Goal: Communication & Community: Answer question/provide support

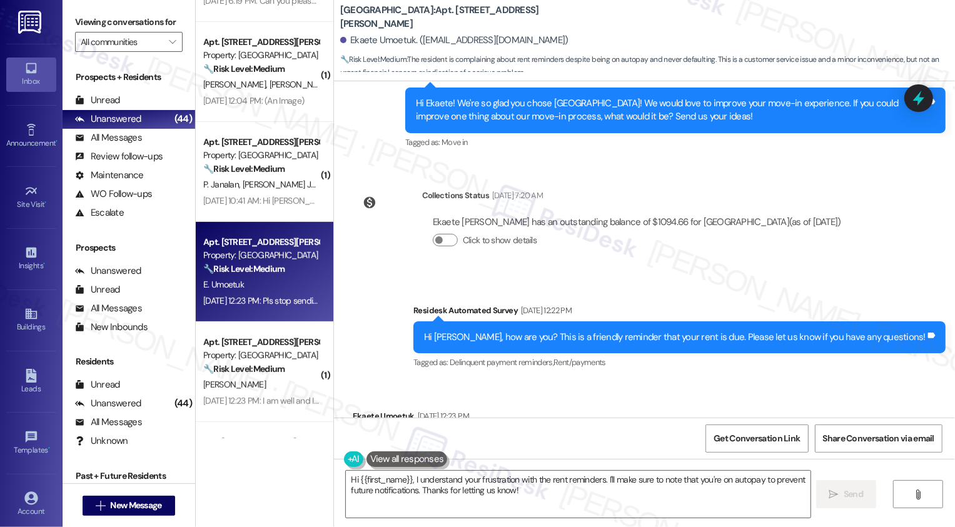
scroll to position [695, 0]
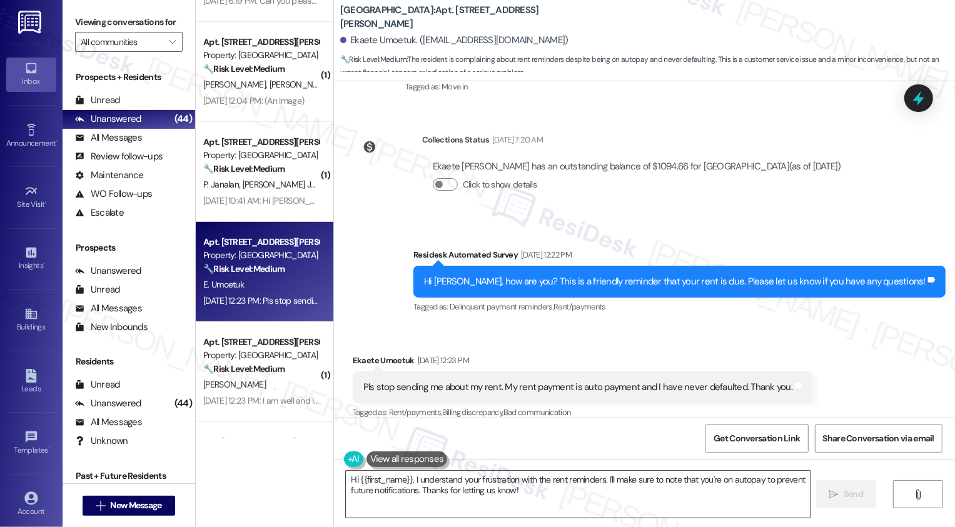
click at [467, 495] on textarea "Hi {{first_name}}, I understand your frustration with the rent reminders. I'll …" at bounding box center [578, 494] width 465 height 47
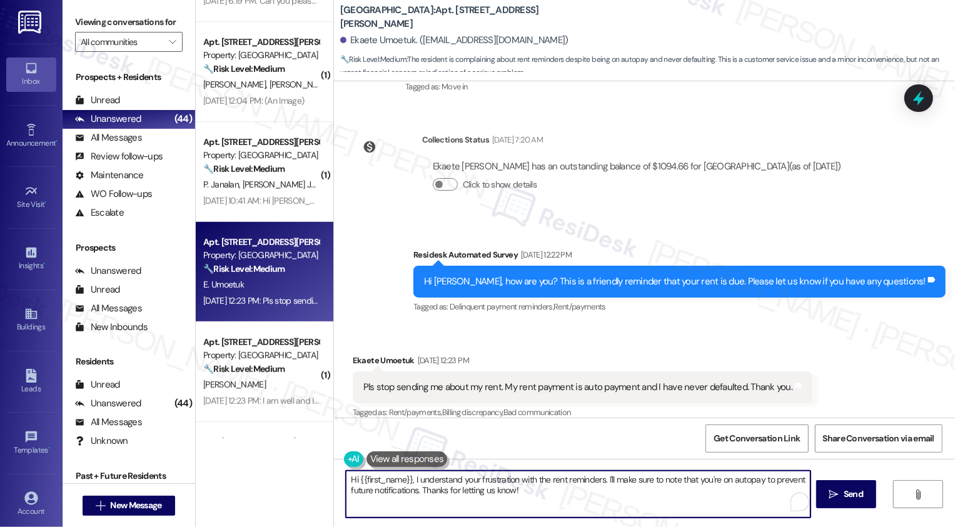
click at [513, 495] on textarea "Hi {{first_name}}, I understand your frustration with the rent reminders. I'll …" at bounding box center [578, 494] width 465 height 47
click at [599, 479] on textarea "Hi {{first_name}}, I understand your frustration with the rent reminders. I'll …" at bounding box center [577, 494] width 465 height 47
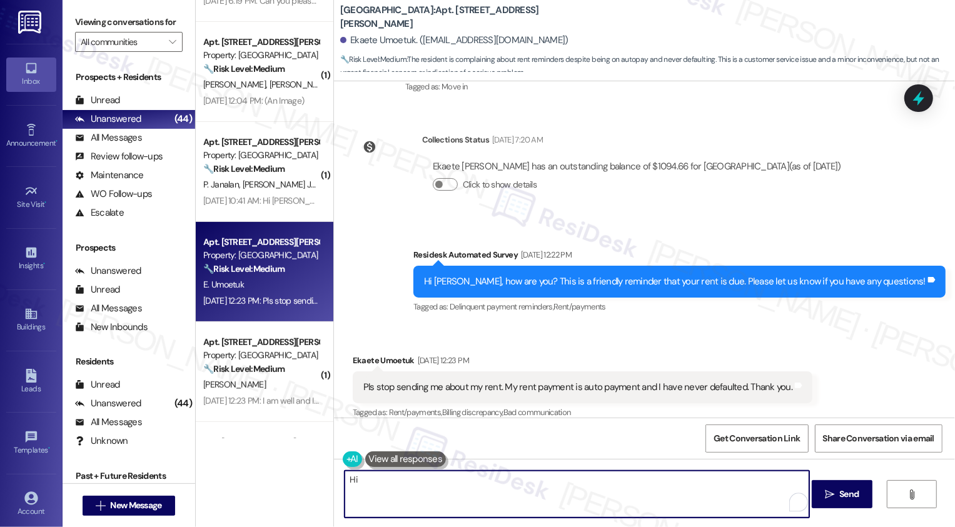
type textarea "H"
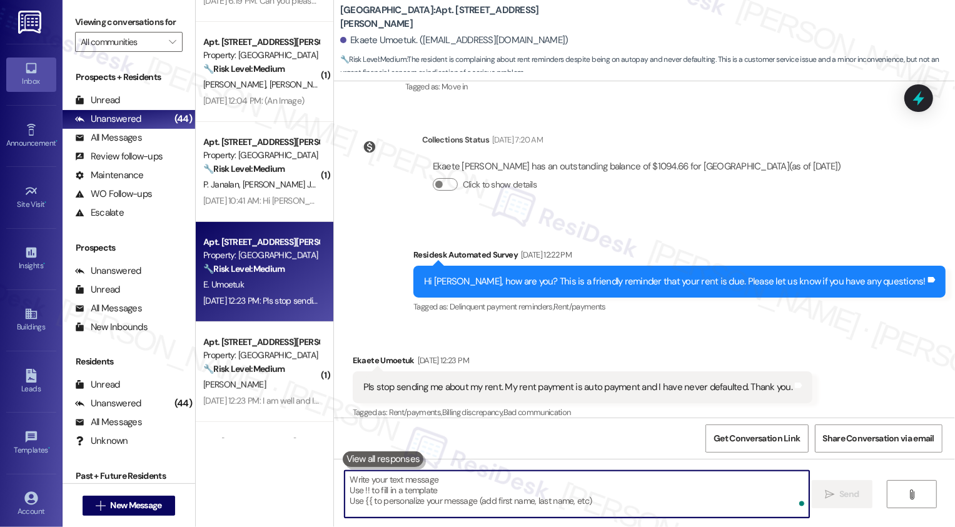
type textarea "I"
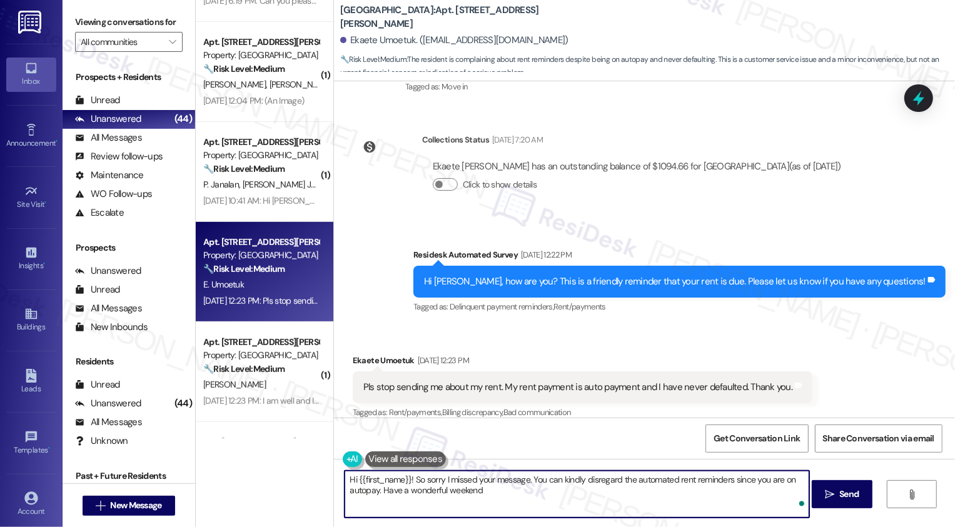
type textarea "Hi {{first_name}}! So sorry I missed your message. You can kindly disregard the…"
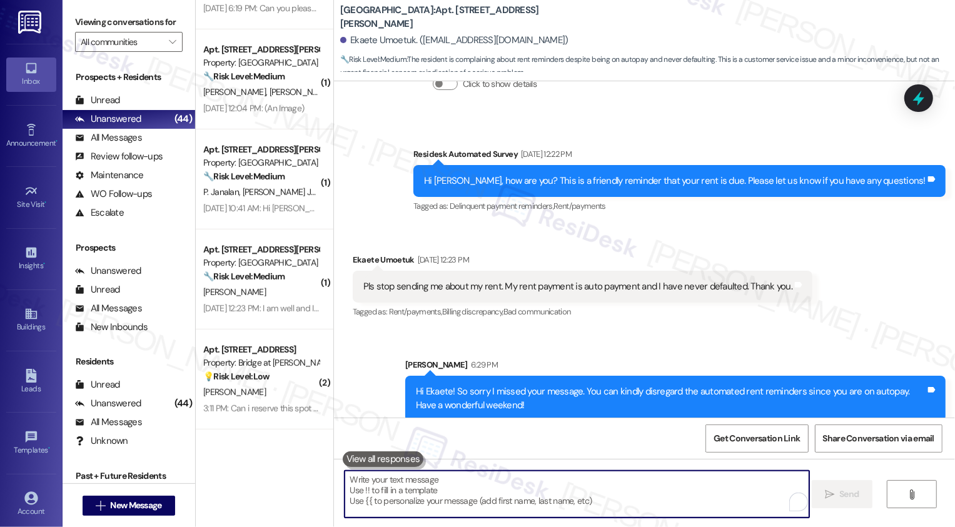
scroll to position [418, 0]
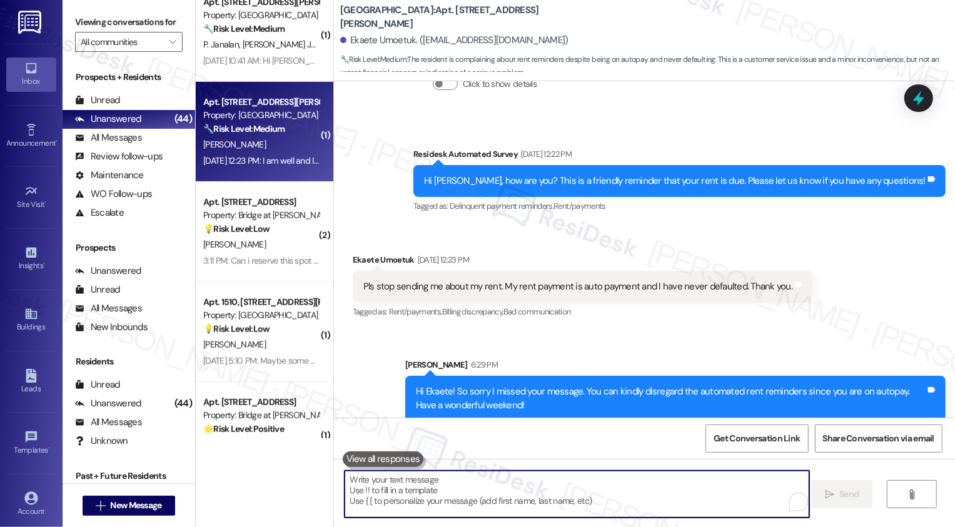
click at [274, 158] on div "[DATE] 12:23 PM: I am well and I took care of the rent this morning. [DATE] 12:…" at bounding box center [320, 160] width 234 height 11
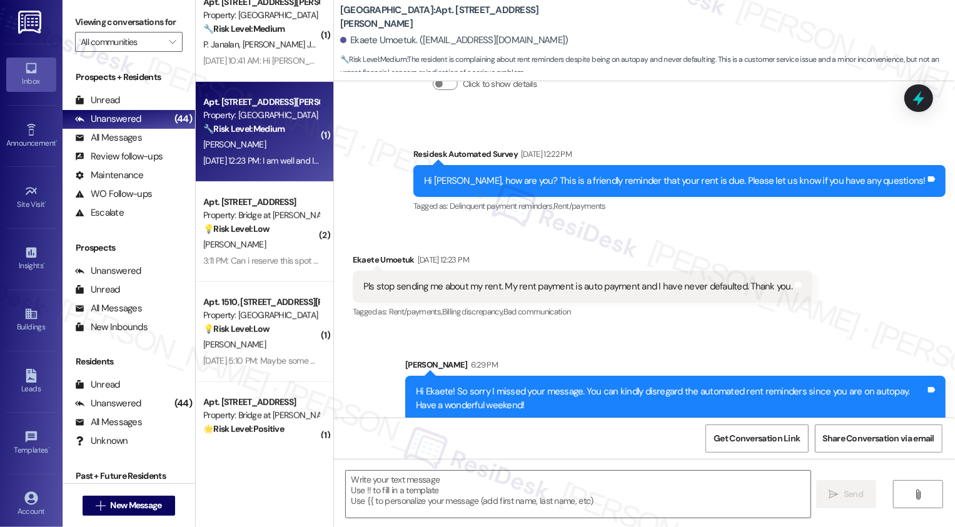
click at [274, 158] on div "[DATE] 12:23 PM: I am well and I took care of the rent this morning. [DATE] 12:…" at bounding box center [320, 160] width 234 height 11
type textarea "Fetching suggested responses. Please feel free to read through the conversation…"
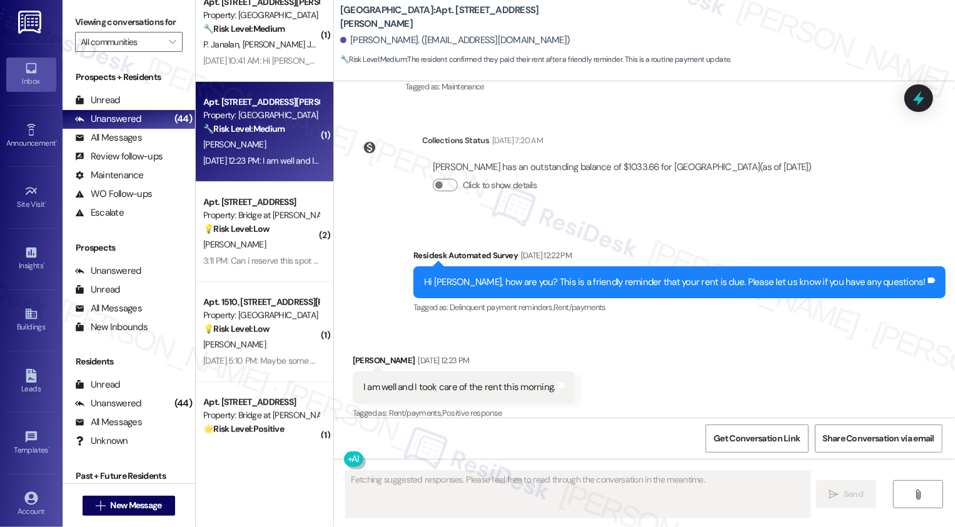
scroll to position [879, 0]
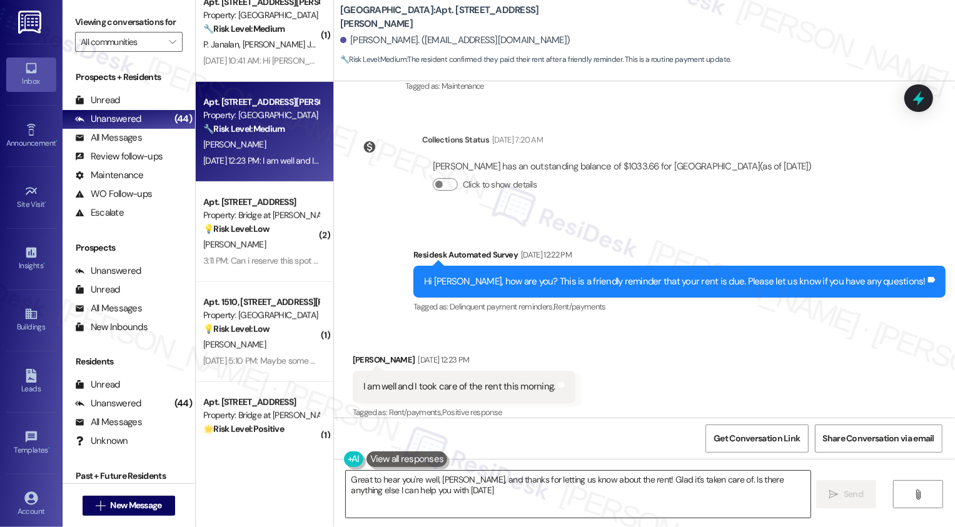
type textarea "Great to hear you're well, [PERSON_NAME], and thanks for letting us know about …"
click at [418, 493] on textarea "Great to hear you're well, [PERSON_NAME], and thanks for letting us know about …" at bounding box center [578, 494] width 465 height 47
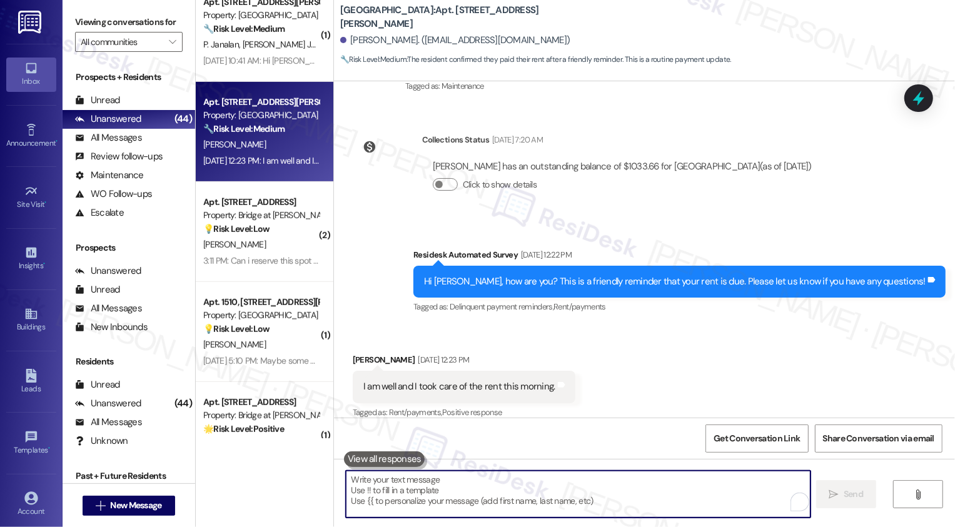
paste textarea "Thank you for taking care of your rent, {{first_name}}. Have a wonderful weeken…"
type textarea "Thank you for taking care of your rent, {{first_name}}. Have a wonderful weeken…"
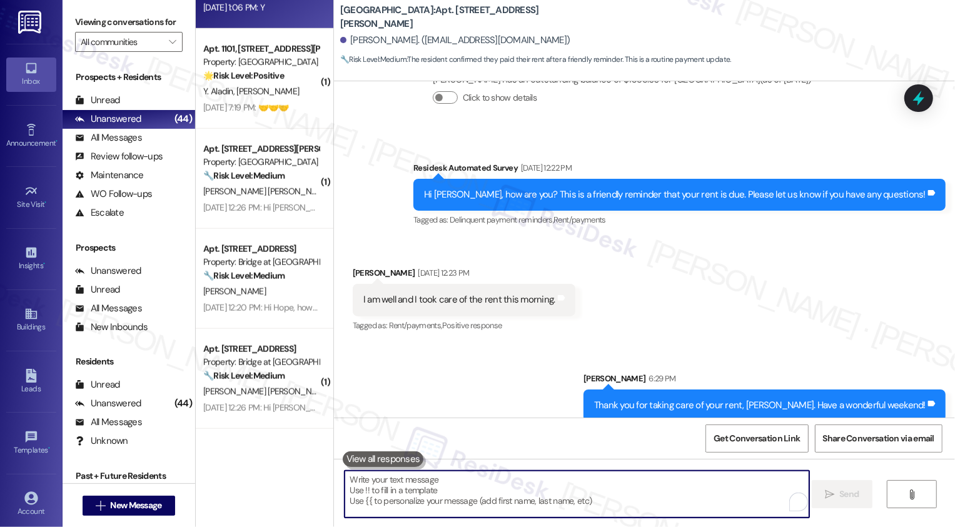
scroll to position [1041, 0]
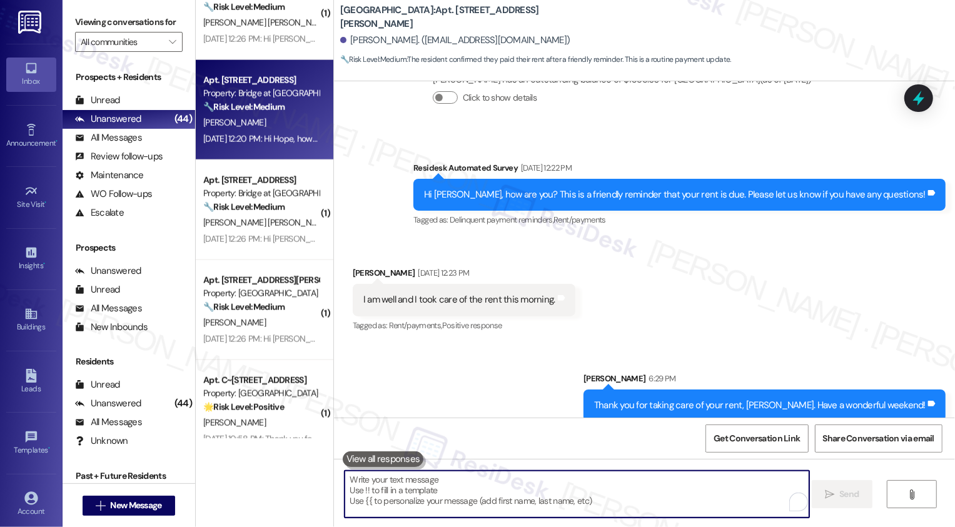
click at [270, 109] on strong "🔧 Risk Level: Medium" at bounding box center [243, 106] width 81 height 11
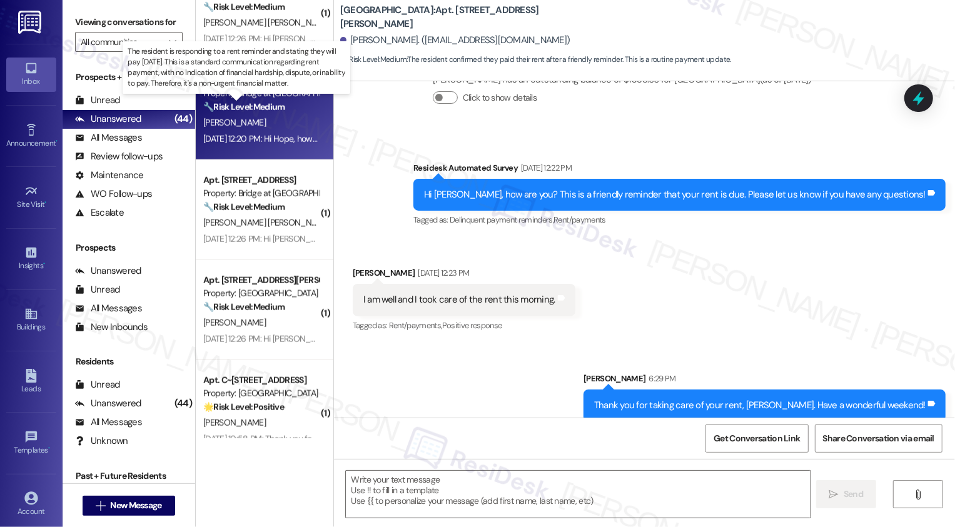
click at [270, 109] on strong "🔧 Risk Level: Medium" at bounding box center [243, 106] width 81 height 11
type textarea "Fetching suggested responses. Please feel free to read through the conversation…"
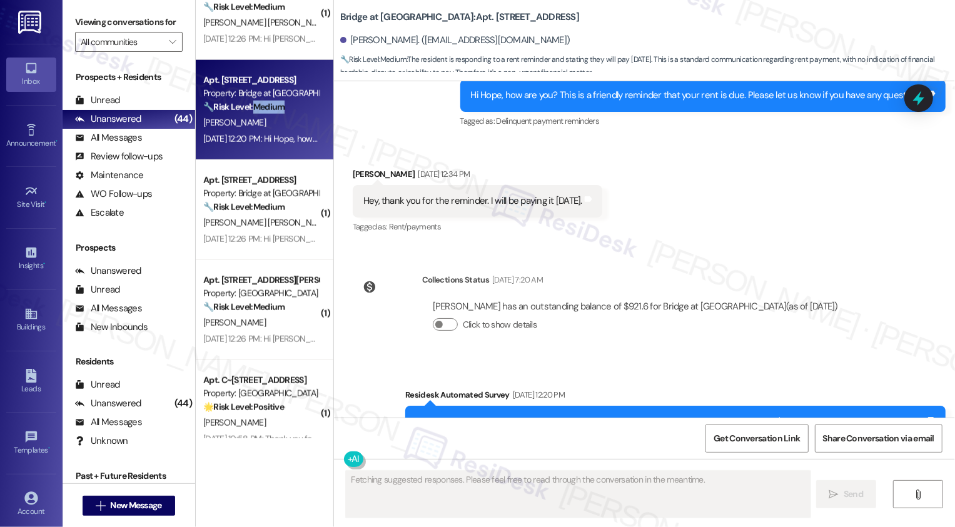
scroll to position [1224, 0]
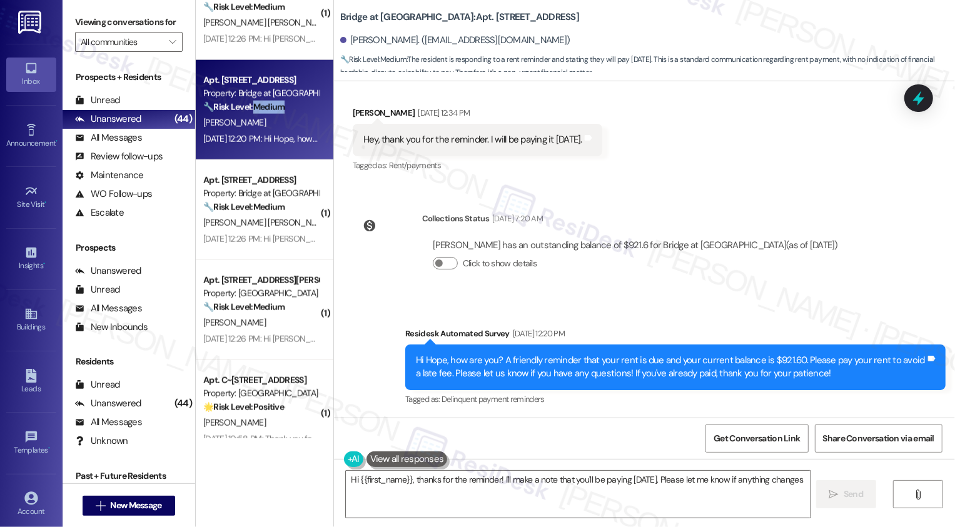
type textarea "Hi {{first_name}}, thanks for the reminder! I'll make a note that you'll be pay…"
click at [547, 478] on textarea "Hi {{first_name}}, thanks for the reminder! I'll make a note that you'll be pay…" at bounding box center [578, 494] width 465 height 47
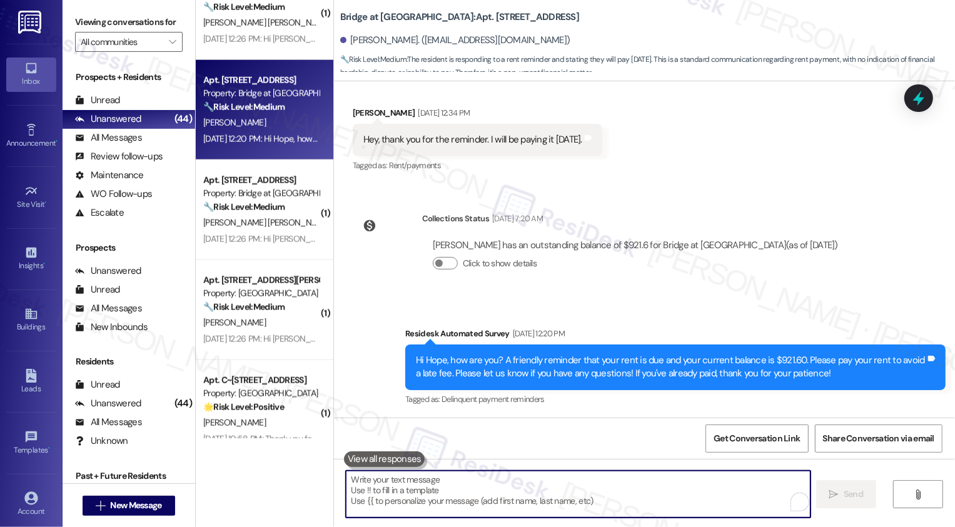
paste textarea "Thank you for taking care of your rent, {{first_name}}. Have a wonderful weeken…"
type textarea "Thank you for taking care of your rent, {{first_name}}. Have a wonderful weeken…"
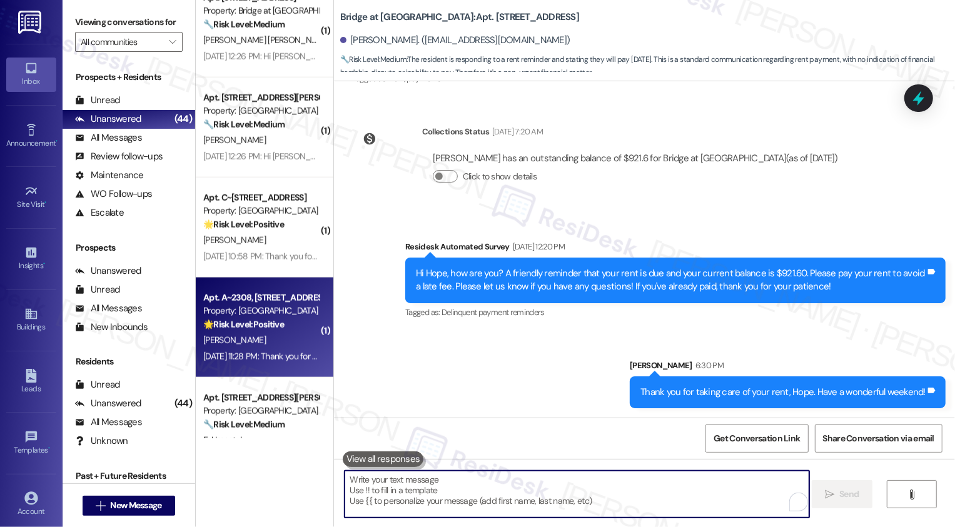
scroll to position [1174, 0]
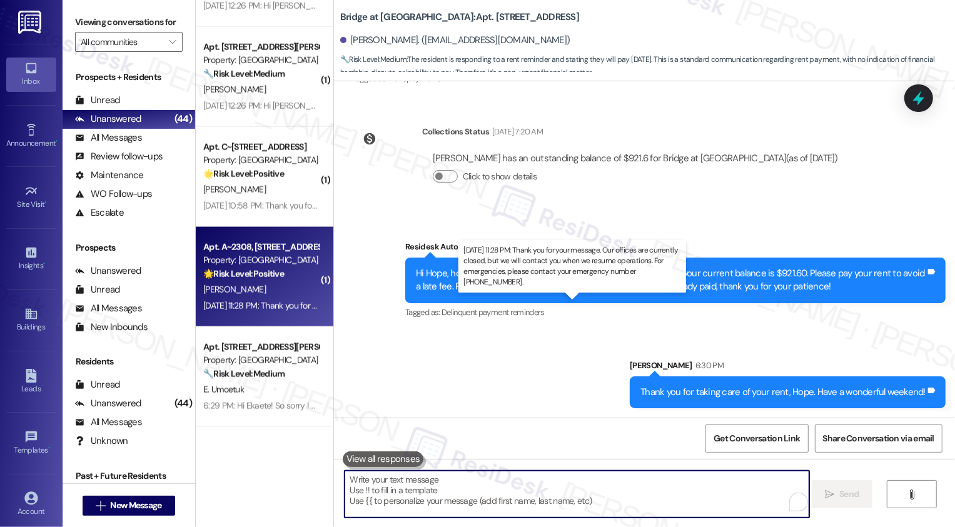
click at [267, 301] on div "[DATE] 11:28 PM: Thank you for your message. Our offices are currently closed, …" at bounding box center [581, 305] width 757 height 11
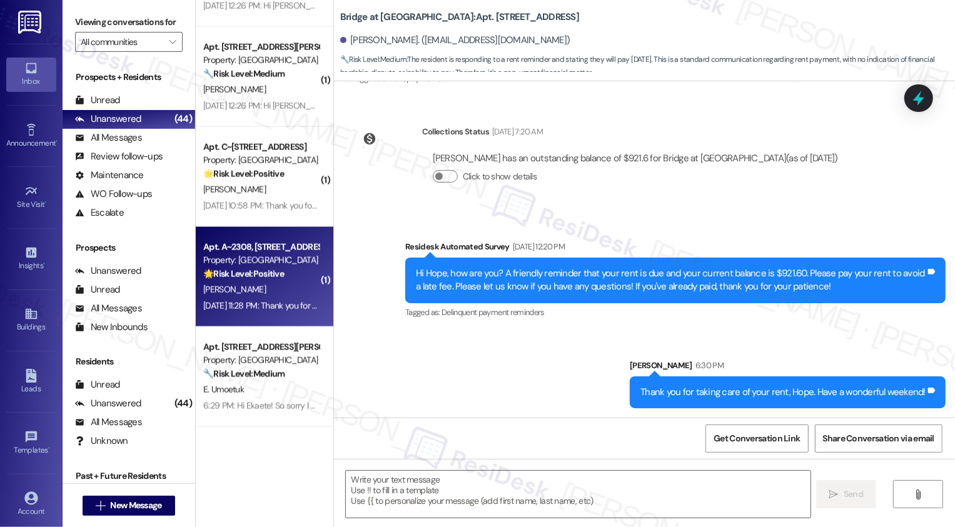
click at [267, 301] on div "[DATE] 11:28 PM: Thank you for your message. Our offices are currently closed, …" at bounding box center [581, 305] width 757 height 11
type textarea "Fetching suggested responses. Please feel free to read through the conversation…"
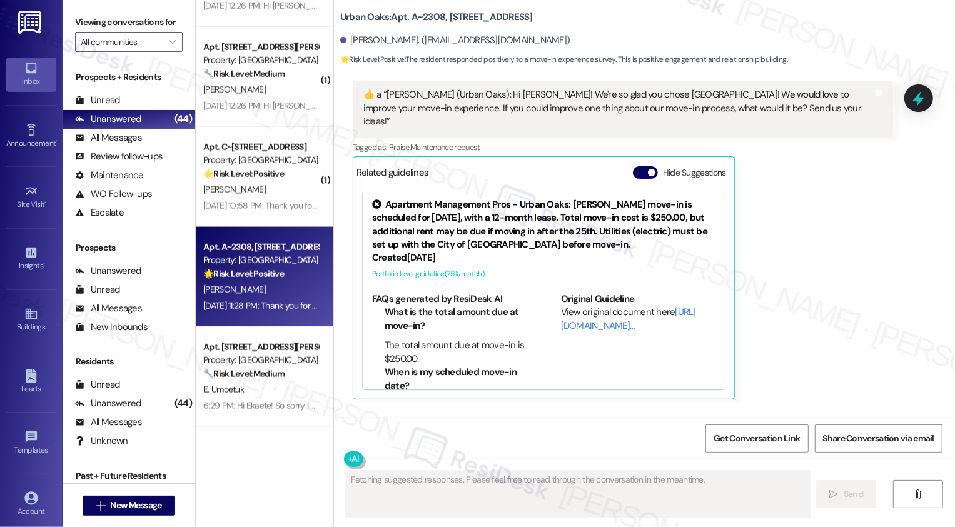
scroll to position [335, 0]
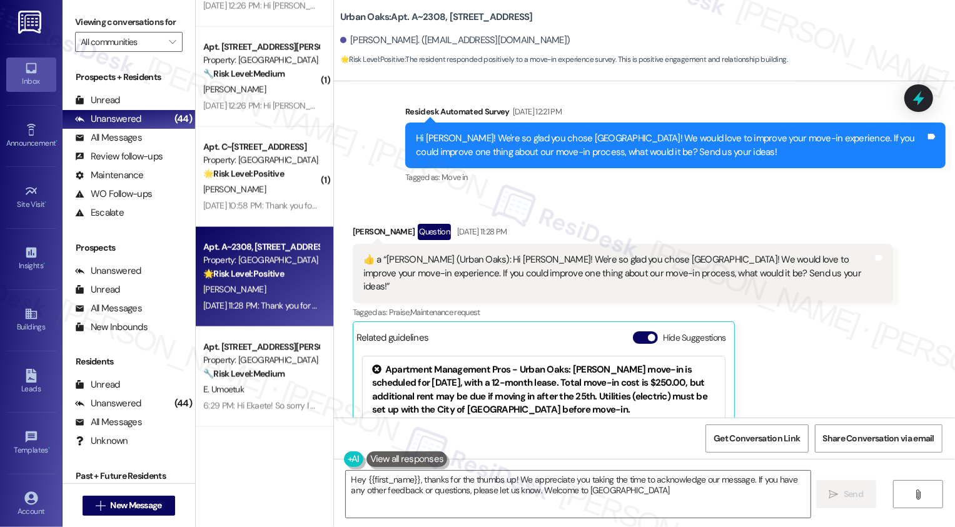
type textarea "Hey {{first_name}}, thanks for the thumbs up! We appreciate you taking the time…"
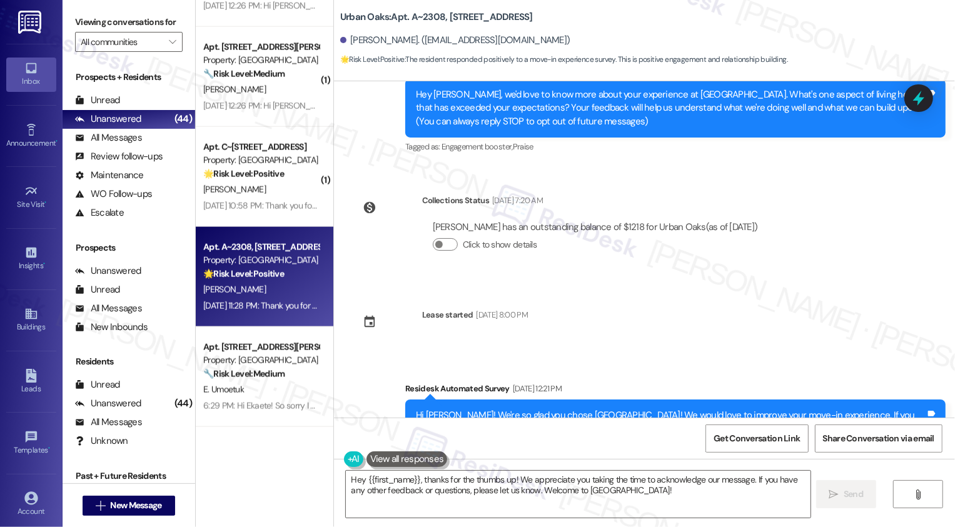
scroll to position [0, 0]
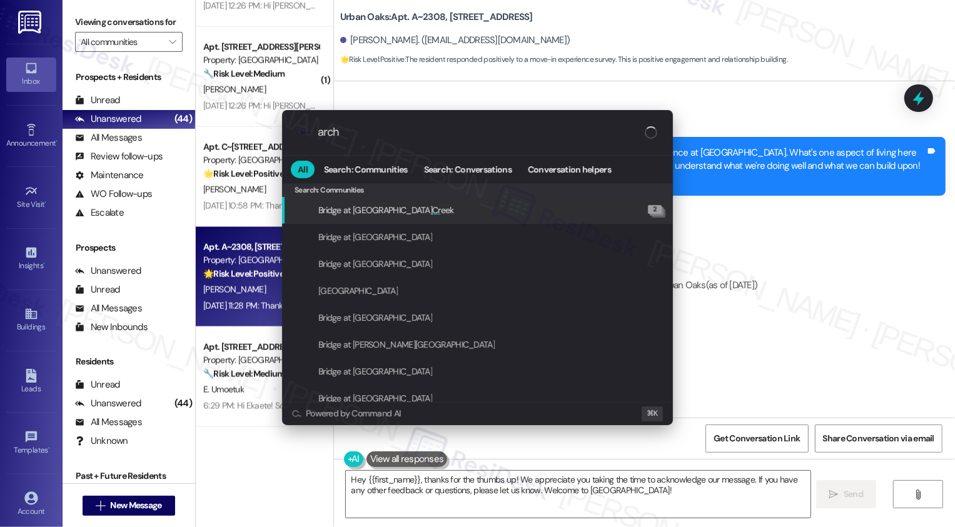
type input "archi"
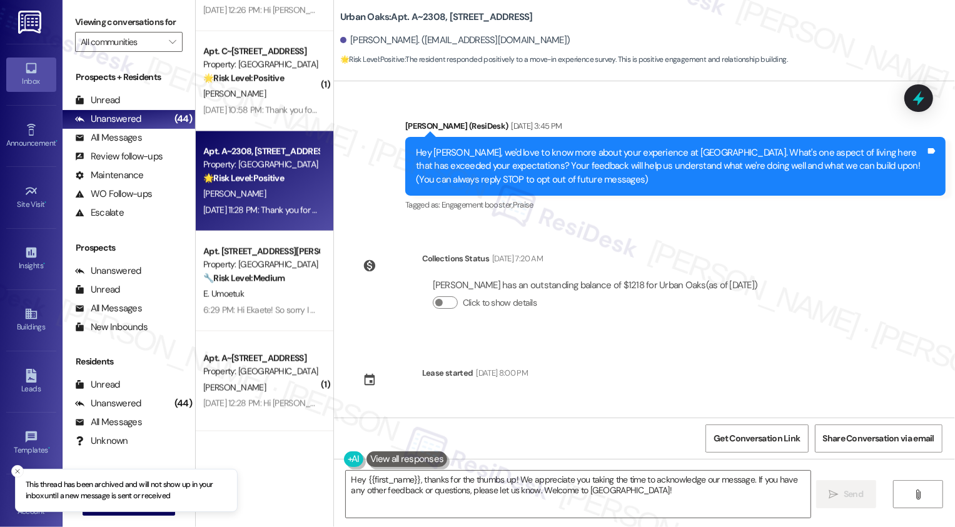
scroll to position [1388, 0]
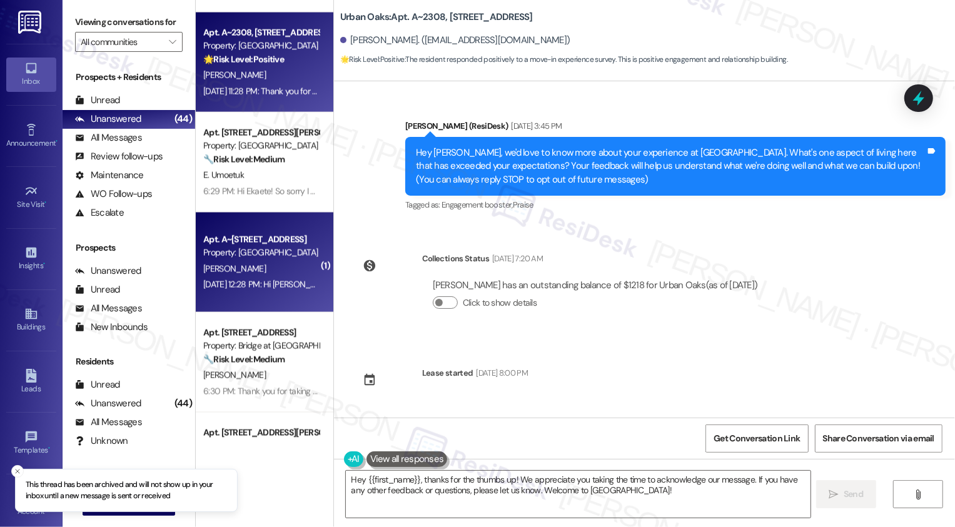
click at [275, 280] on div "[DATE] 12:28 PM: Hi [PERSON_NAME], how are you? This is a friendly reminder tha…" at bounding box center [463, 284] width 520 height 11
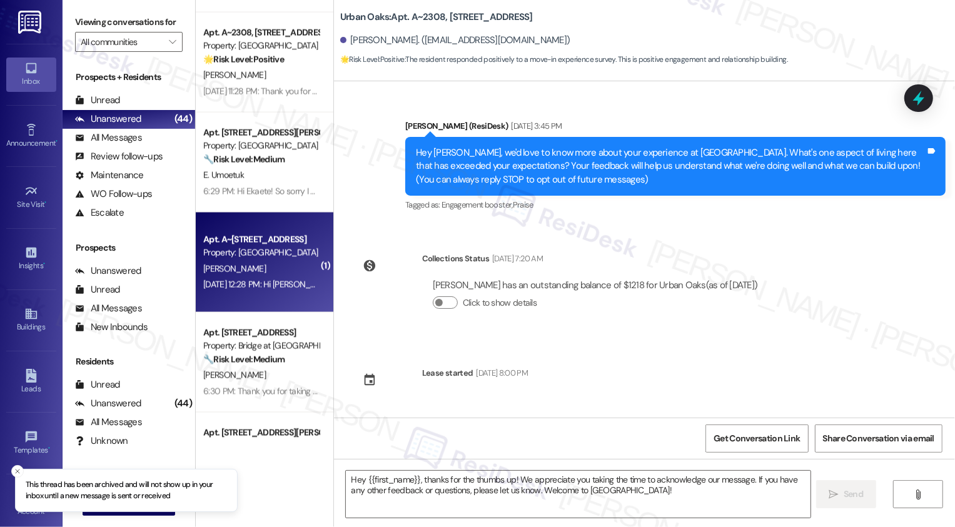
click at [275, 280] on div "[DATE] 12:28 PM: Hi [PERSON_NAME], how are you? This is a friendly reminder tha…" at bounding box center [463, 284] width 520 height 11
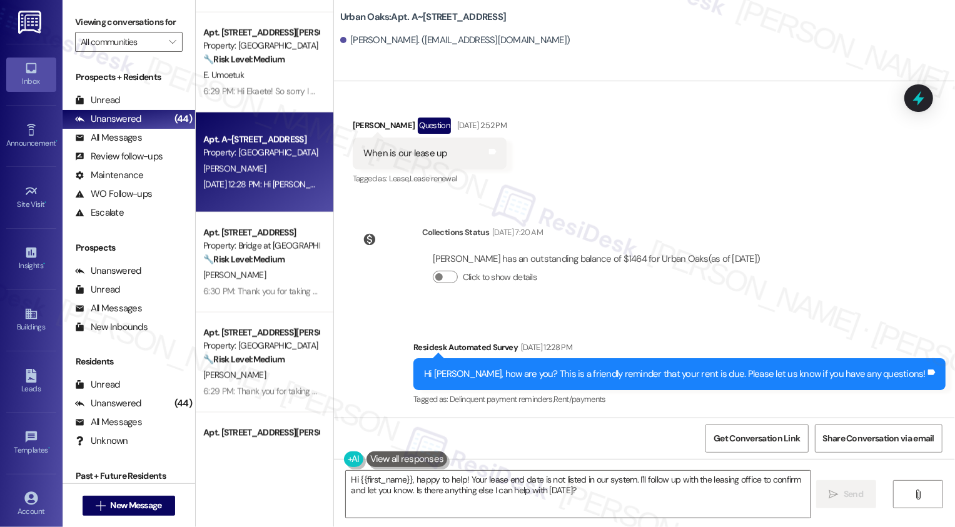
scroll to position [893, 0]
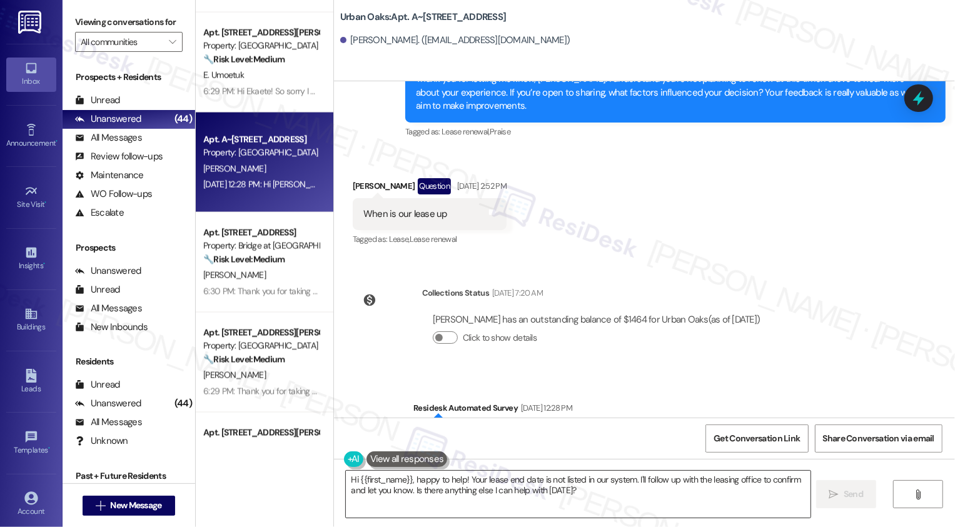
click at [446, 492] on textarea "Hi {{first_name}}, happy to help! Your lease end date is not listed in our syst…" at bounding box center [578, 494] width 465 height 47
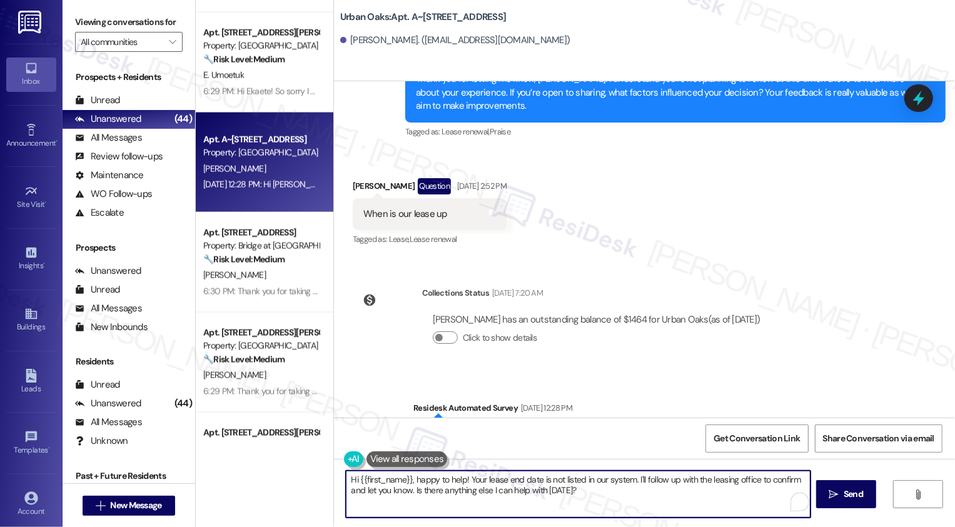
click at [520, 497] on textarea "Hi {{first_name}}, happy to help! Your lease end date is not listed in our syst…" at bounding box center [578, 494] width 465 height 47
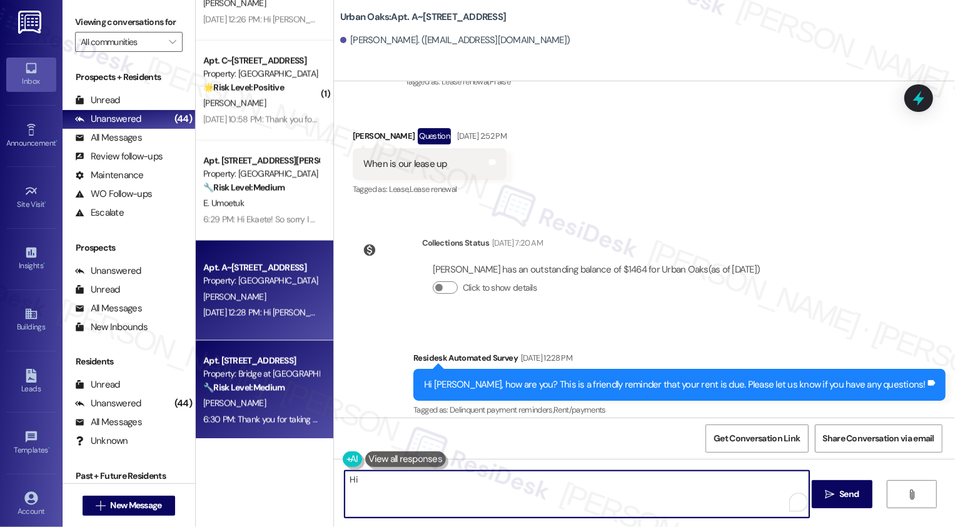
scroll to position [1252, 0]
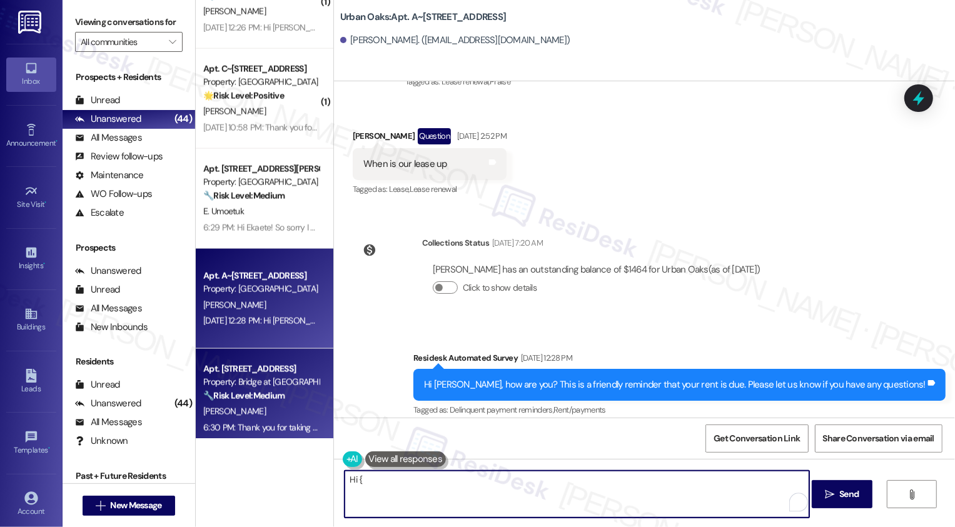
type textarea "Hi {{"
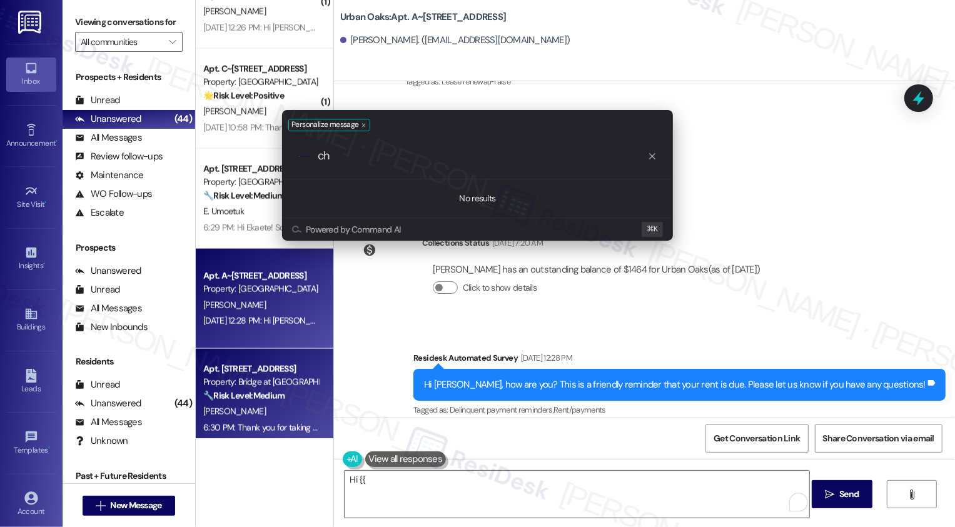
type input "c"
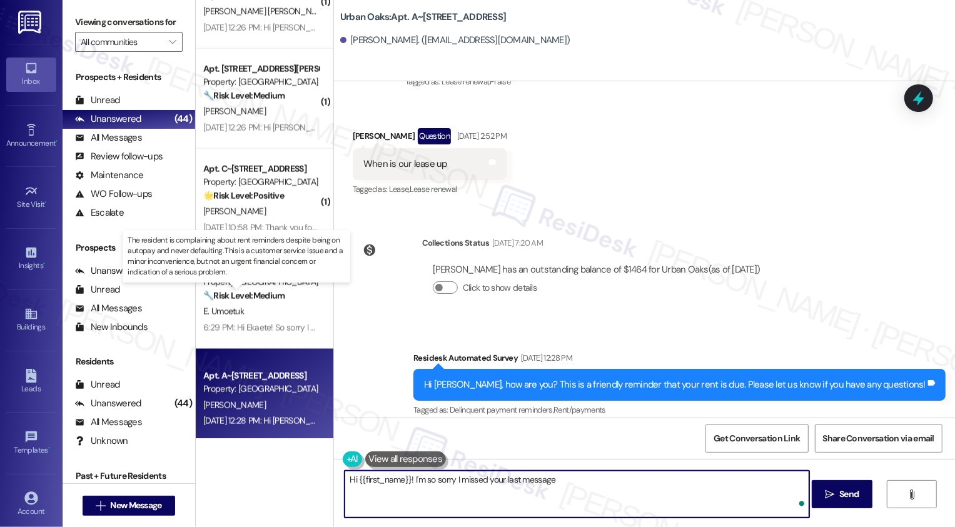
type textarea "Hi {{first_name}}! I'm so sorry I missed your last message."
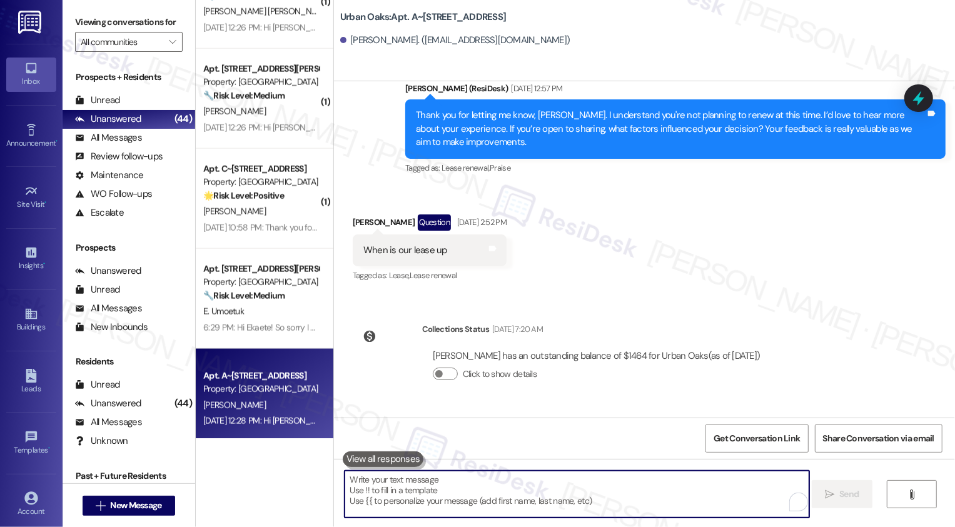
scroll to position [1041, 0]
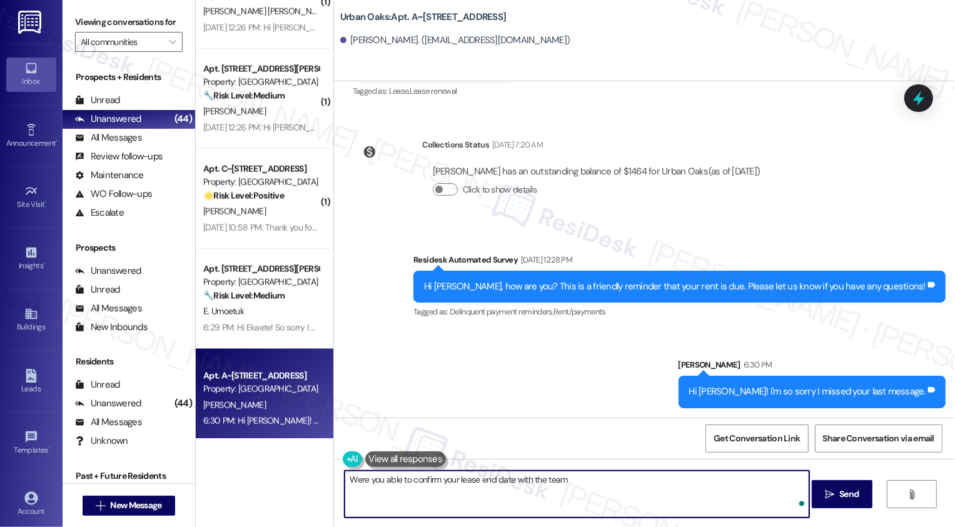
type textarea "Were you able to confirm your lease end date with the team?"
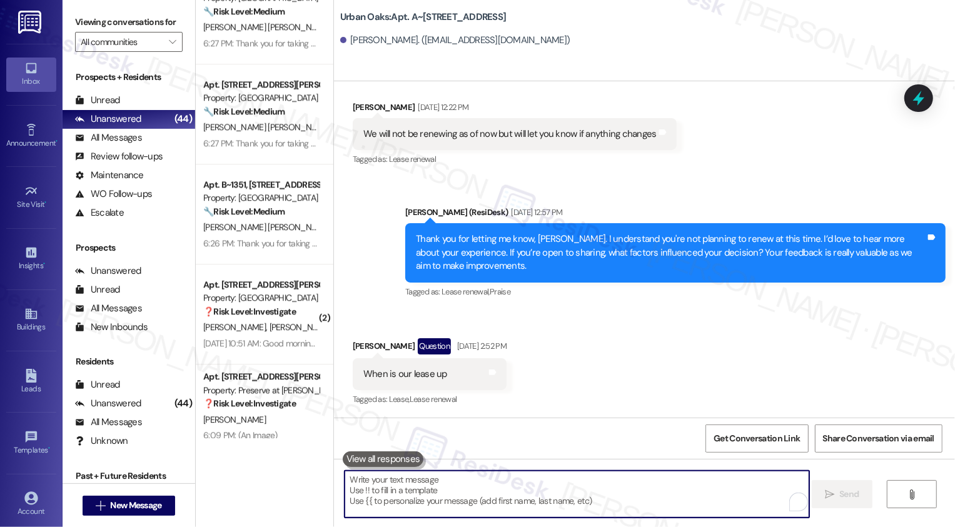
scroll to position [2438, 0]
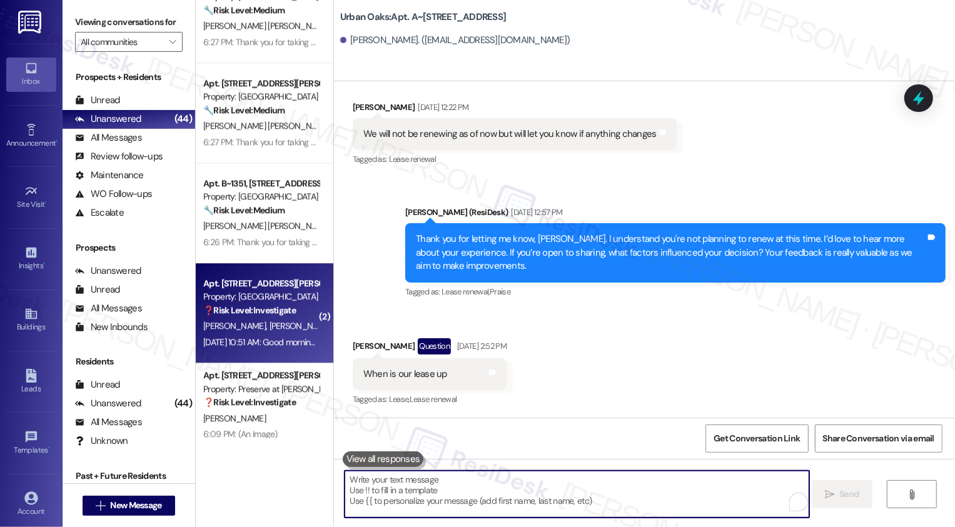
click at [282, 310] on strong "❓ Risk Level: Investigate" at bounding box center [249, 310] width 93 height 11
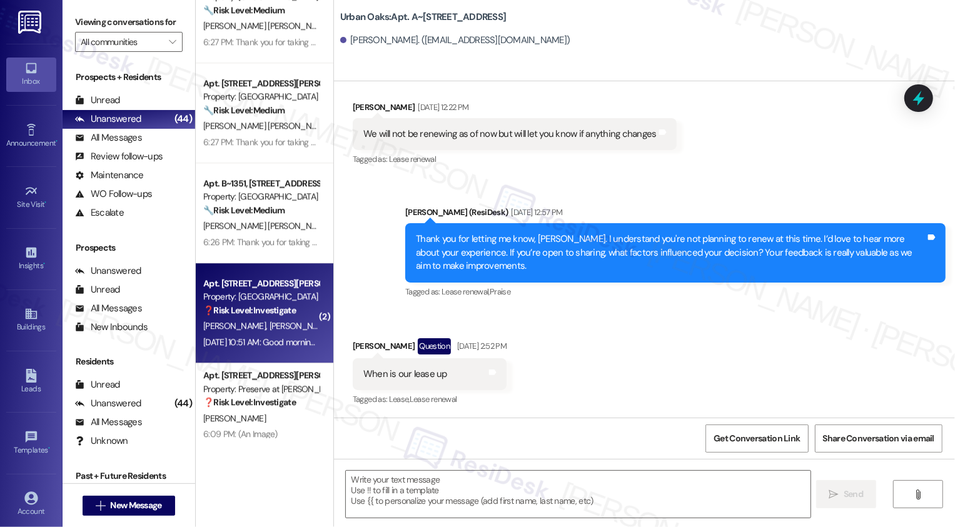
click at [282, 310] on strong "❓ Risk Level: Investigate" at bounding box center [249, 310] width 93 height 11
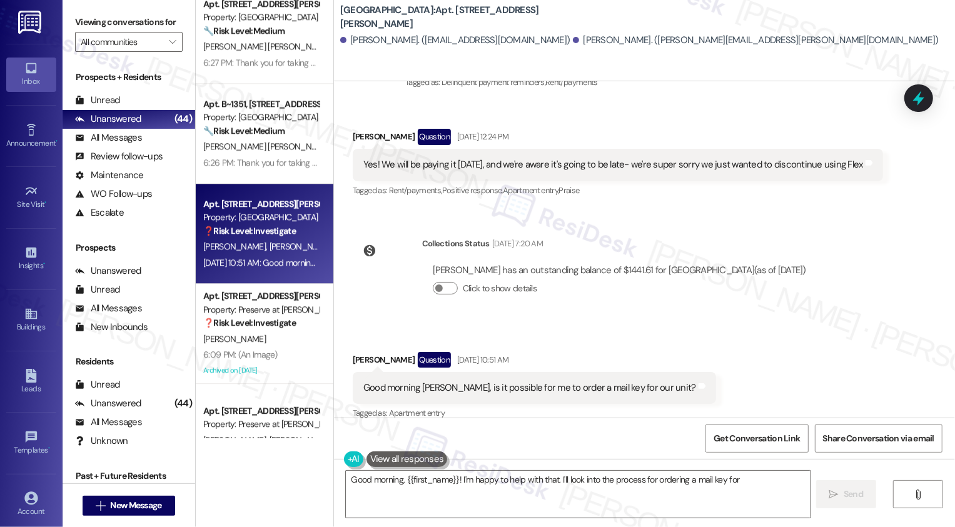
scroll to position [448, 0]
type textarea "Good morning, {{first_name}}! I'm happy to help with that. I'll look into the p…"
click at [518, 485] on textarea "Good morning, {{first_name}}! I'm happy to help with that. I'll look into the p…" at bounding box center [578, 494] width 465 height 47
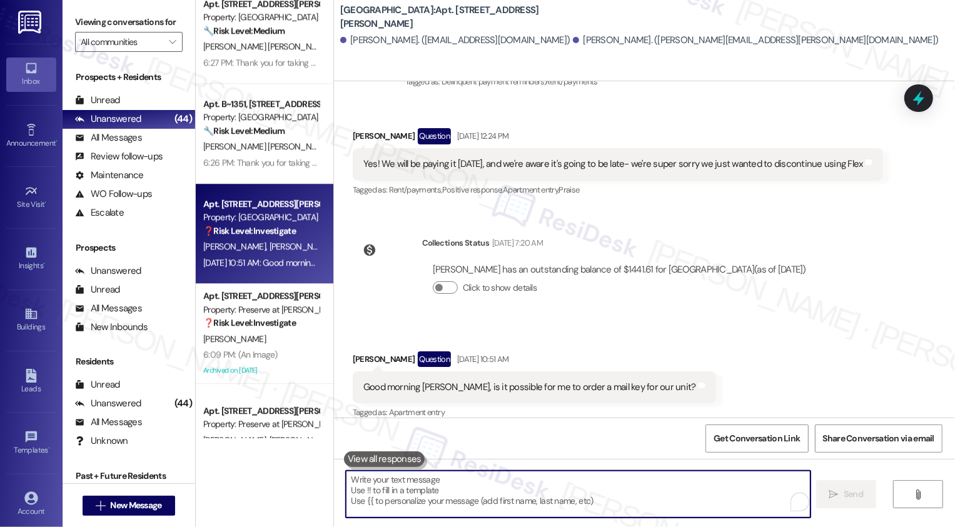
paste textarea "Thank you for taking care of your rent, {{first_name}}. Have a wonderful weeken…"
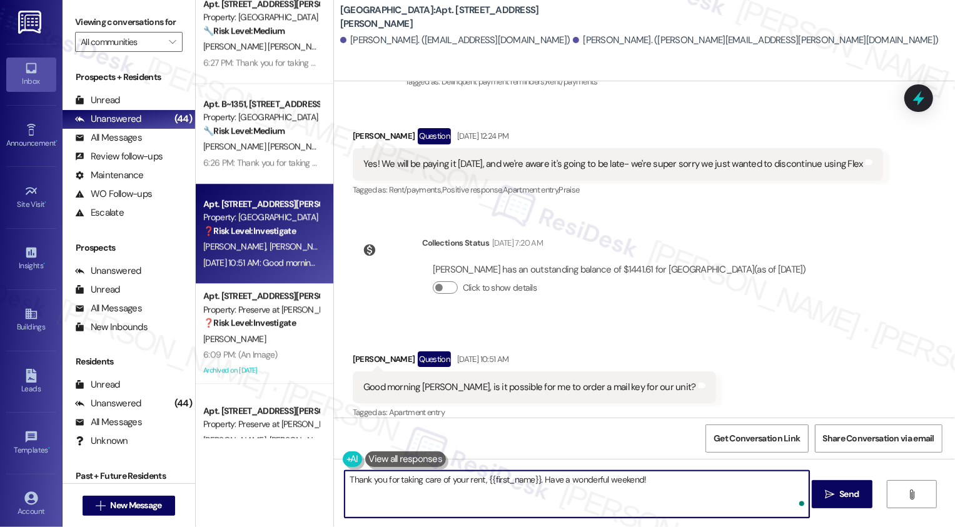
click at [513, 486] on textarea "Thank you for taking care of your rent, {{first_name}}. Have a wonderful weeken…" at bounding box center [577, 494] width 465 height 47
drag, startPoint x: 503, startPoint y: 479, endPoint x: 679, endPoint y: 482, distance: 176.4
click at [678, 482] on textarea "Thank you for taking care of your rent, [PERSON_NAME]. Have a wonderful weekend!" at bounding box center [577, 494] width 465 height 47
type textarea "Thank you for taking care of your rent, [PERSON_NAME]! May I confirm if you alr…"
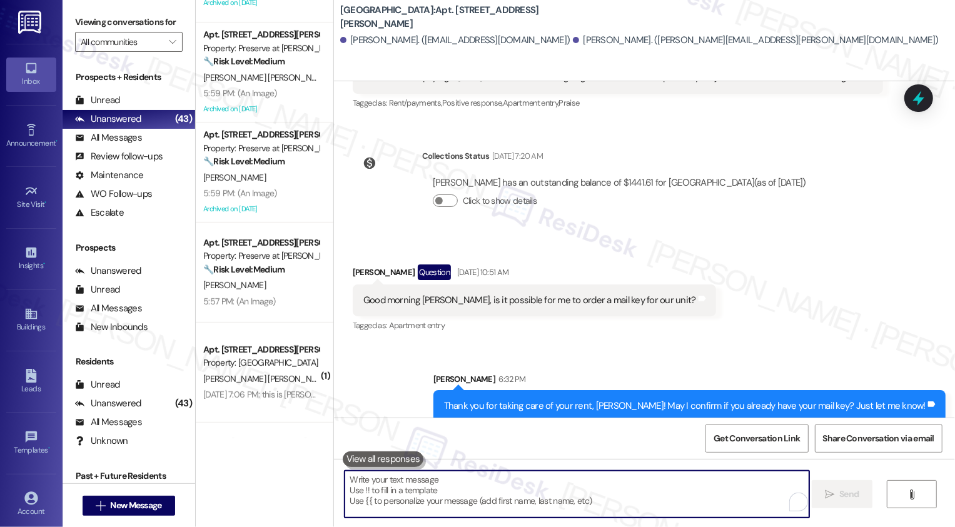
scroll to position [3864, 0]
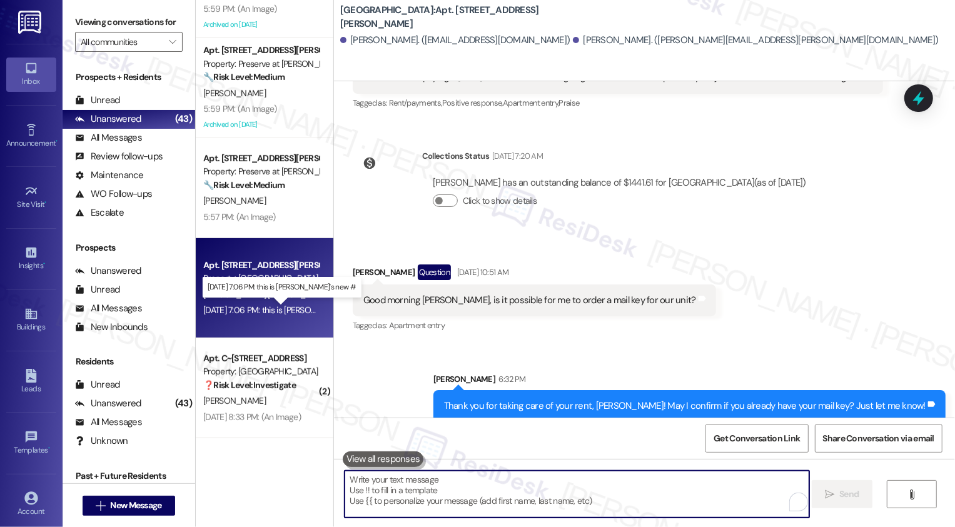
click at [260, 309] on div "[DATE] 7:06 PM: this is [PERSON_NAME]'s new # [DATE] 7:06 PM: this is [PERSON_N…" at bounding box center [290, 310] width 174 height 11
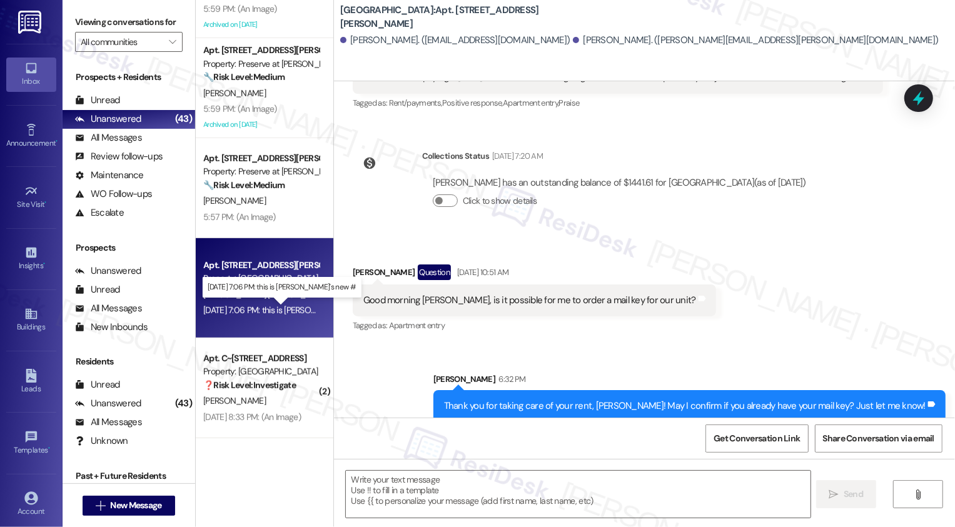
type textarea "Fetching suggested responses. Please feel free to read through the conversation…"
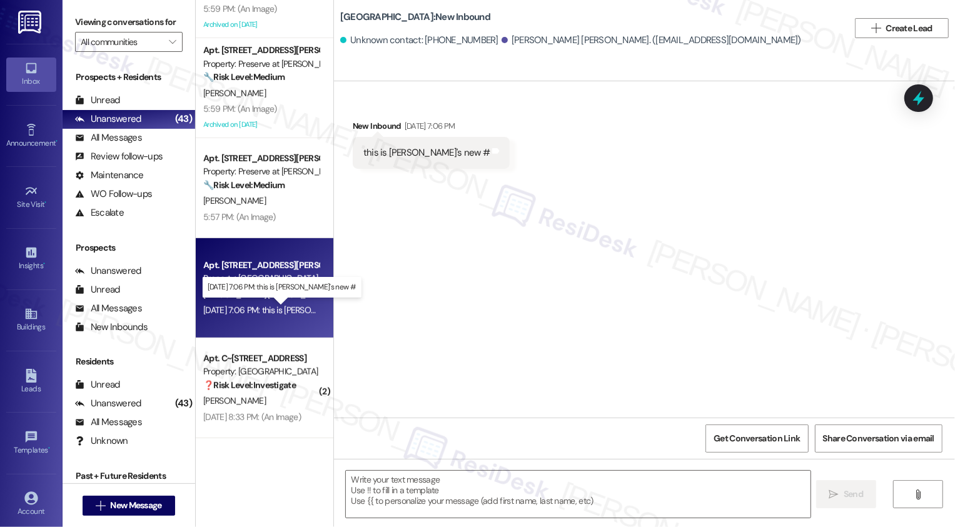
type textarea "Fetching suggested responses. Please feel free to read through the conversation…"
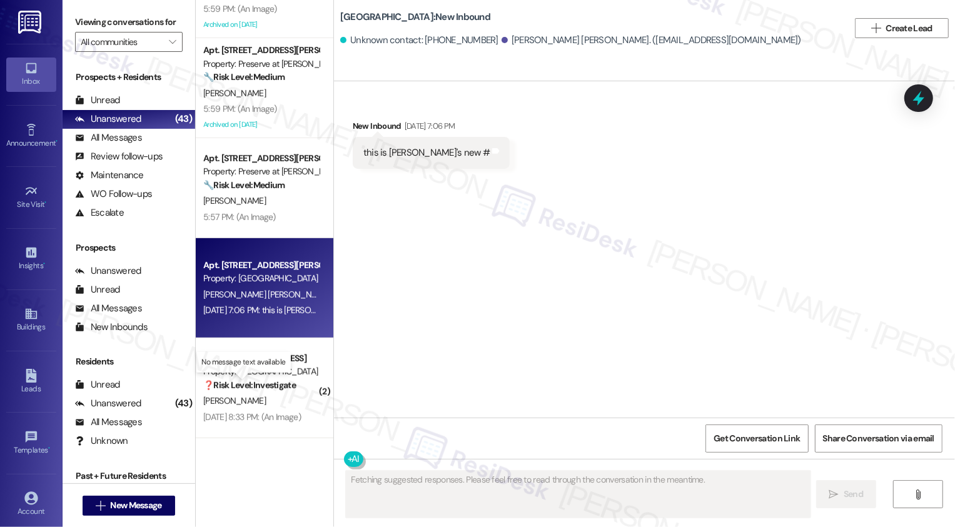
click at [255, 385] on strong "❓ Risk Level: Investigate" at bounding box center [249, 385] width 93 height 11
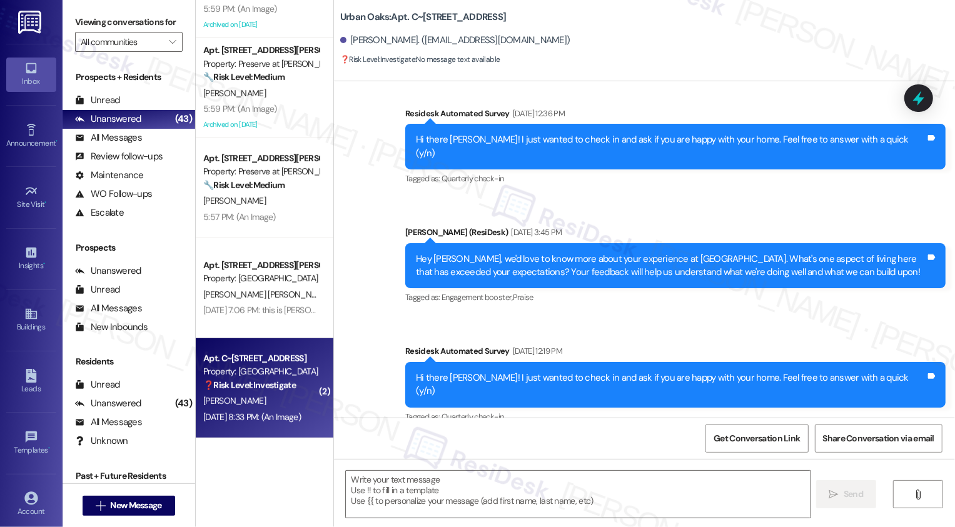
type textarea "Fetching suggested responses. Please feel free to read through the conversation…"
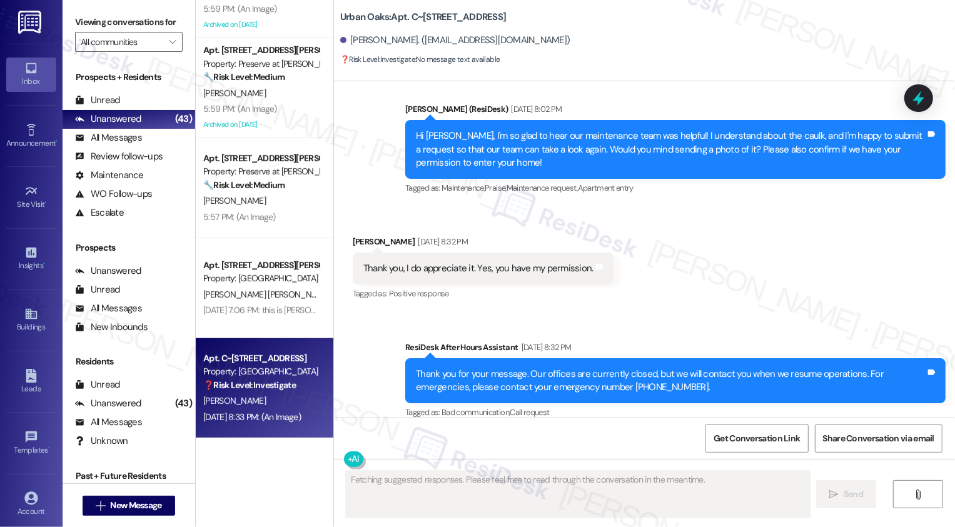
scroll to position [1084, 0]
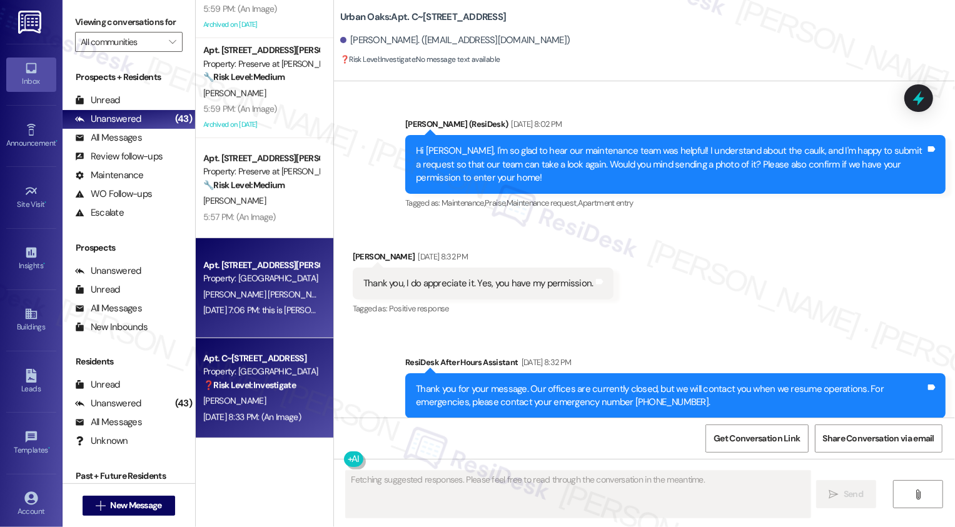
click at [293, 326] on div "Apt. [STREET_ADDRESS][PERSON_NAME] Property: [GEOGRAPHIC_DATA][PERSON_NAME] [PE…" at bounding box center [265, 288] width 138 height 100
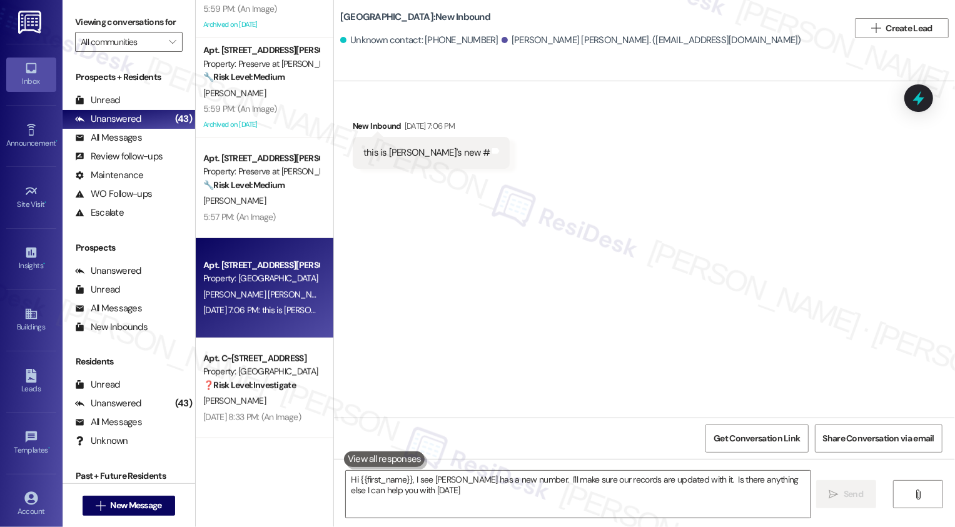
type textarea "Hi {{first_name}}, I see [PERSON_NAME] has a new number. I'll make sure our rec…"
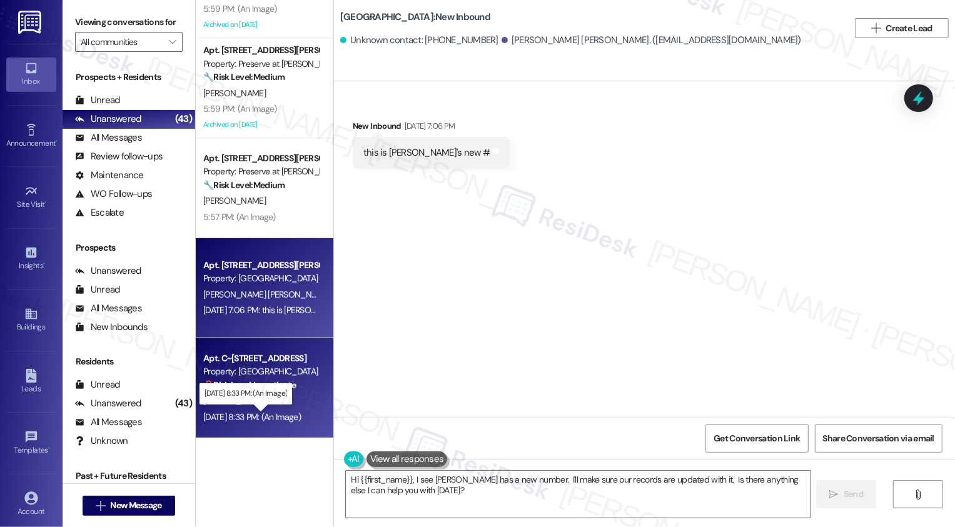
click at [280, 420] on div "[DATE] 8:33 PM: (An Image) [DATE] 8:33 PM: (An Image)" at bounding box center [252, 416] width 98 height 11
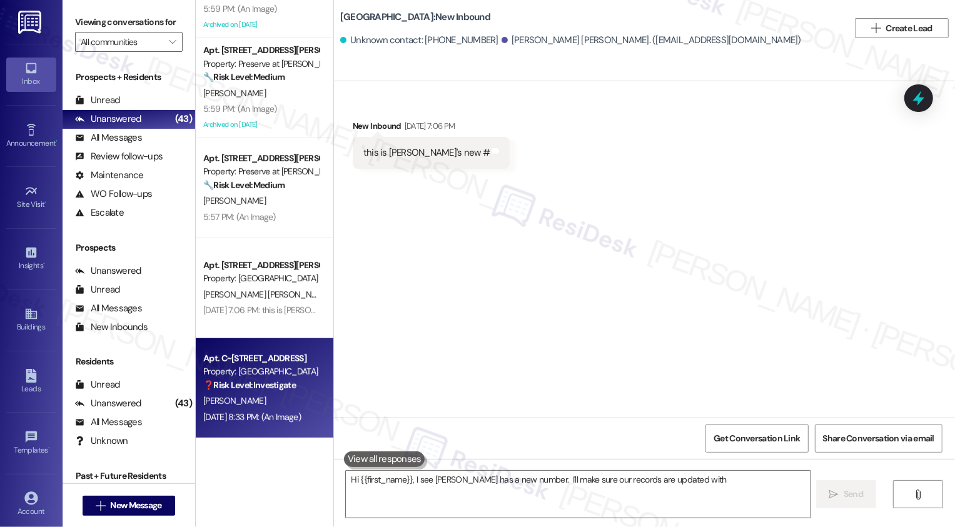
type textarea "Hi {{first_name}}, I see [PERSON_NAME] has a new number. I'll make sure our rec…"
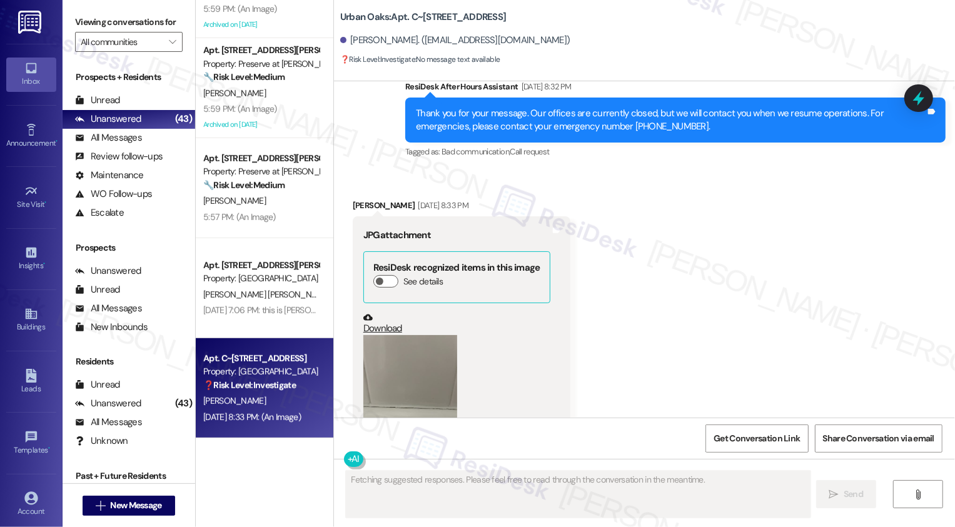
scroll to position [1411, 0]
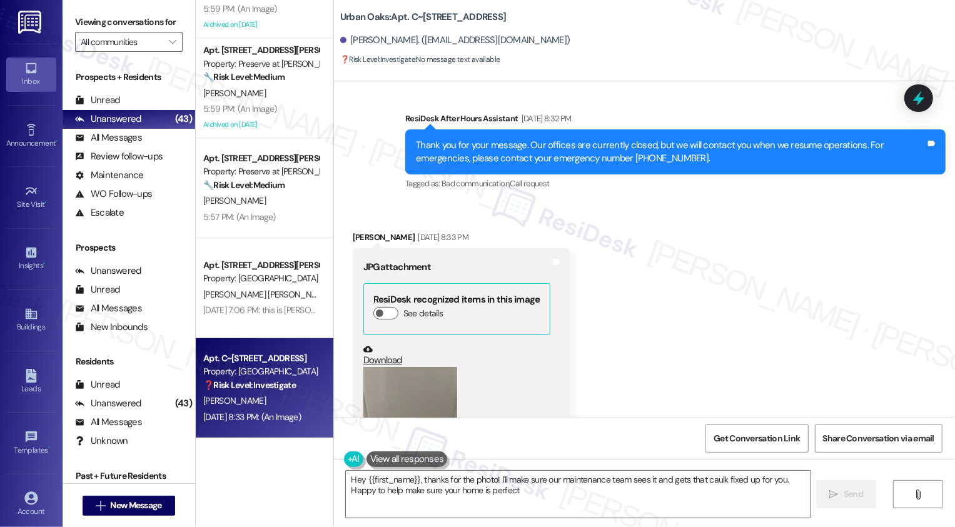
type textarea "Hey {{first_name}}, thanks for the photo! I'll make sure our maintenance team s…"
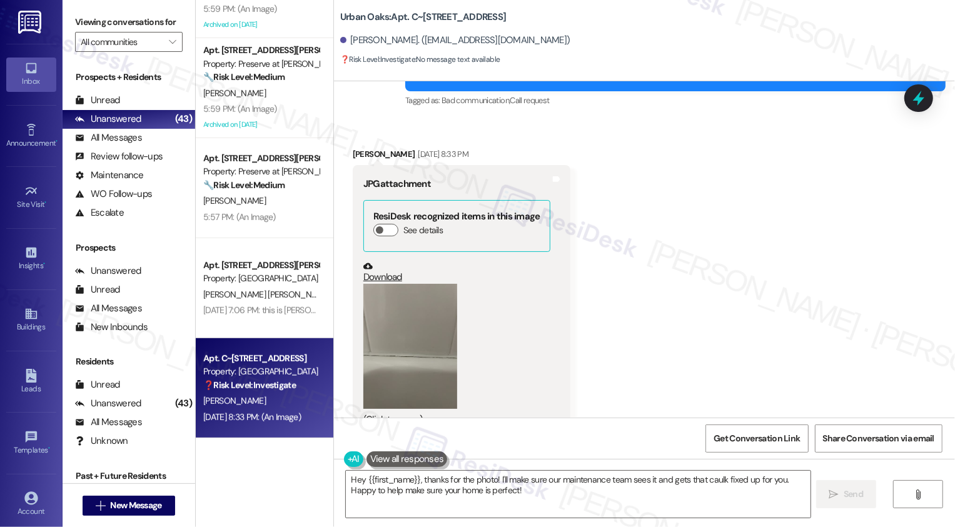
click at [623, 313] on div "Received via SMS [PERSON_NAME] [DATE] 8:33 PM JPG attachment ResiDesk recognize…" at bounding box center [644, 282] width 621 height 326
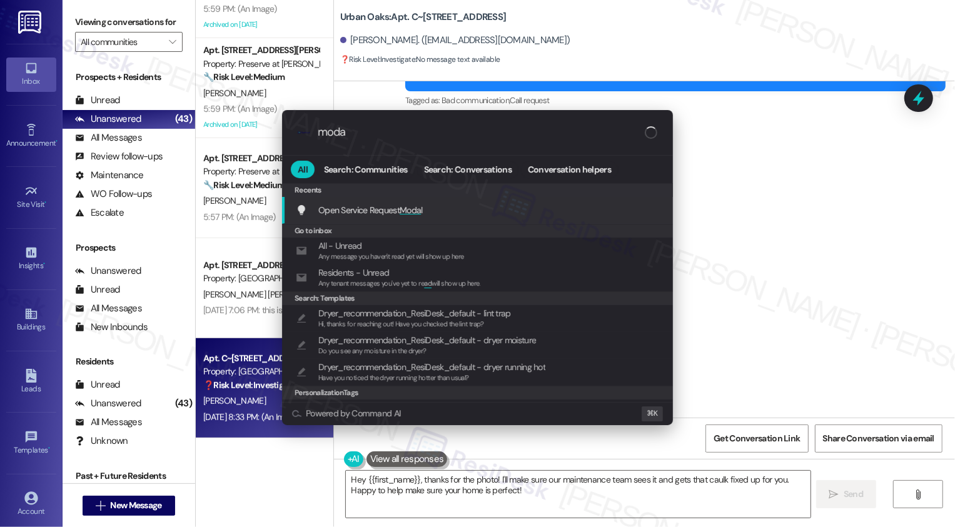
type input "modal"
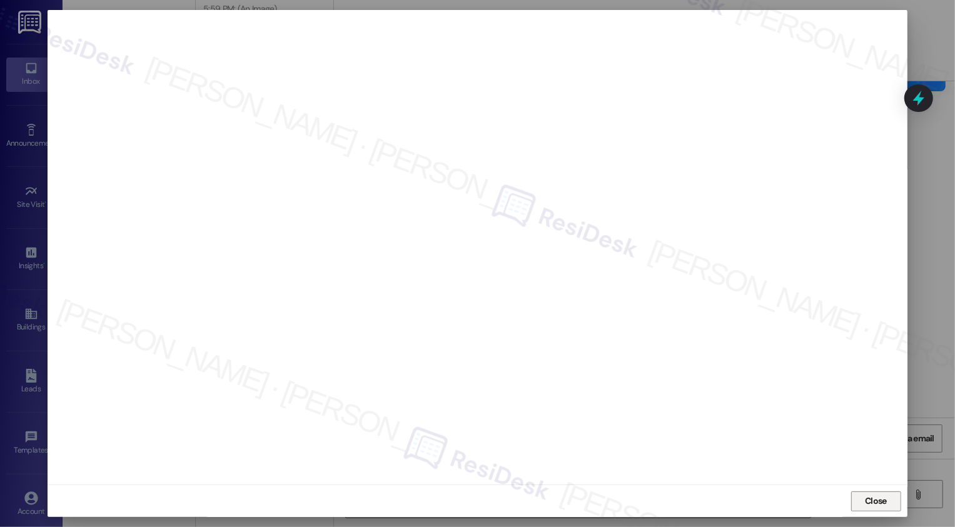
click at [872, 505] on span "Close" at bounding box center [876, 501] width 22 height 13
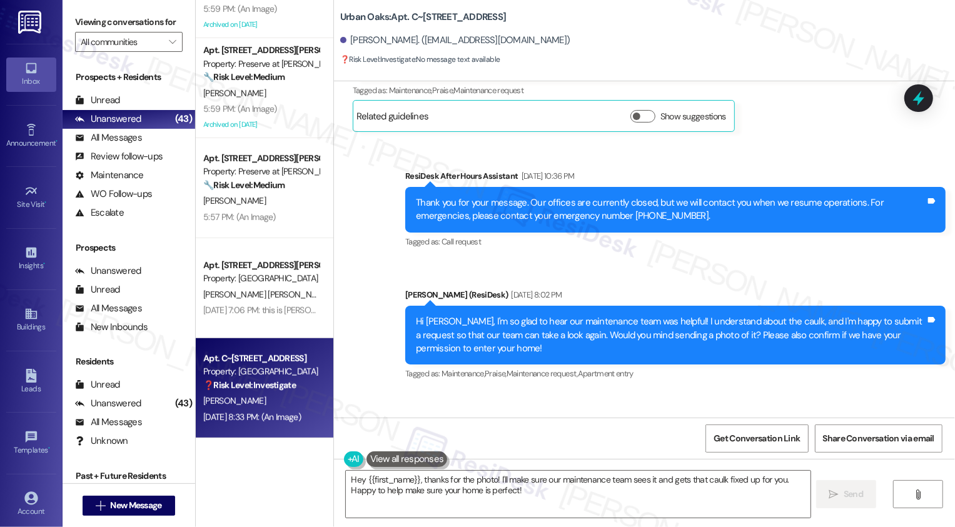
scroll to position [687, 0]
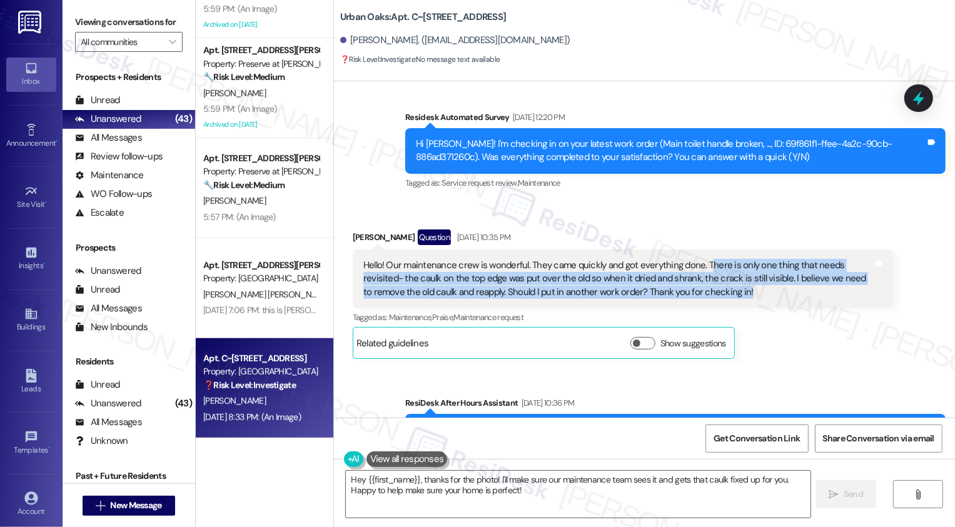
drag, startPoint x: 697, startPoint y: 236, endPoint x: 710, endPoint y: 264, distance: 30.8
click at [710, 264] on div "Hello! Our maintenance crew is wonderful. They came quickly and got everything …" at bounding box center [618, 279] width 510 height 40
click at [757, 308] on div "Tagged as: Maintenance , Click to highlight conversations about Maintenance Pra…" at bounding box center [623, 317] width 540 height 18
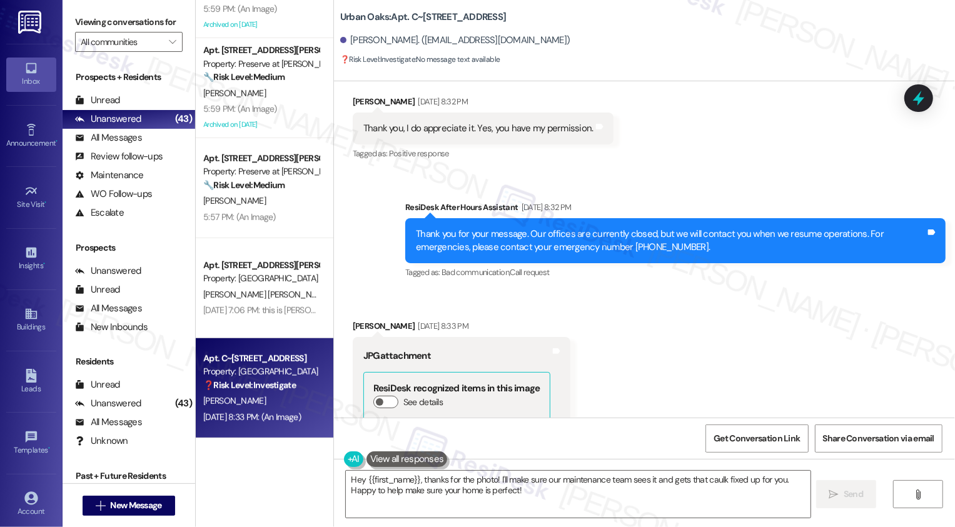
scroll to position [1288, 0]
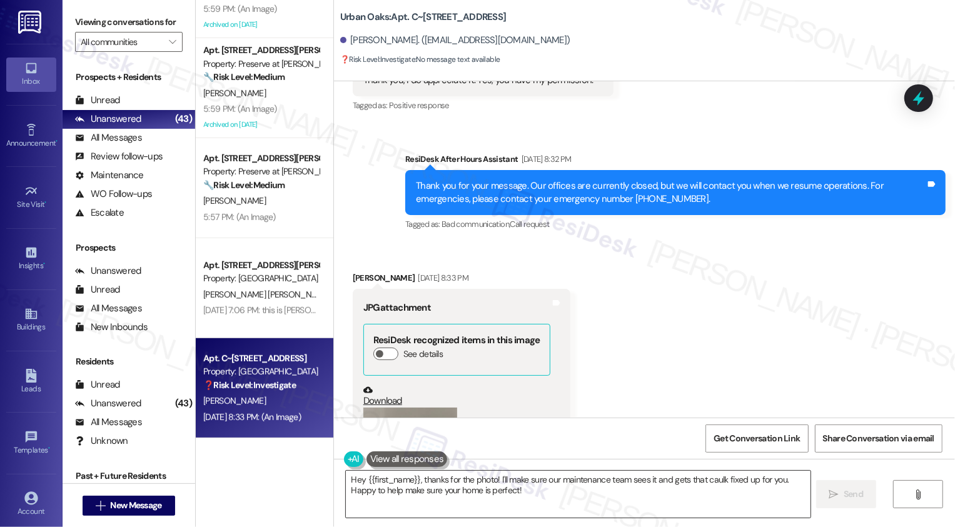
click at [548, 513] on textarea "Hey {{first_name}}, thanks for the photo! I'll make sure our maintenance team s…" at bounding box center [578, 494] width 465 height 47
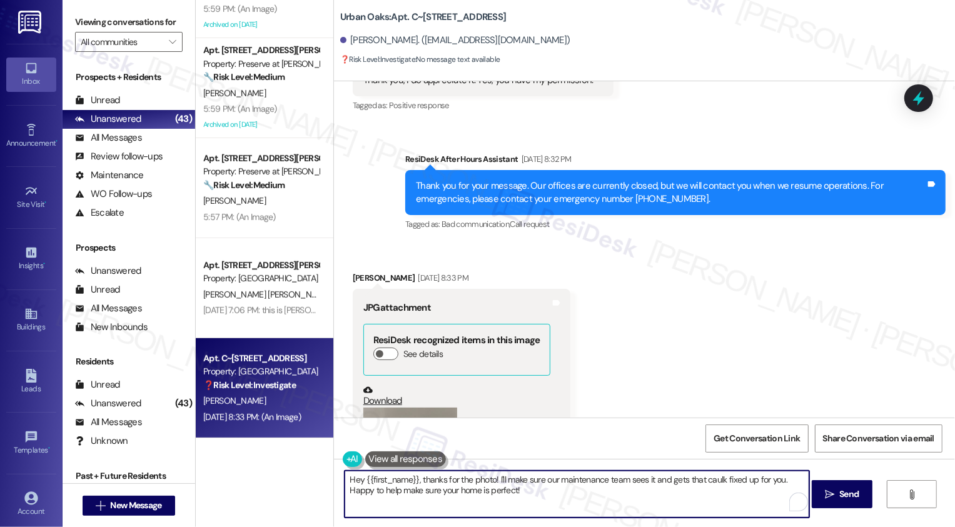
click at [456, 478] on textarea "Hey {{first_name}}, thanks for the photo! I'll make sure our maintenance team s…" at bounding box center [577, 494] width 465 height 47
drag, startPoint x: 491, startPoint y: 478, endPoint x: 515, endPoint y: 505, distance: 35.8
click at [515, 505] on textarea "Hey {{first_name}}, thanks for the photo! I'll make sure our maintenance team s…" at bounding box center [577, 494] width 465 height 47
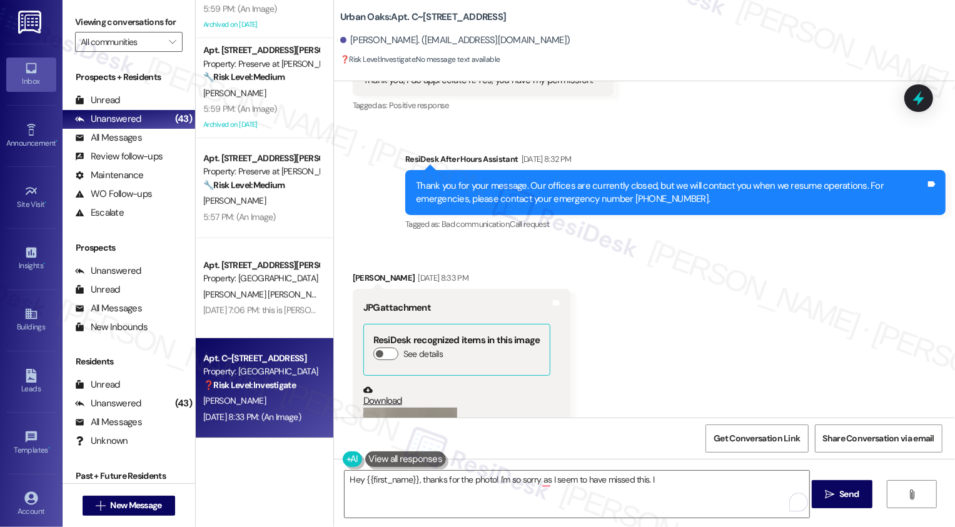
click at [400, 15] on b "Urban Oaks: Apt. C~1123, [STREET_ADDRESS]" at bounding box center [423, 17] width 166 height 13
drag, startPoint x: 403, startPoint y: 16, endPoint x: 431, endPoint y: 14, distance: 27.5
click at [430, 16] on b "Urban Oaks: Apt. C~1123, [STREET_ADDRESS]" at bounding box center [423, 17] width 166 height 13
copy b "C~1123"
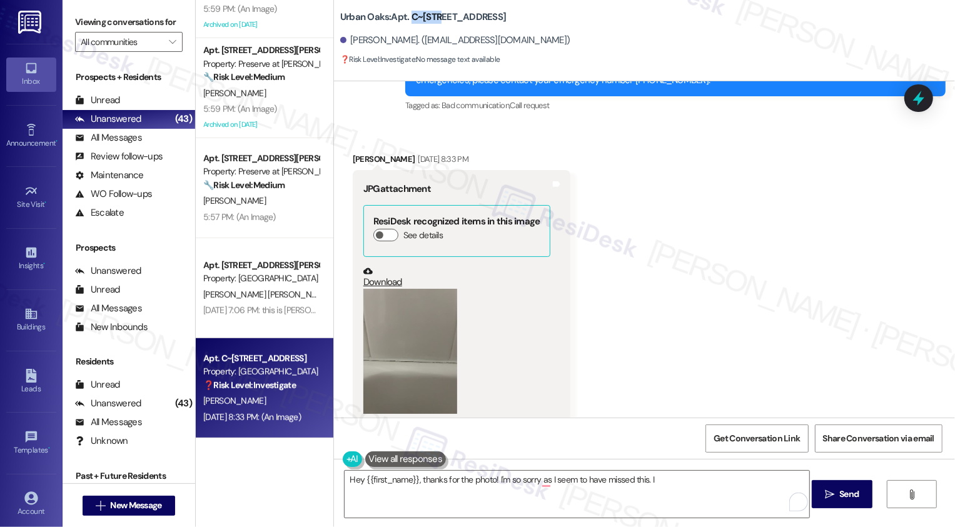
scroll to position [1411, 0]
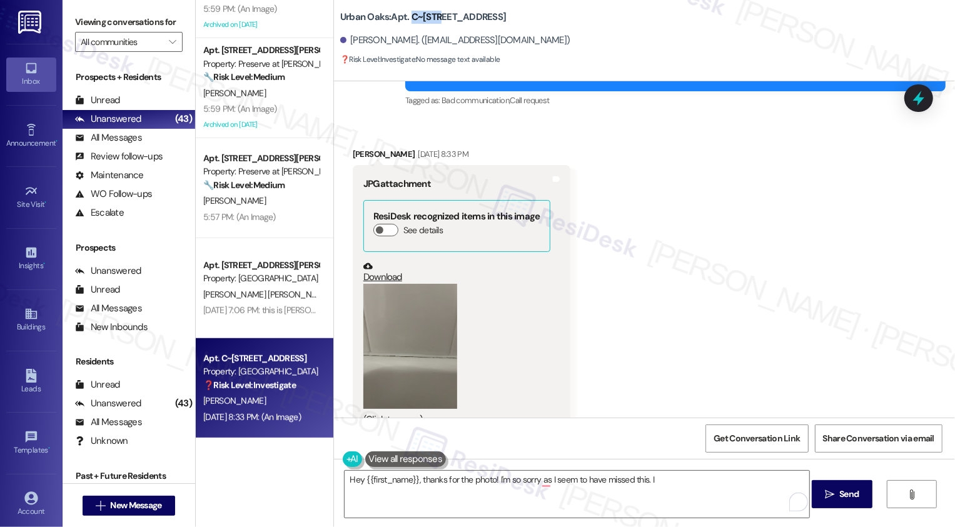
click at [400, 365] on button "Zoom image" at bounding box center [410, 346] width 94 height 125
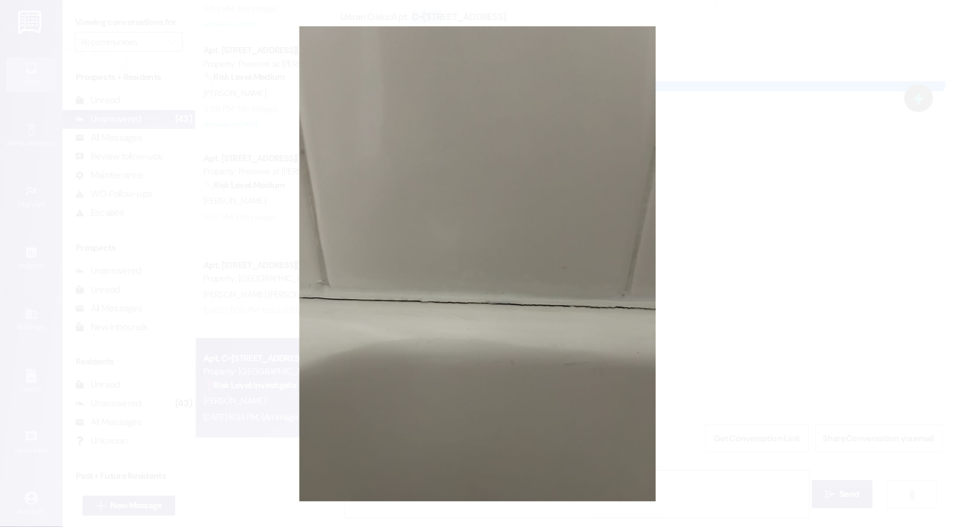
click at [754, 380] on button "Unzoom image" at bounding box center [477, 263] width 955 height 527
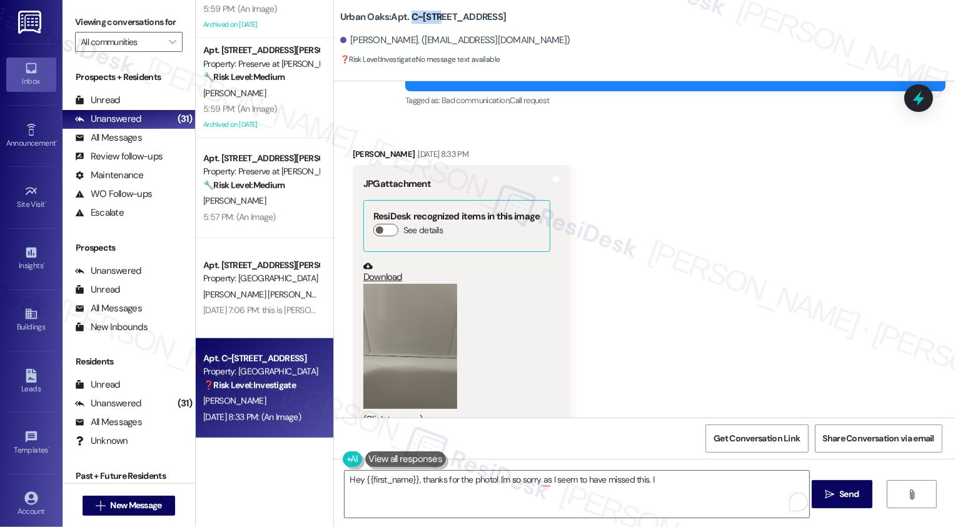
copy b "C~1123"
click at [378, 261] on link "Download" at bounding box center [456, 272] width 187 height 22
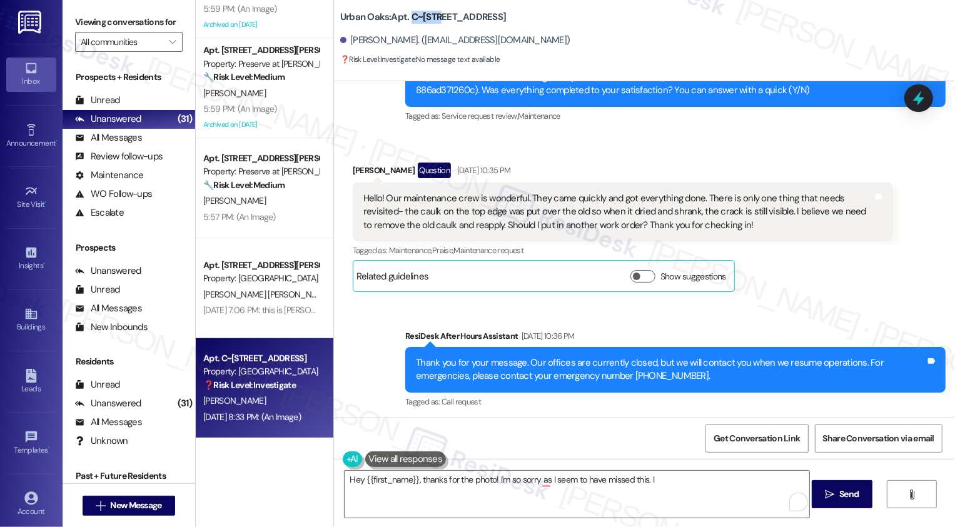
scroll to position [749, 0]
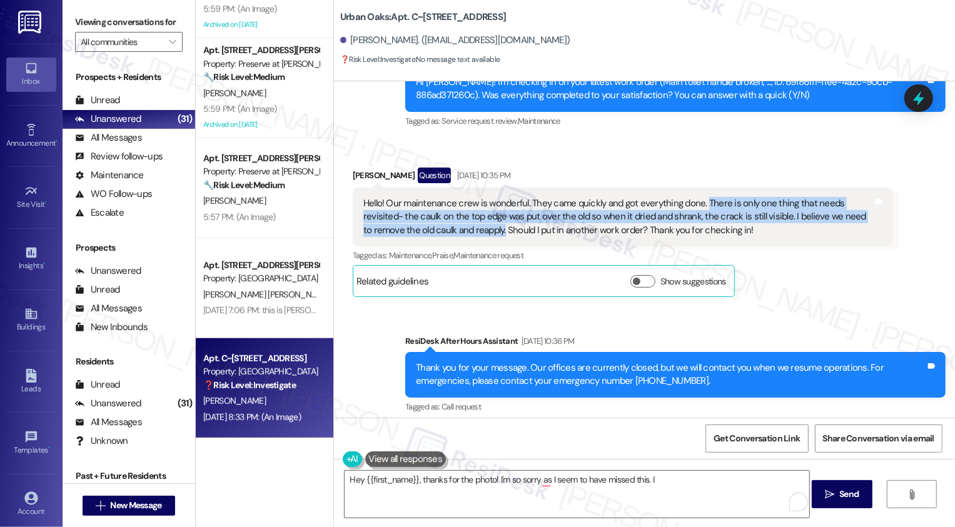
drag, startPoint x: 695, startPoint y: 172, endPoint x: 444, endPoint y: 199, distance: 252.3
click at [441, 199] on div "Hello! Our maintenance crew is wonderful. They came quickly and got everything …" at bounding box center [618, 217] width 510 height 40
copy div "There is only one thing that needs revisited- the caulk on the top edge was put…"
click at [530, 485] on textarea "Hey {{first_name}}, thanks for the photo! I'm so sorry as I seem to have missed…" at bounding box center [577, 494] width 465 height 47
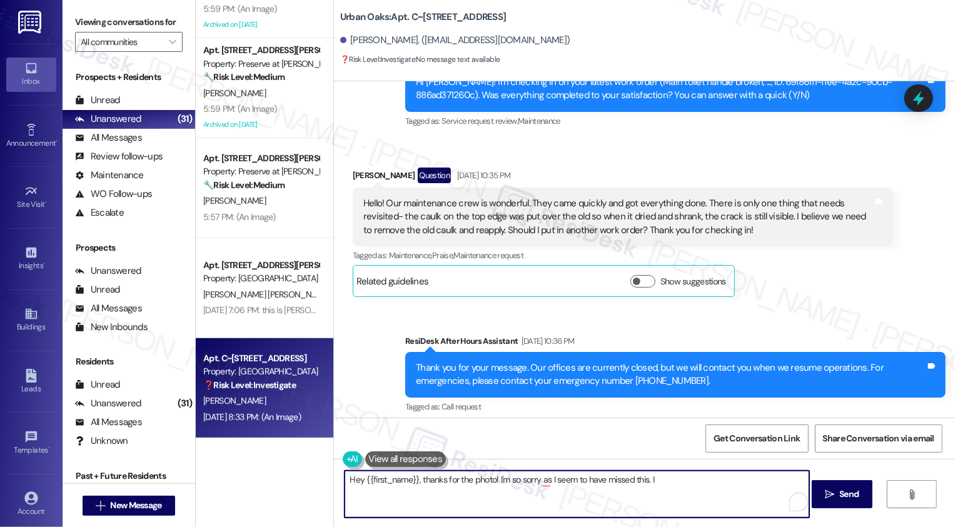
click at [682, 488] on textarea "Hey {{first_name}}, thanks for the photo! I'm so sorry as I seem to have missed…" at bounding box center [577, 494] width 465 height 47
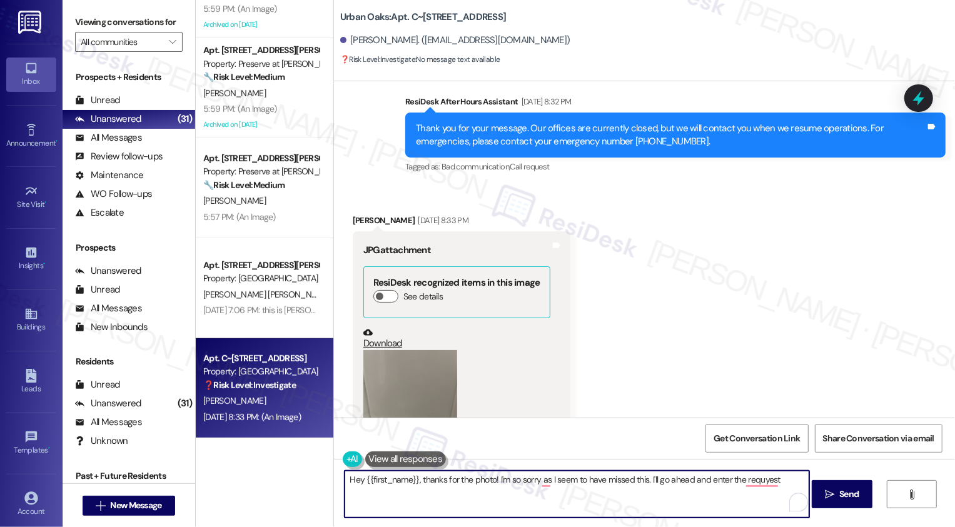
scroll to position [1411, 0]
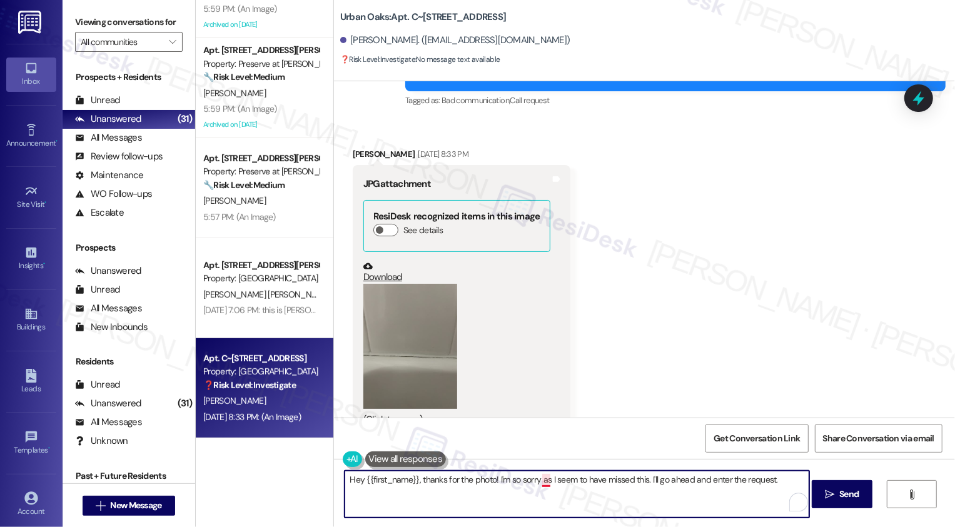
click at [537, 485] on textarea "Hey {{first_name}}, thanks for the photo! I'm so sorry as I seem to have missed…" at bounding box center [577, 494] width 465 height 47
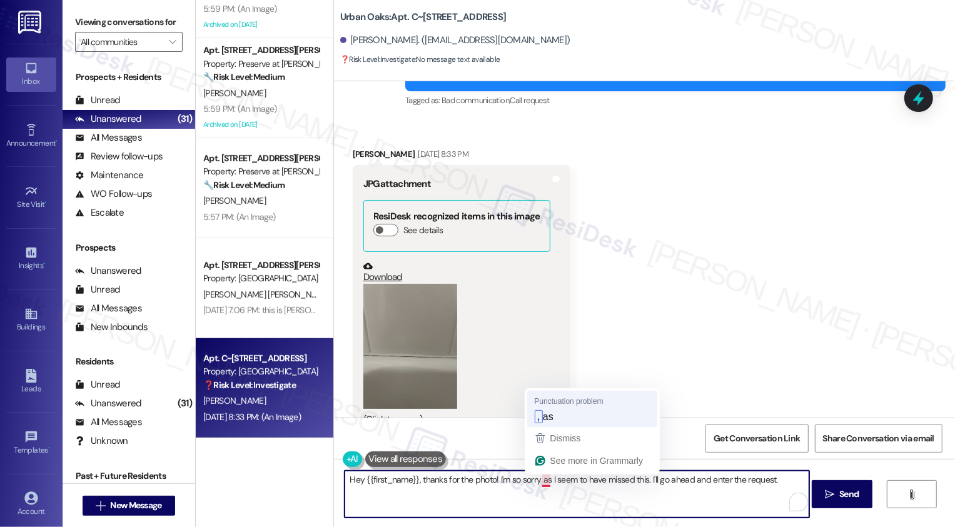
type textarea "Hey {{first_name}}, thanks for the photo! I'm so sorry, as I seem to have misse…"
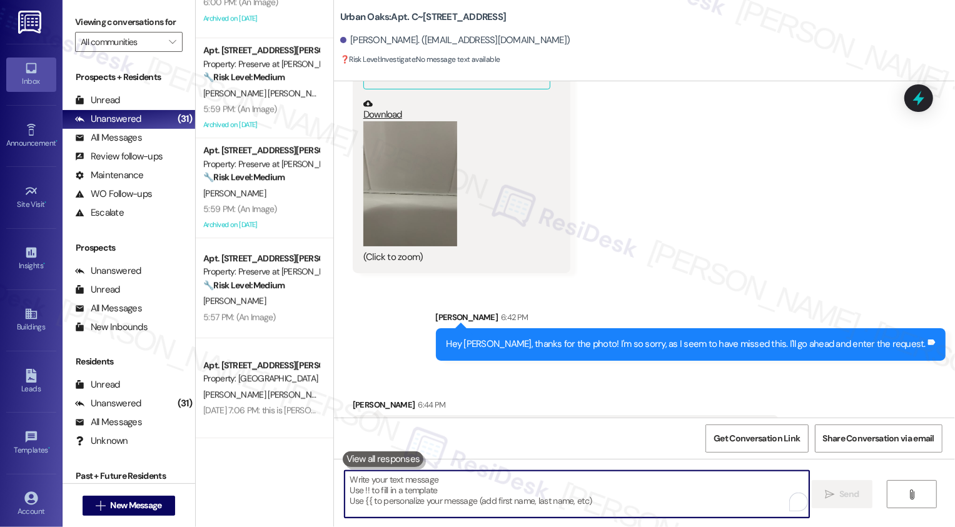
scroll to position [1673, 0]
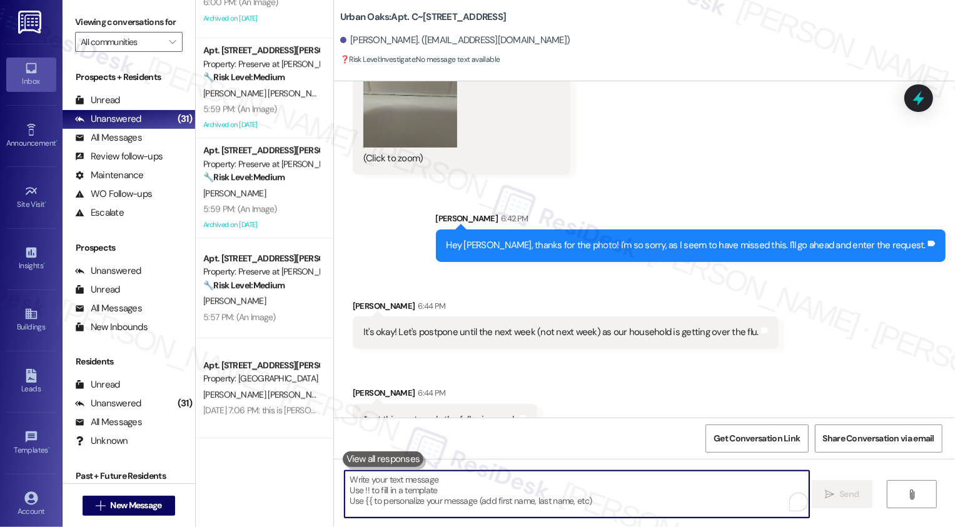
click at [543, 505] on textarea "To enrich screen reader interactions, please activate Accessibility in Grammarl…" at bounding box center [577, 494] width 465 height 47
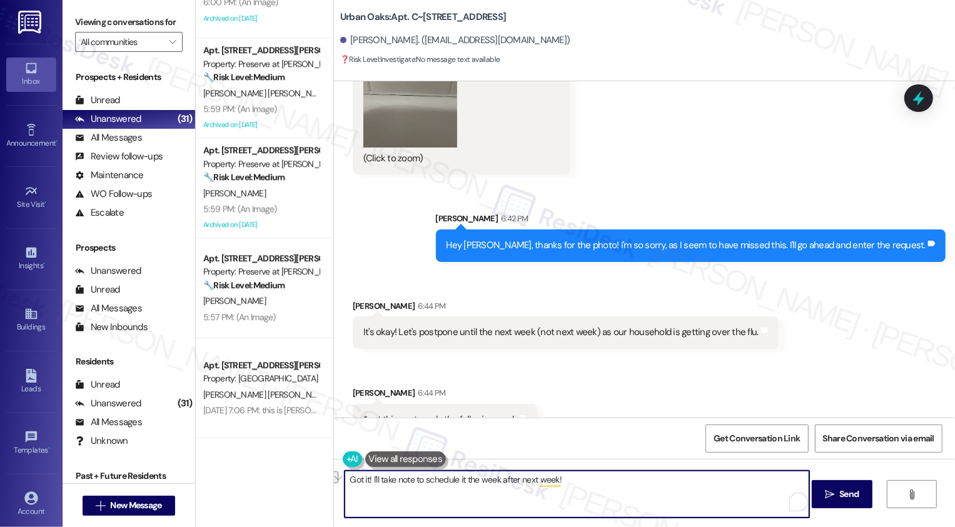
paste textarea "’ll note to schedule it for the week after next."
click at [433, 485] on textarea "Got it! I’ll note to schedule it for the week after next. I'm sorry to hear abo…" at bounding box center [577, 494] width 465 height 47
click at [507, 480] on textarea "Got it! I’ll note to schedule it for the week after next. I'm sorry to hear abo…" at bounding box center [577, 494] width 465 height 47
click at [528, 477] on textarea "Got it! I’ll note to schedule it for the week after next. I'm sorry to hear abo…" at bounding box center [577, 494] width 465 height 47
type textarea "Got it! I’ll note to schedule it for the week after next. I'm also sorry to hea…"
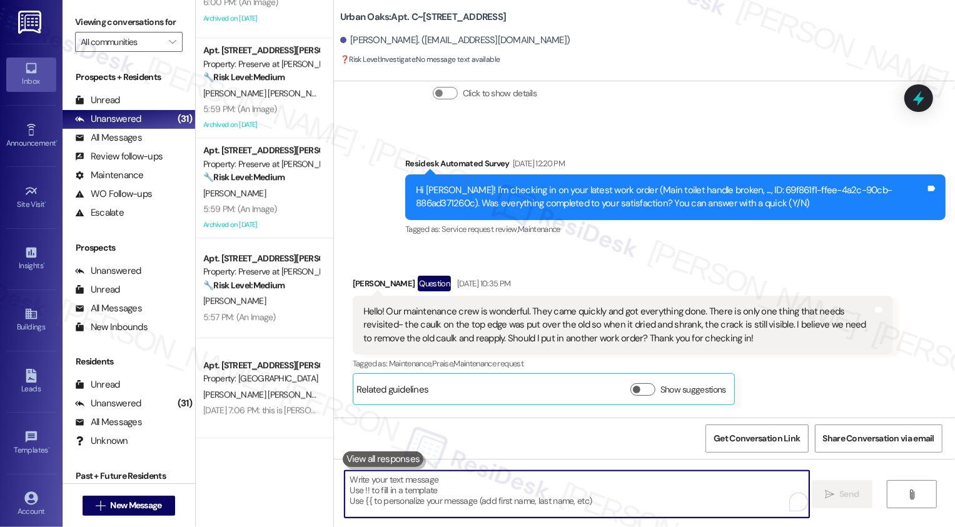
scroll to position [663, 0]
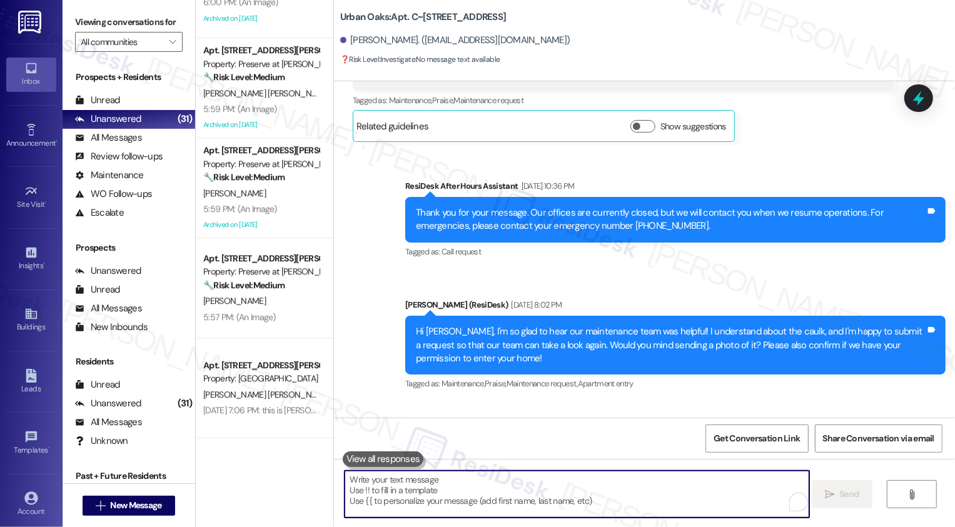
scroll to position [740, 0]
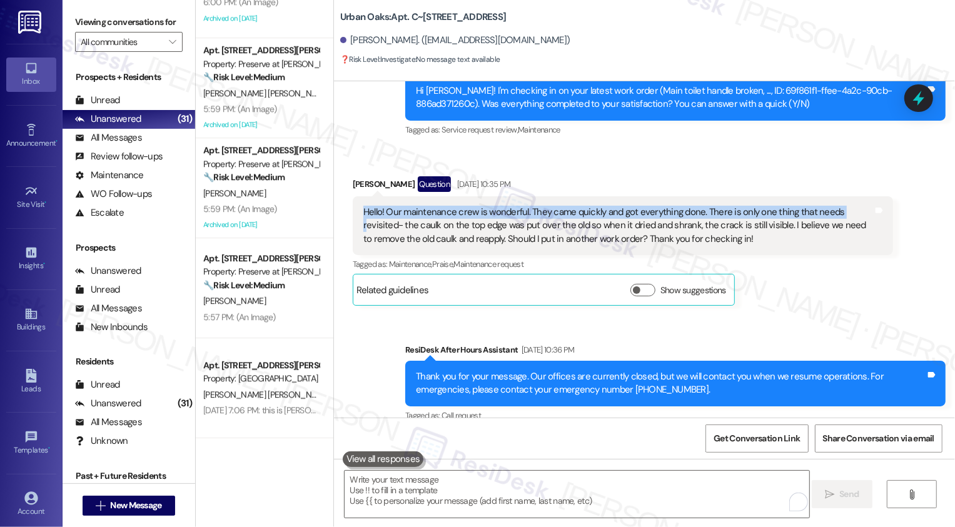
drag, startPoint x: 829, startPoint y: 185, endPoint x: 503, endPoint y: 171, distance: 326.1
click at [501, 196] on div "Hello! Our maintenance crew is wonderful. They came quickly and got everything …" at bounding box center [623, 225] width 540 height 59
click at [353, 315] on div "Sent via SMS ResiDesk After Hours Assistant Aug 27, 2025 at 10:36 PM Thank you …" at bounding box center [644, 440] width 621 height 251
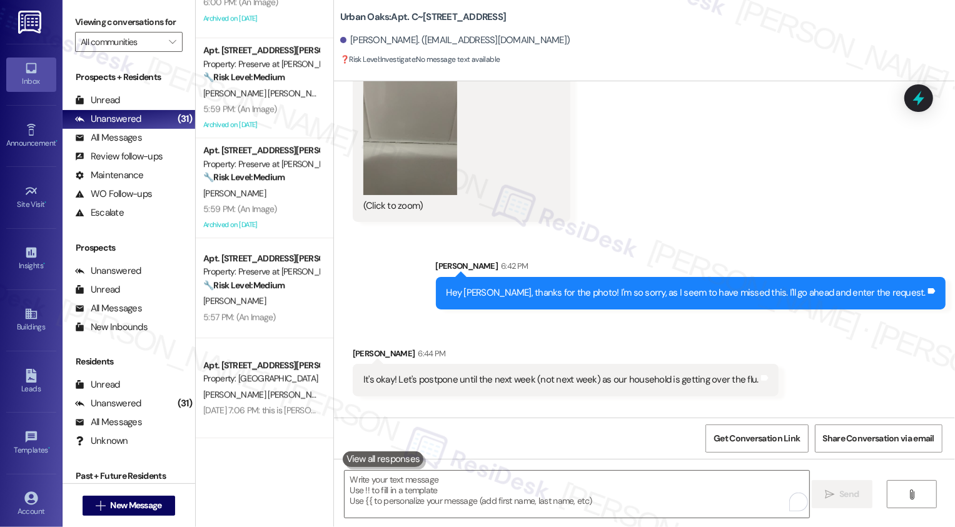
scroll to position [1874, 0]
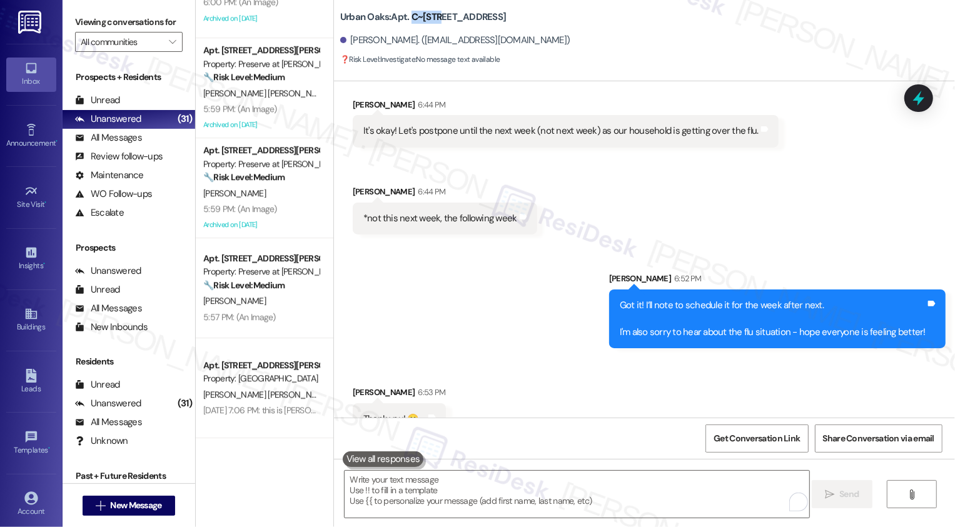
drag, startPoint x: 403, startPoint y: 17, endPoint x: 430, endPoint y: 19, distance: 27.6
click at [430, 19] on b "Urban Oaks: Apt. C~1123, [STREET_ADDRESS]" at bounding box center [423, 17] width 166 height 13
copy b "C~1123"
click at [482, 282] on div "Sent via SMS Sarah 6:52 PM Got it! I’ll note to schedule it for the week after …" at bounding box center [644, 301] width 621 height 114
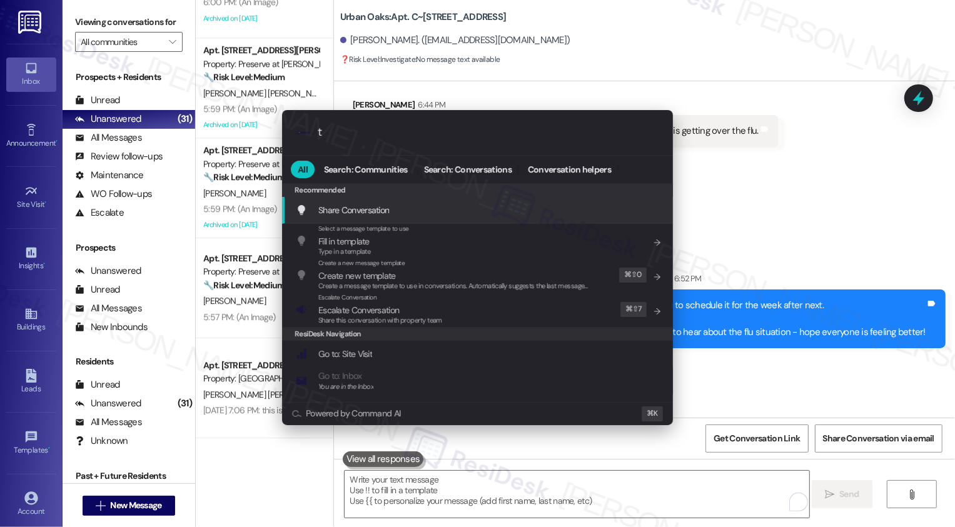
type input "te"
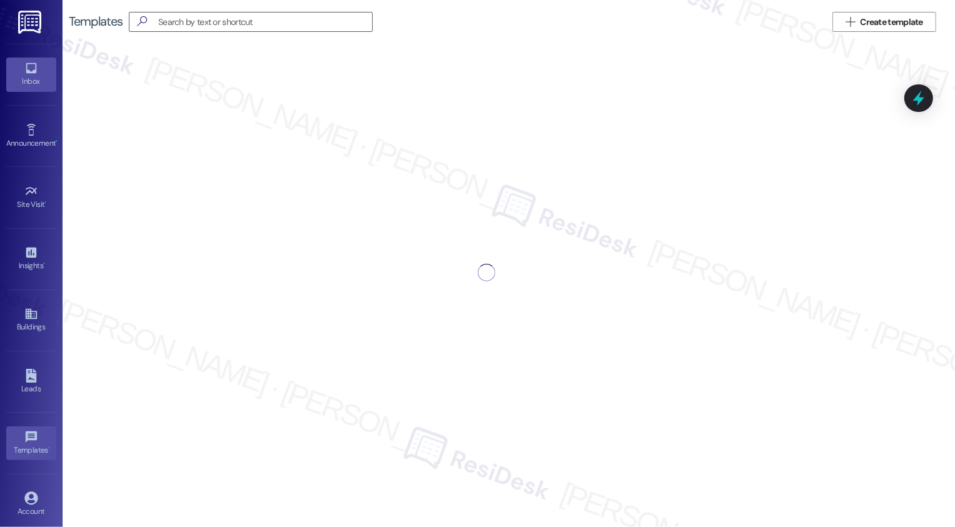
click at [32, 75] on div "Inbox" at bounding box center [31, 81] width 63 height 13
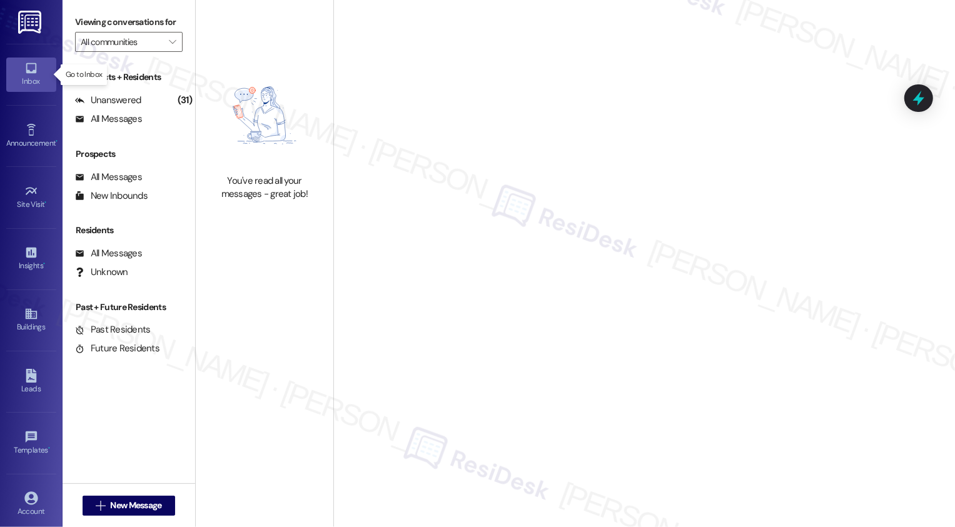
click at [32, 75] on div "Inbox" at bounding box center [31, 81] width 63 height 13
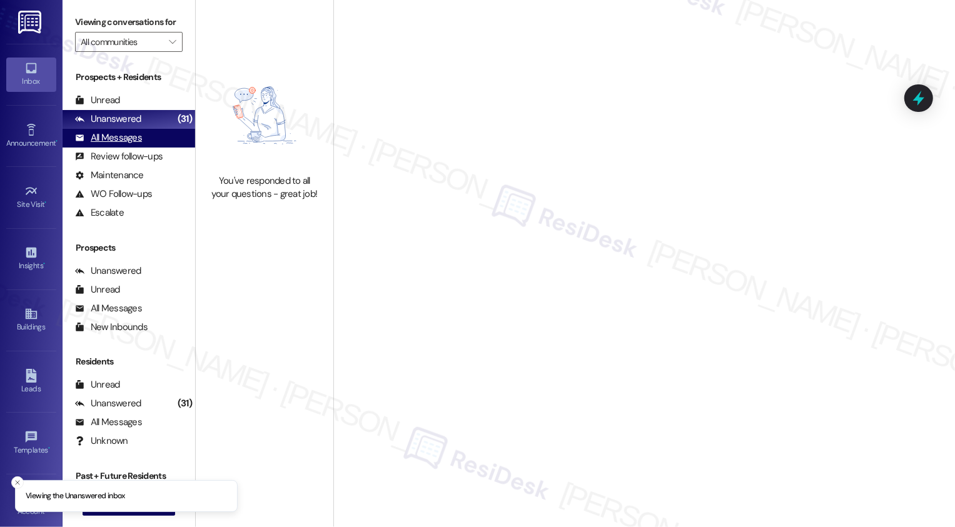
click at [134, 144] on div "All Messages" at bounding box center [108, 137] width 67 height 13
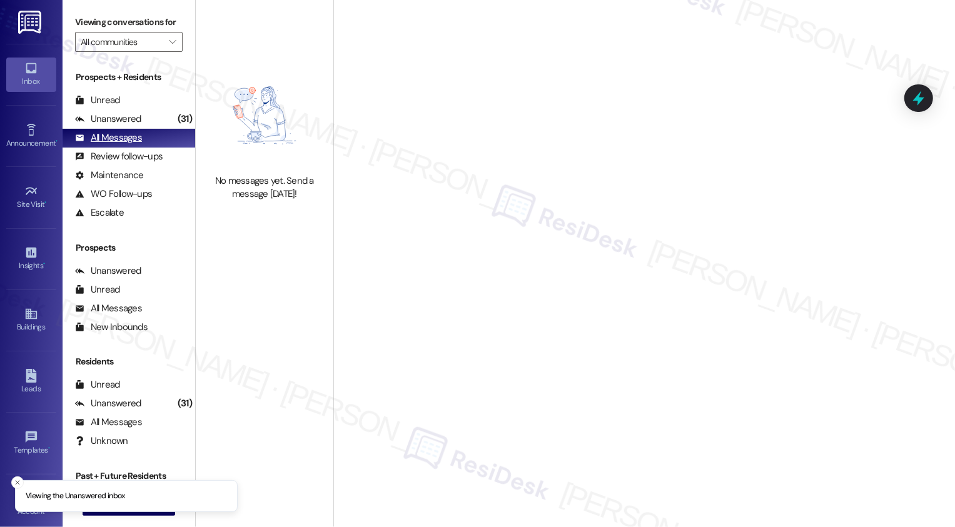
click at [134, 144] on div "All Messages" at bounding box center [108, 137] width 67 height 13
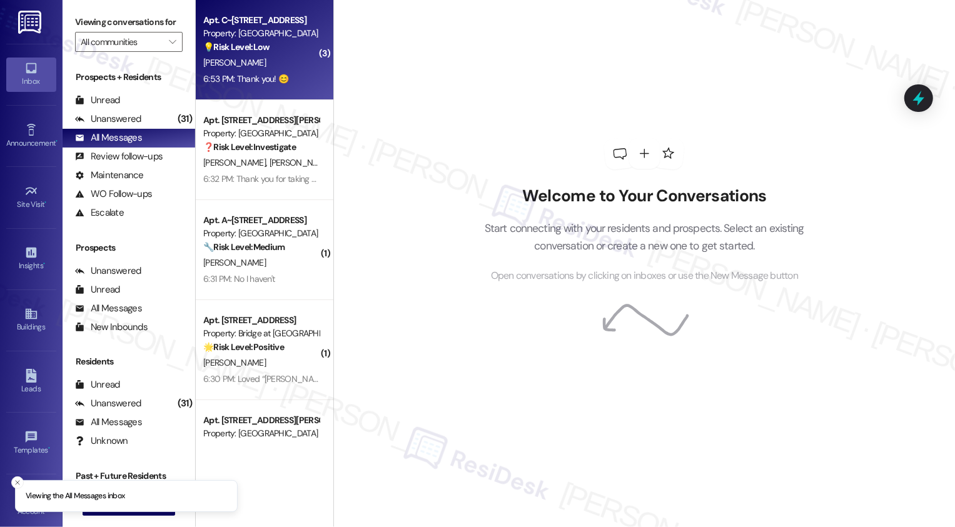
click at [248, 67] on div "[PERSON_NAME]" at bounding box center [261, 63] width 118 height 16
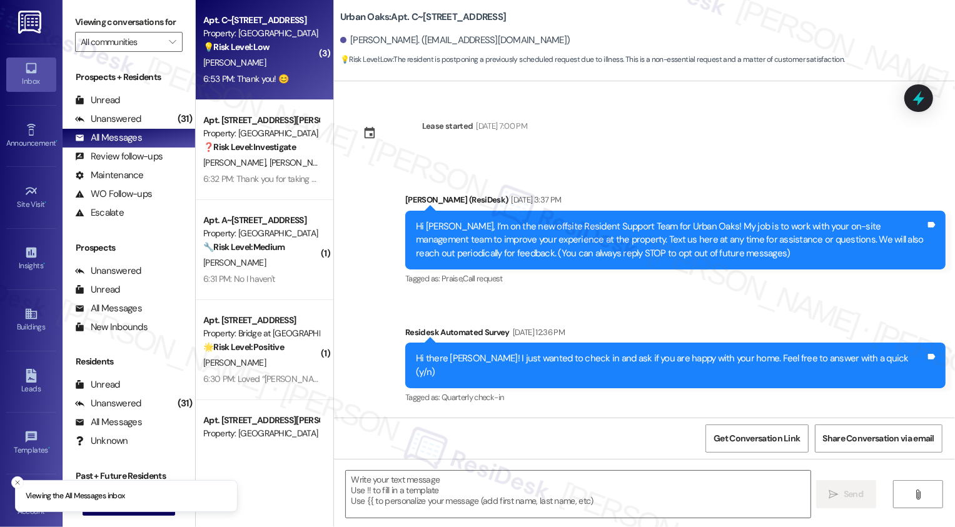
click at [248, 67] on div "[PERSON_NAME]" at bounding box center [261, 63] width 118 height 16
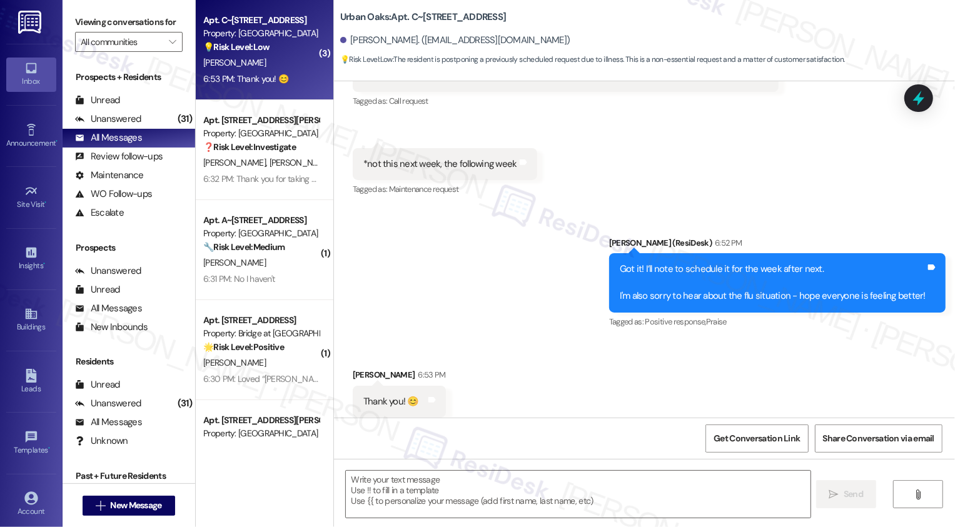
type textarea "Fetching suggested responses. Please feel free to read through the conversation…"
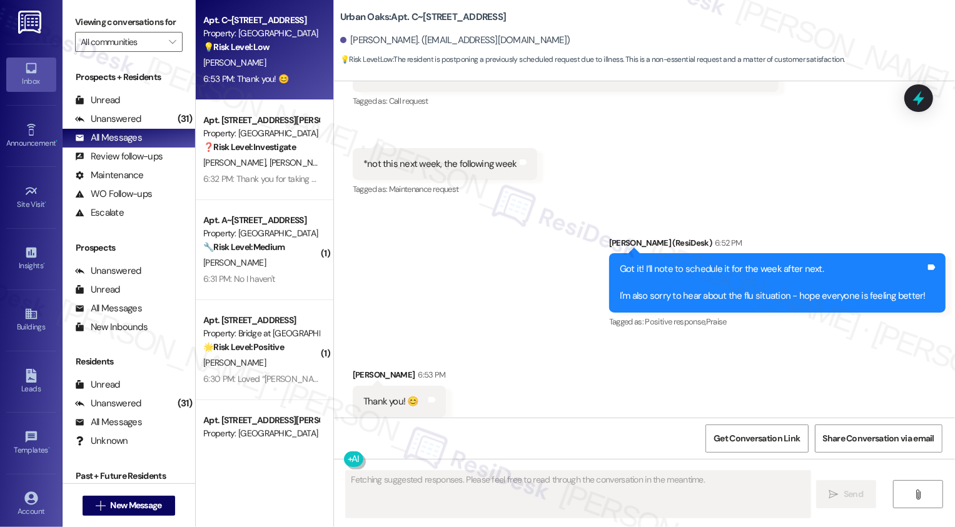
scroll to position [1949, 0]
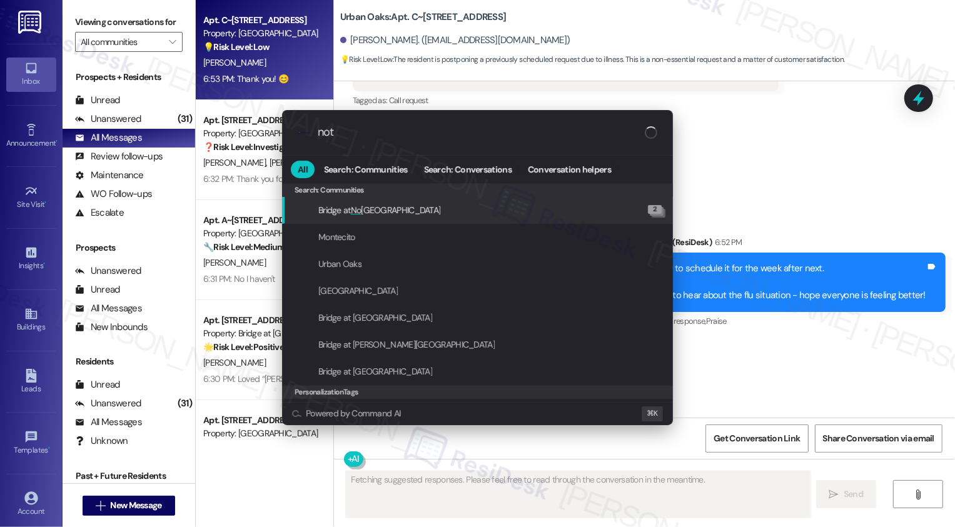
type input "note"
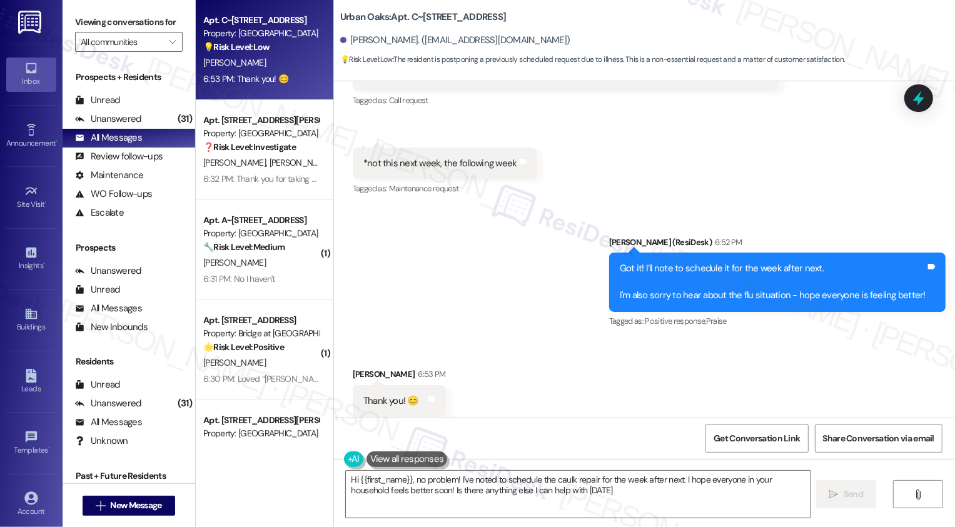
type textarea "Hi {{first_name}}, no problem! I've noted to schedule the caulk repair for the …"
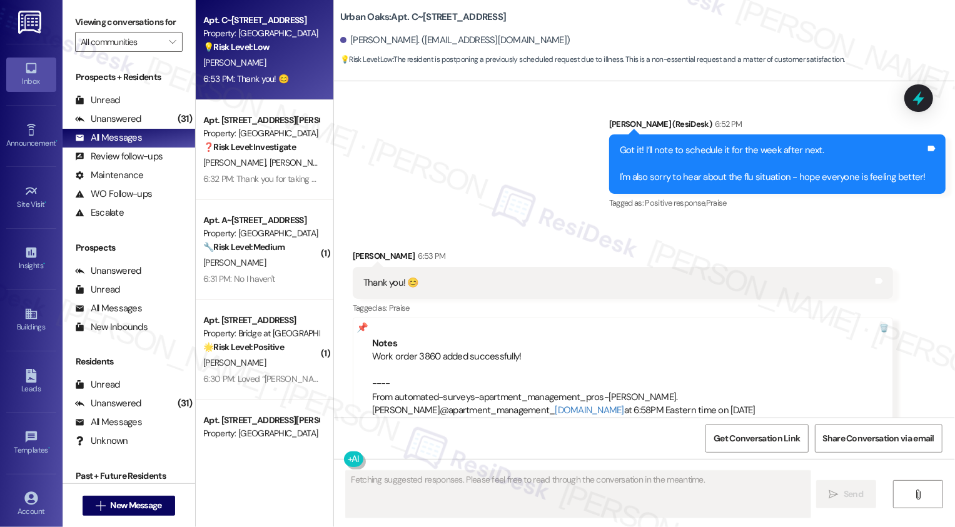
scroll to position [2067, 0]
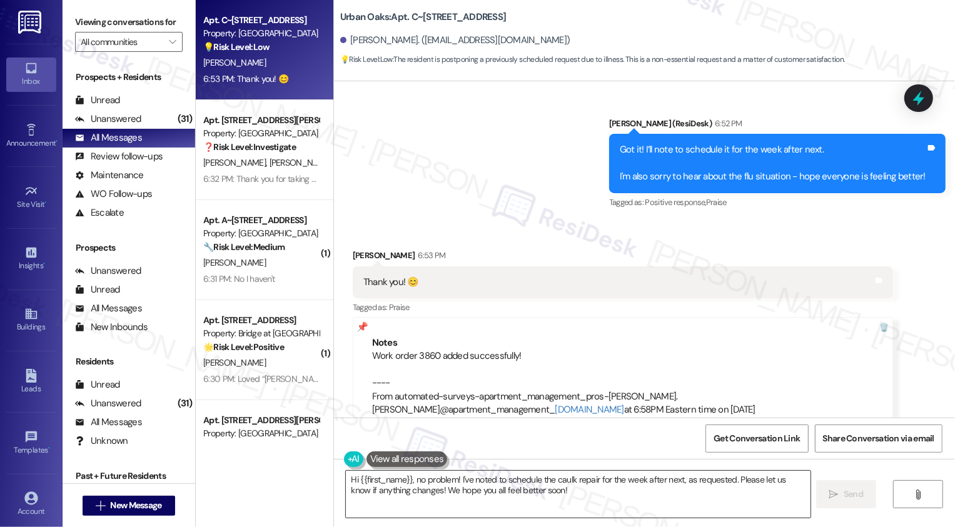
click at [474, 494] on textarea "Hi {{first_name}}, no problem! I've noted to schedule the caulk repair for the …" at bounding box center [578, 494] width 465 height 47
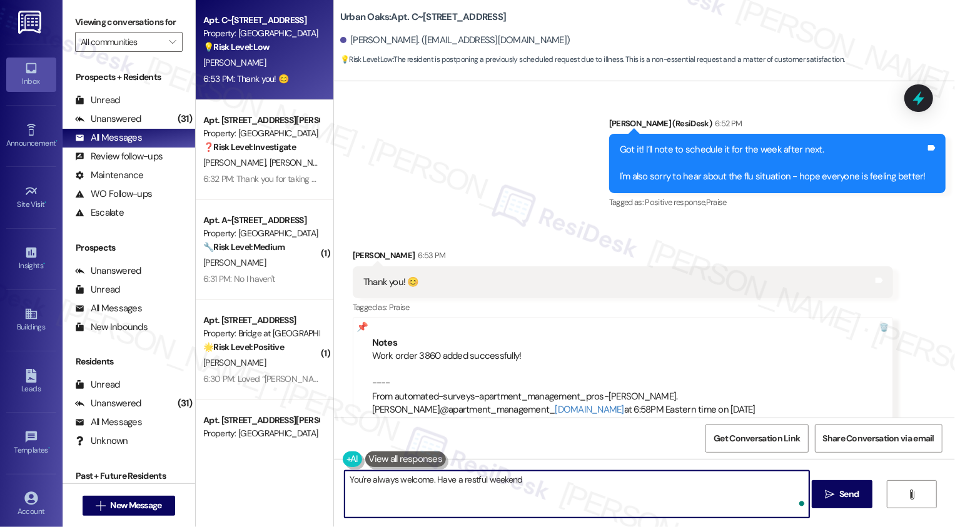
type textarea "You're always welcome. Have a restful weekend!"
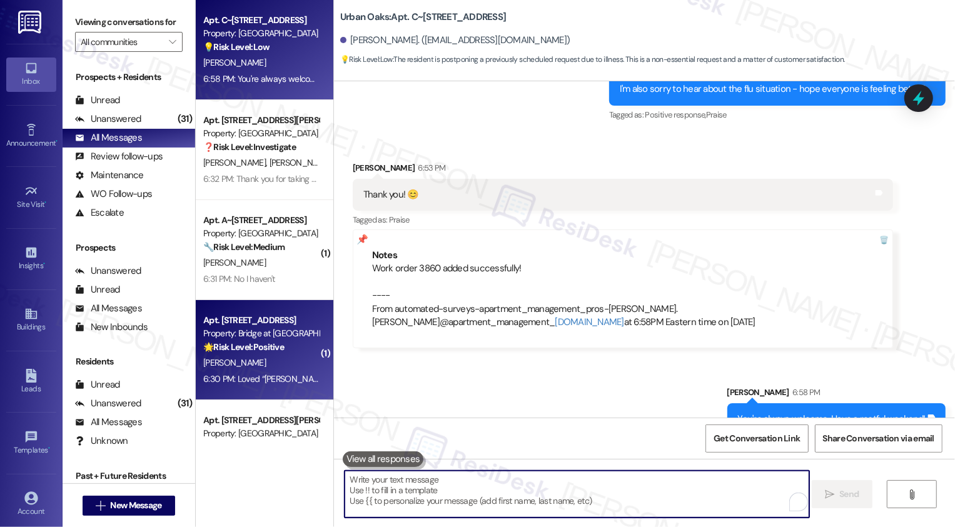
scroll to position [273, 0]
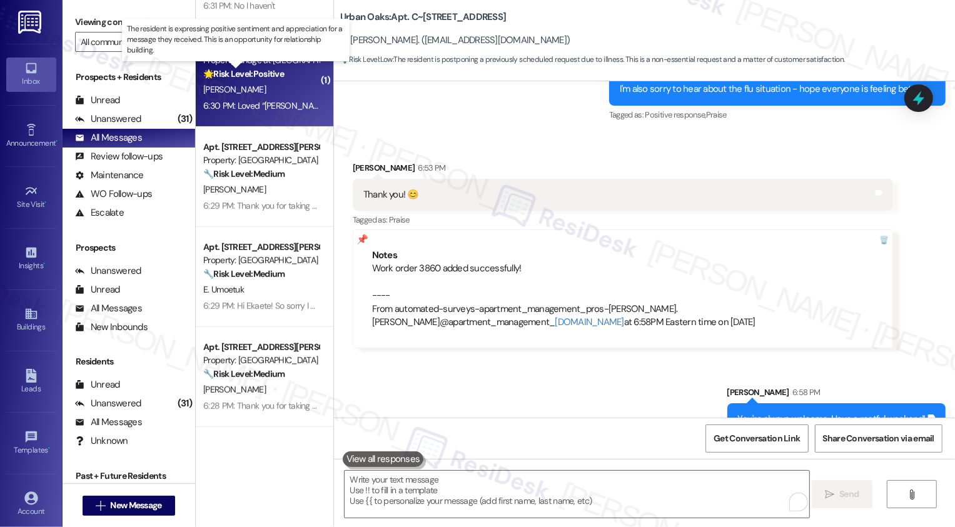
click at [271, 73] on strong "🌟 Risk Level: Positive" at bounding box center [243, 73] width 81 height 11
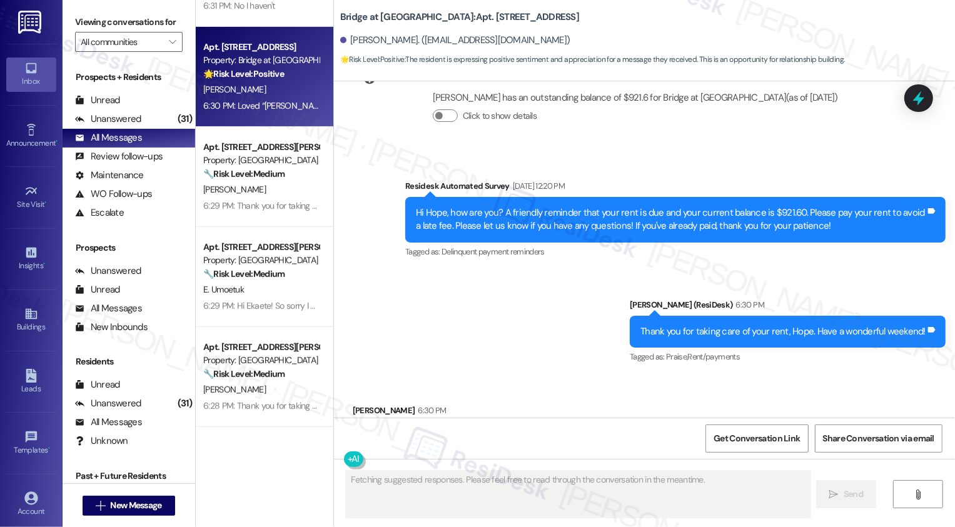
scroll to position [1678, 0]
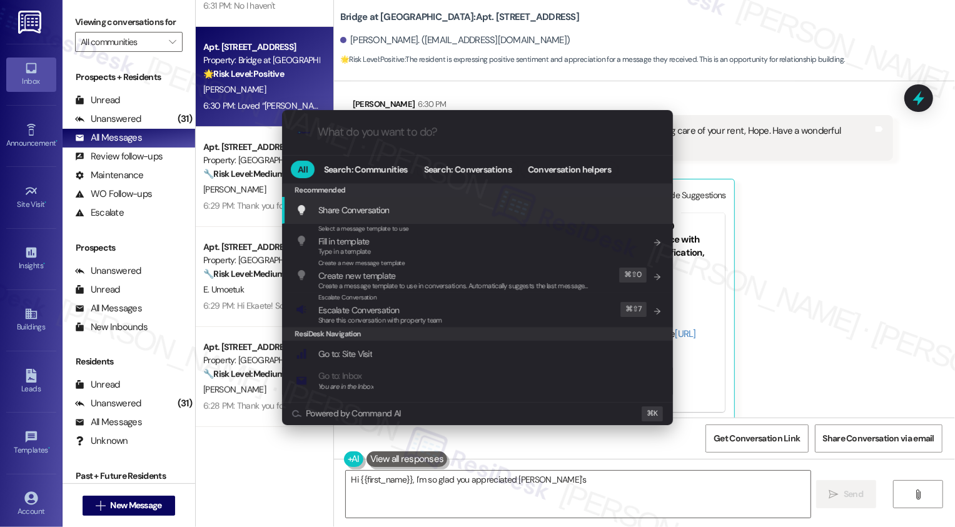
type textarea "Hi {{first_name}}, I'm so glad you appreciated Sarah's"
type input "a"
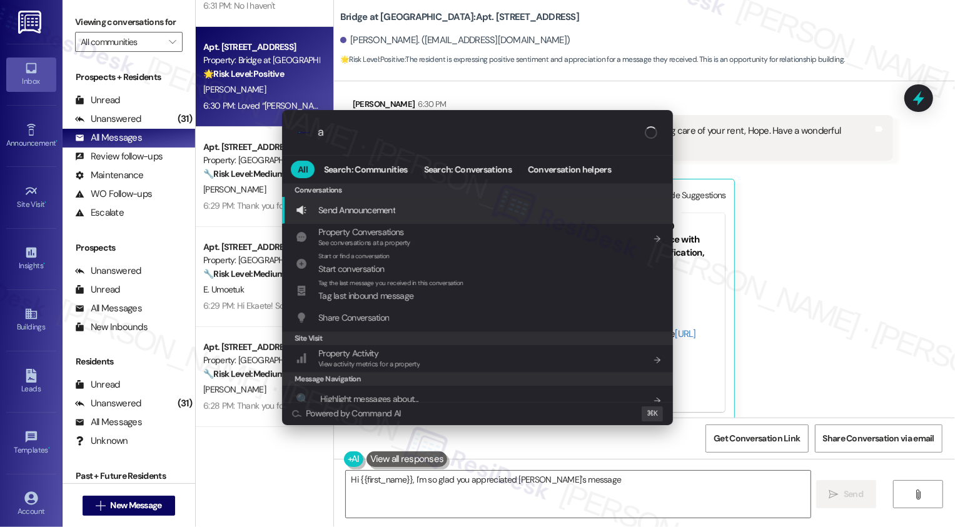
type textarea "Hi {{first_name}}, I'm so glad you appreciated Sarah's message!"
type input "archi"
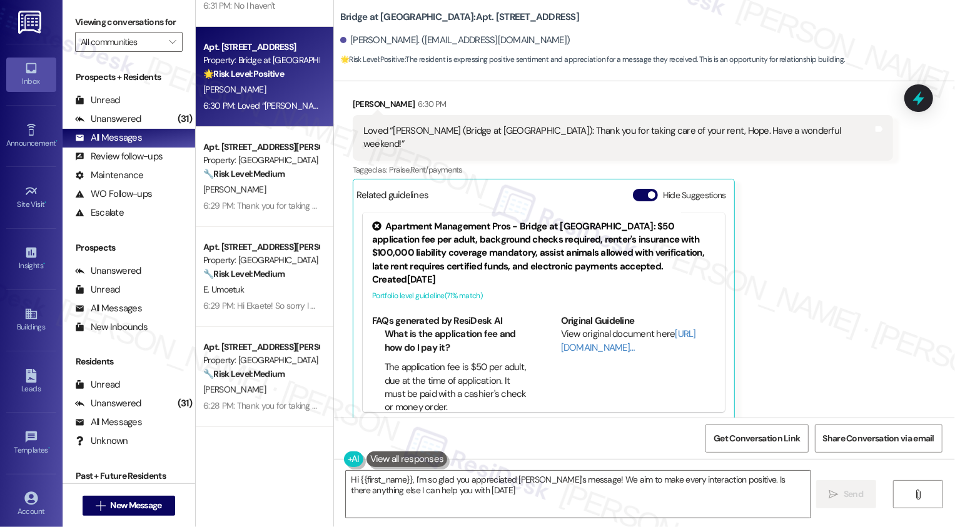
type textarea "Hi {{first_name}}, I'm so glad you appreciated Sarah's message! We aim to make …"
click at [166, 52] on span "" at bounding box center [172, 42] width 12 height 20
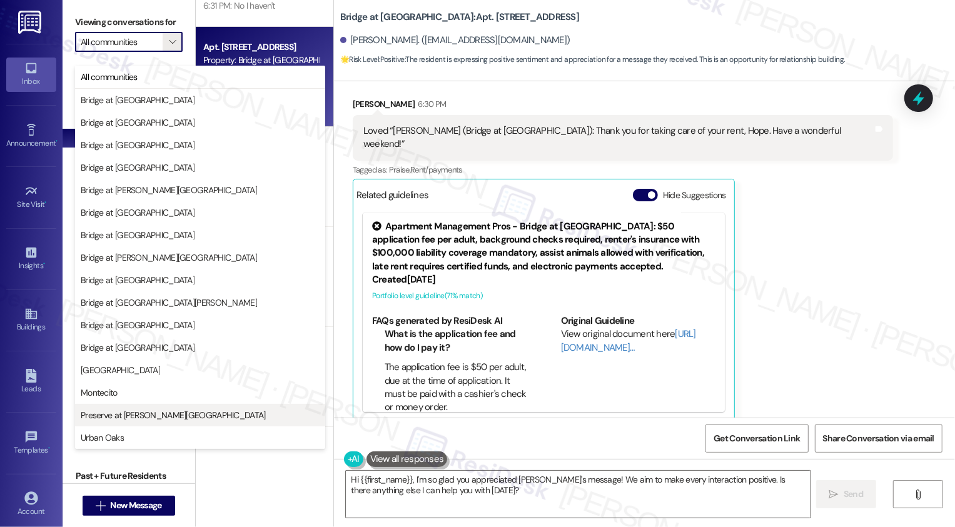
click at [146, 418] on span "Preserve at [PERSON_NAME][GEOGRAPHIC_DATA]" at bounding box center [173, 415] width 185 height 13
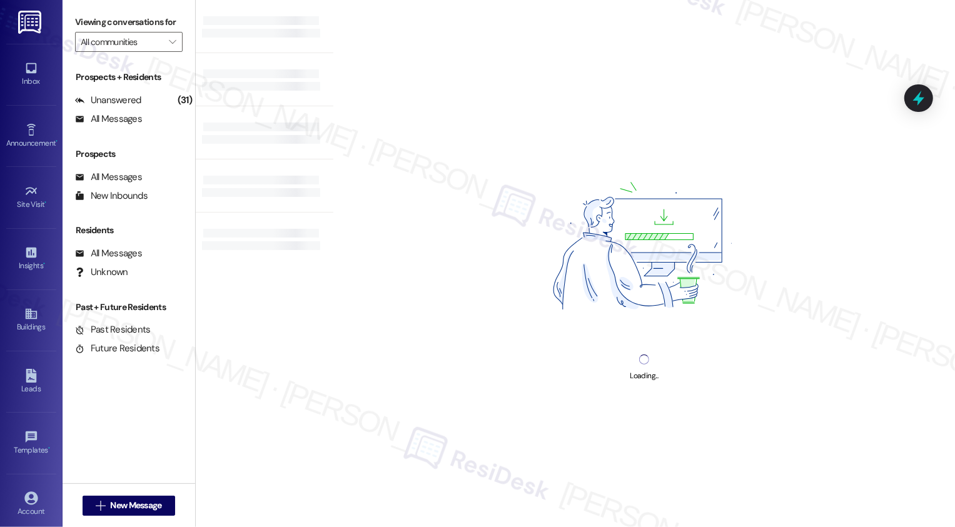
type input "Preserve at [PERSON_NAME][GEOGRAPHIC_DATA]"
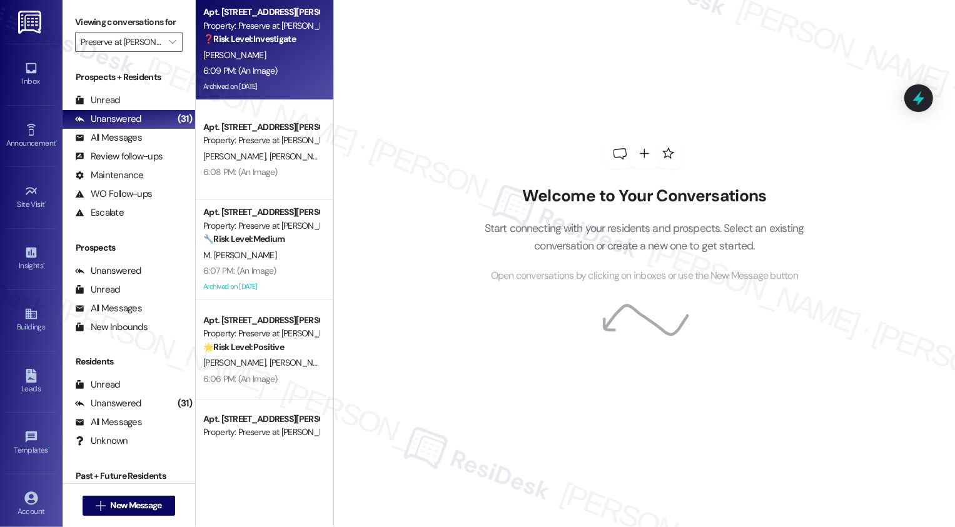
click at [275, 78] on div "6:09 PM: (An Image) 6:09 PM: (An Image)" at bounding box center [261, 71] width 118 height 16
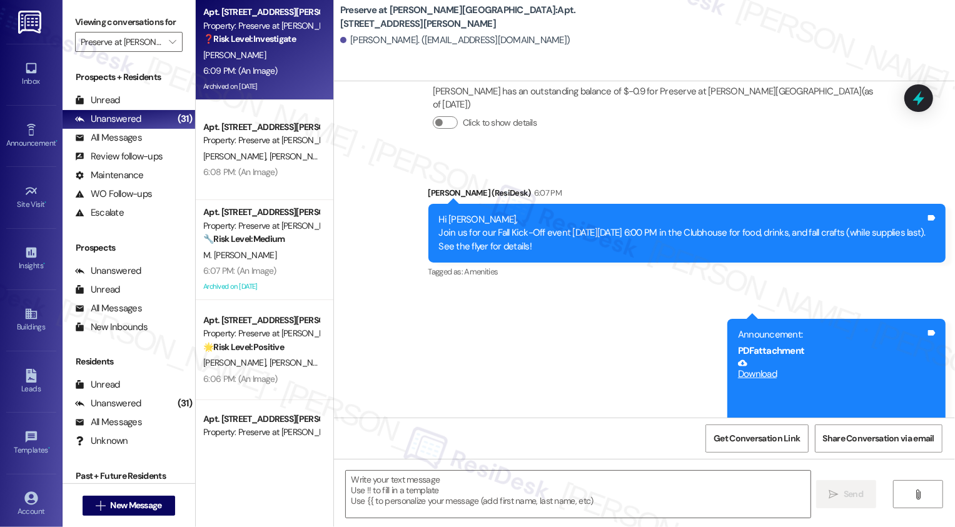
type textarea "Fetching suggested responses. Please feel free to read through the conversation…"
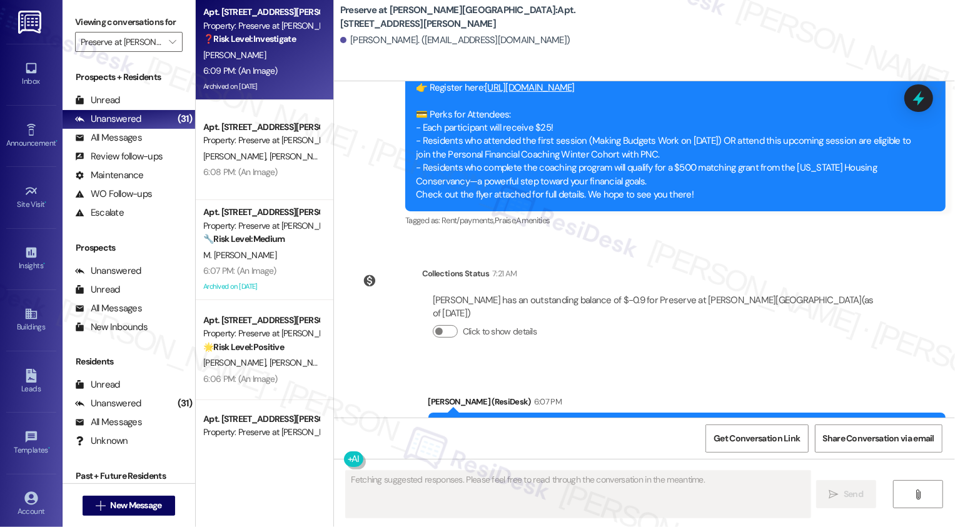
scroll to position [10856, 0]
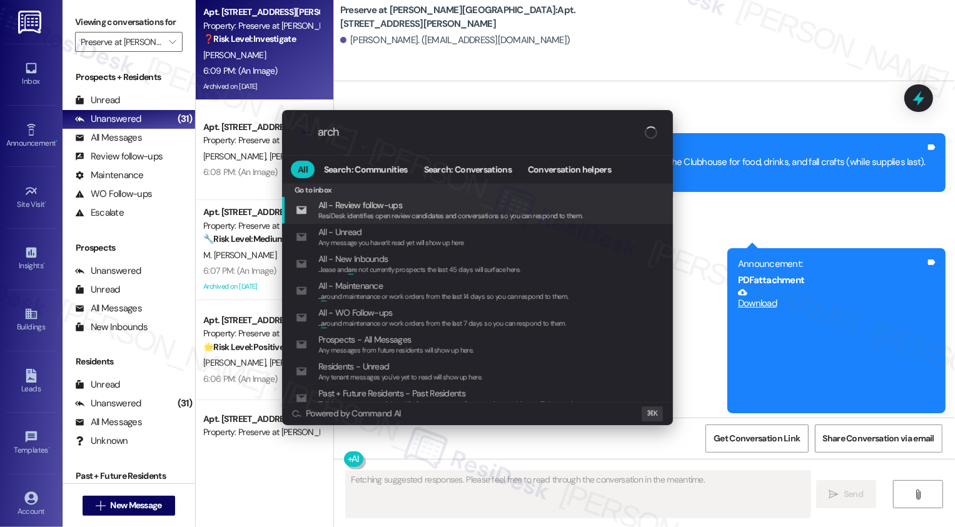
type input "archi"
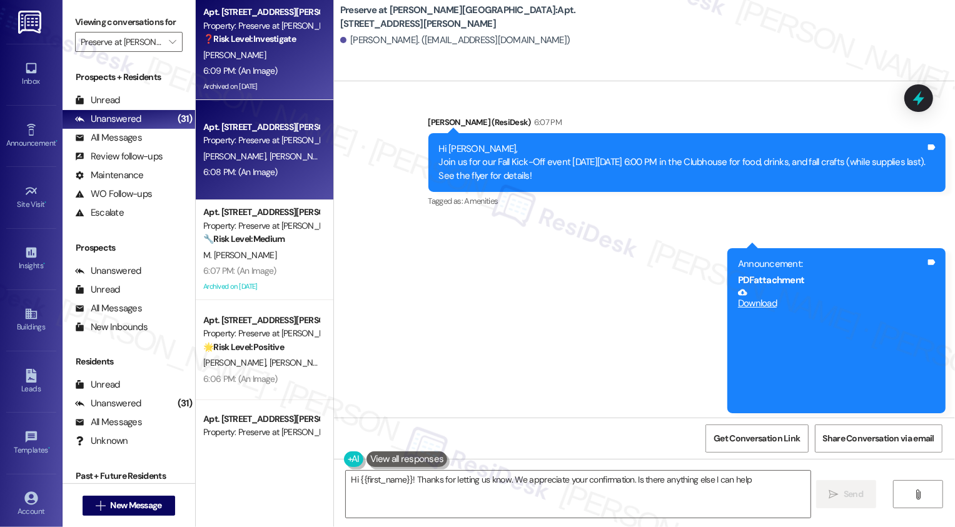
type textarea "Hi {{first_name}}! Thanks for letting us know. We appreciate your confirmation.…"
click at [266, 161] on div "S. Jackson T. Green" at bounding box center [261, 157] width 118 height 16
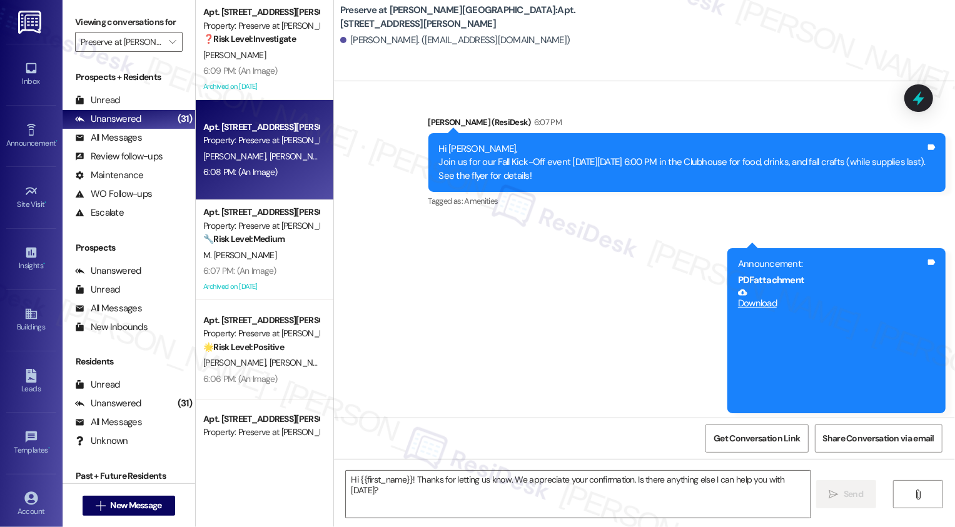
click at [266, 161] on div "S. Jackson T. Green" at bounding box center [261, 157] width 118 height 16
type textarea "Fetching suggested responses. Please feel free to read through the conversation…"
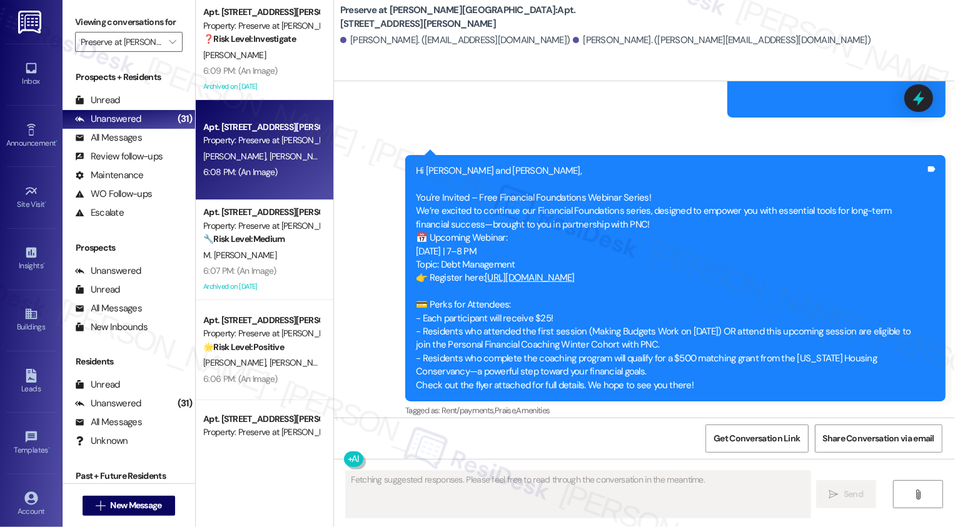
scroll to position [10796, 0]
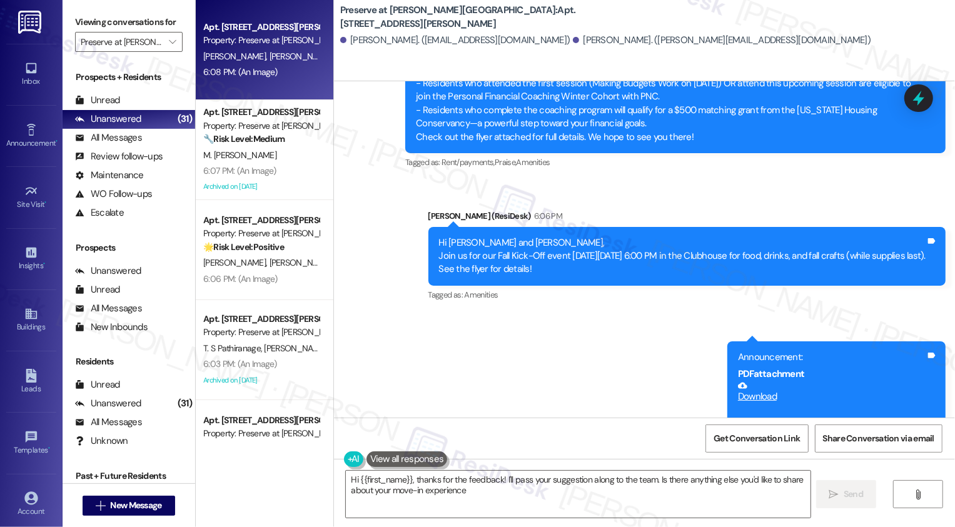
type textarea "Hi {{first_name}}, thanks for the feedback! I'll pass your suggestion along to …"
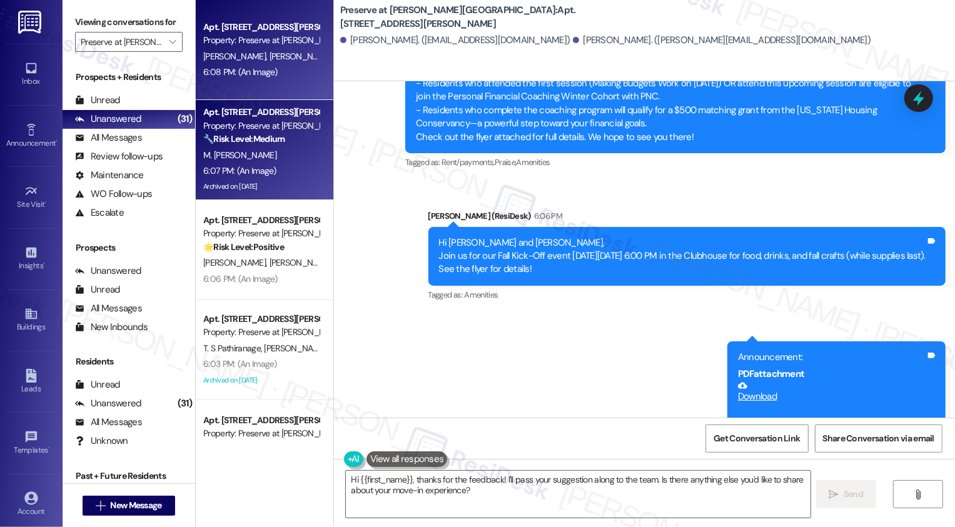
click at [275, 141] on strong "🔧 Risk Level: Medium" at bounding box center [243, 138] width 81 height 11
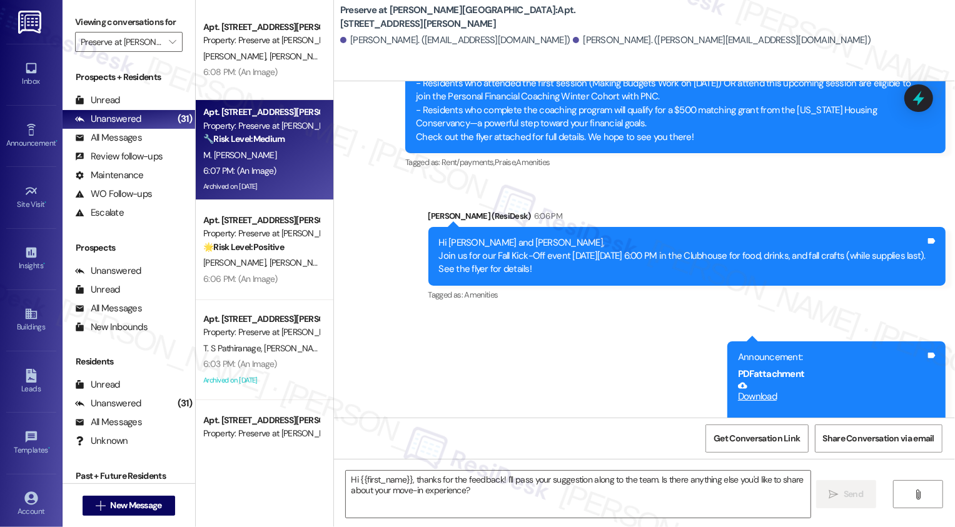
type textarea "Fetching suggested responses. Please feel free to read through the conversation…"
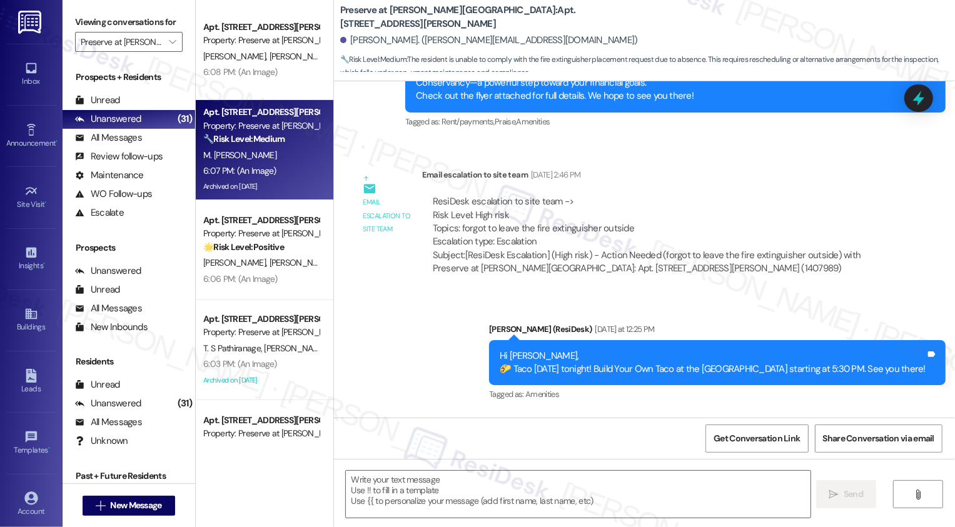
type textarea "Fetching suggested responses. Please feel free to read through the conversation…"
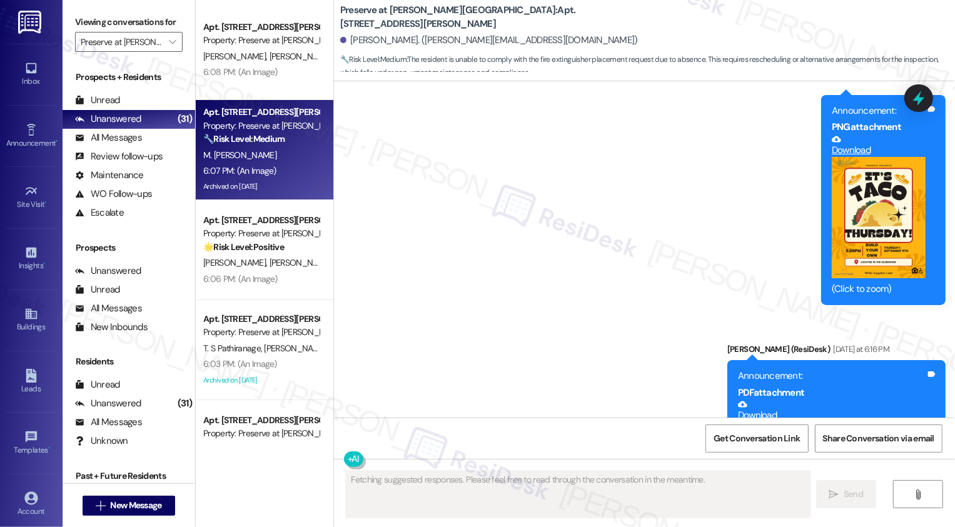
scroll to position [12747, 0]
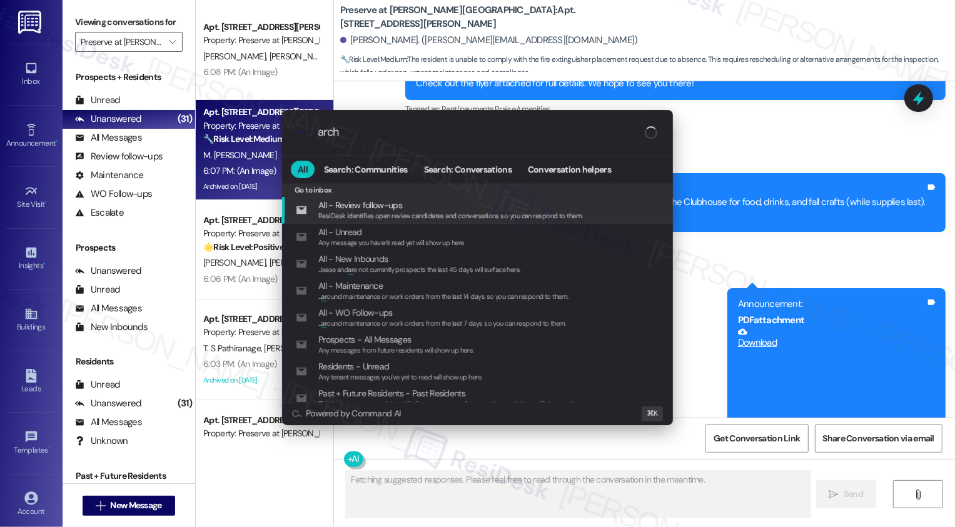
type input "archi"
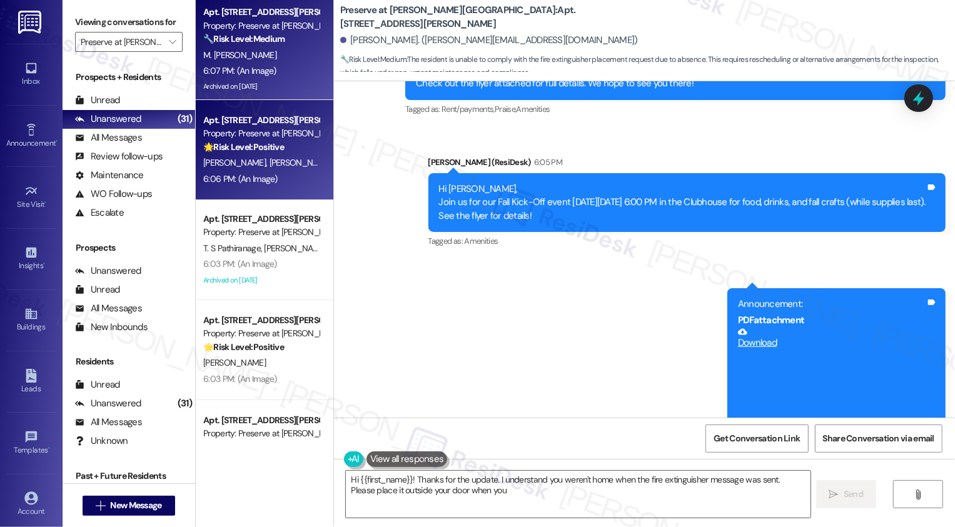
type textarea "Hi {{first_name}}! Thanks for the update. I understand you weren't home when th…"
click at [269, 164] on span "[PERSON_NAME]" at bounding box center [300, 162] width 63 height 11
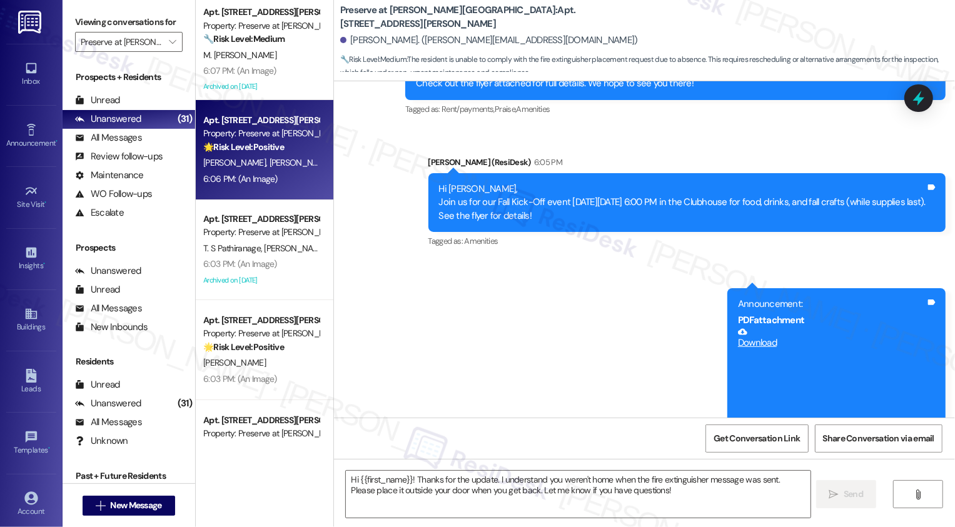
type textarea "Fetching suggested responses. Please feel free to read through the conversation…"
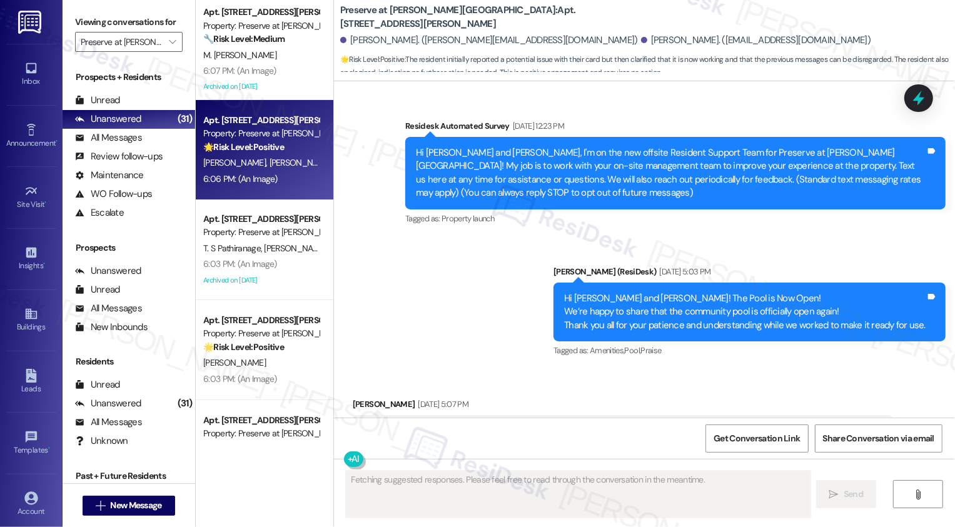
type textarea "Fetching suggested responses. Please feel free to read through the conversation…"
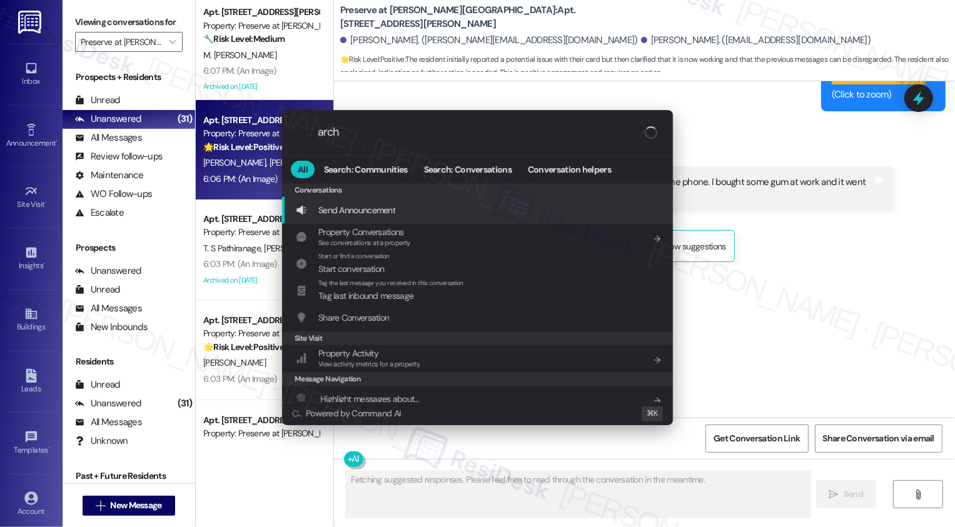
type input "archi"
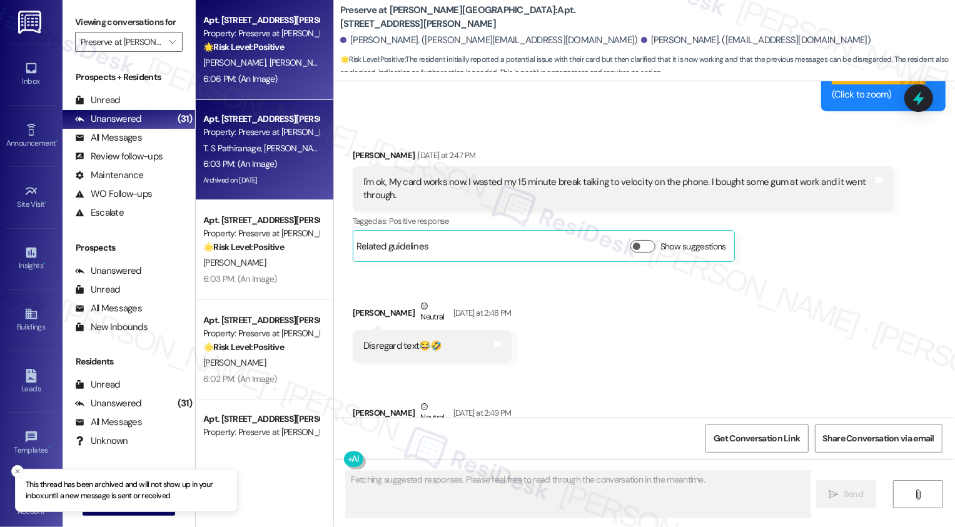
click at [271, 151] on span "[PERSON_NAME]" at bounding box center [295, 148] width 63 height 11
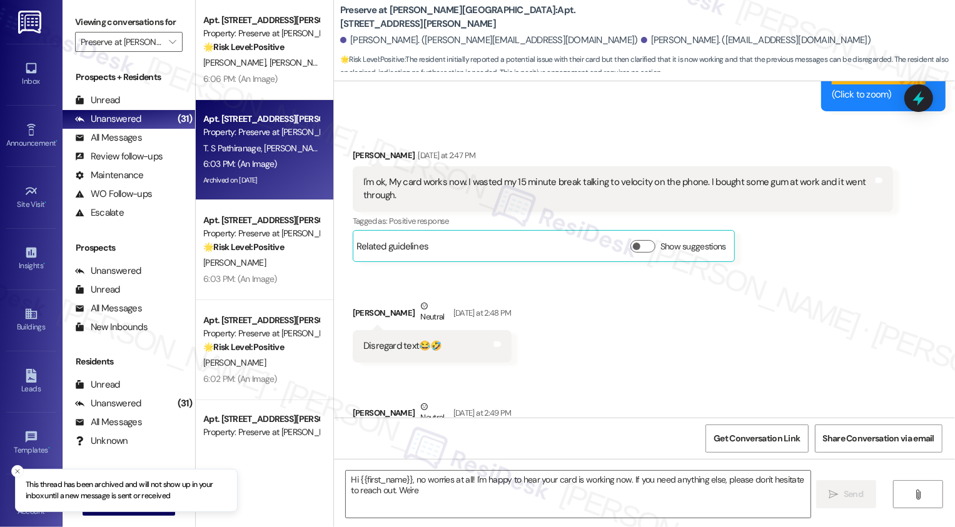
type textarea "Hi {{first_name}}, no worries at all! I'm happy to hear your card is working no…"
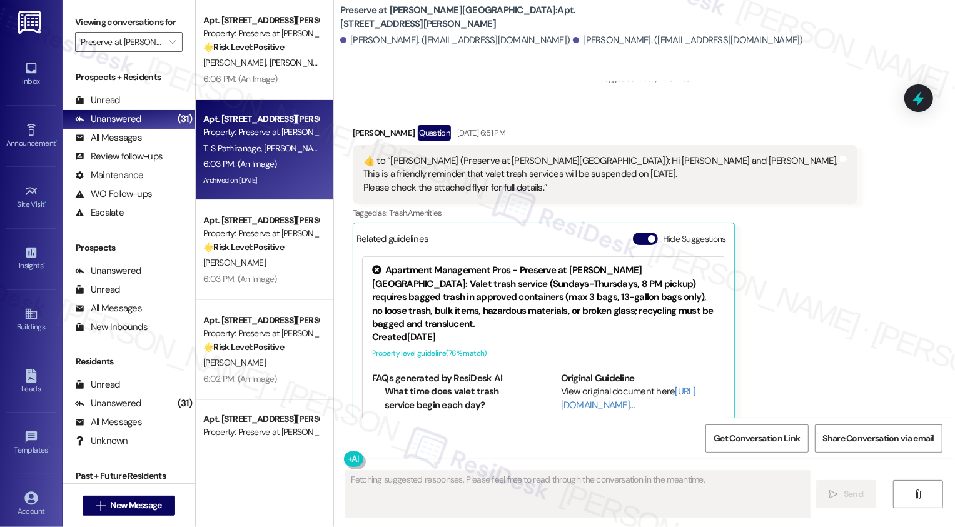
type textarea "Fetching suggested responses. Please feel free to read through the conversation…"
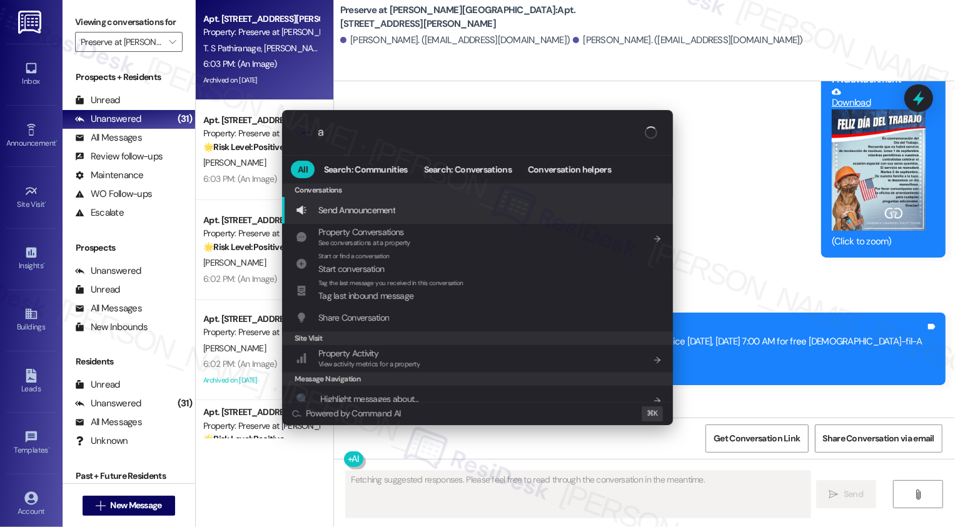
scroll to position [7999, 0]
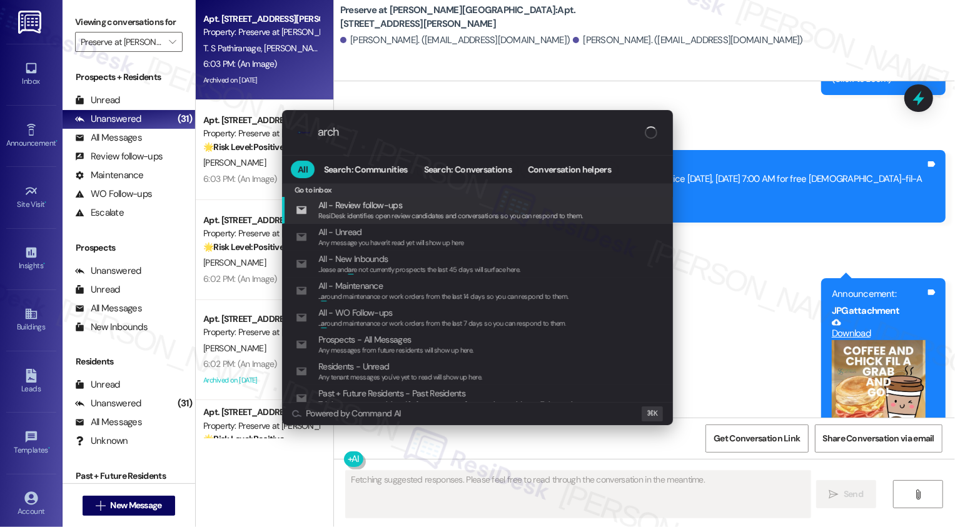
type input "archi"
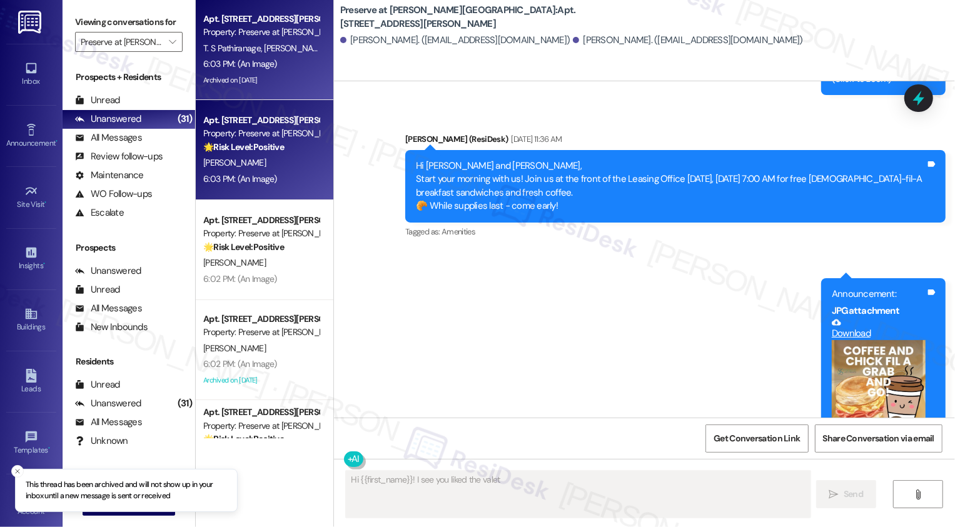
type textarea "Hi {{first_name}}! I see you liked the valet"
click at [309, 189] on div "Apt. 908, 1773 Wells Branch Pkwy Property: Preserve at Wells Branch 🌟 Risk Leve…" at bounding box center [265, 150] width 138 height 100
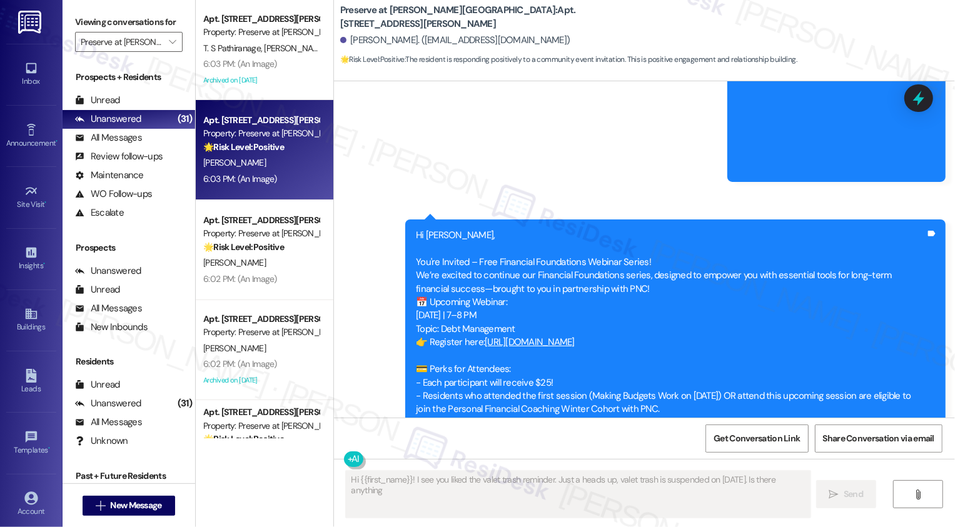
type textarea "Hi {{first_name}}! I see you liked the valet trash reminder. Just a heads up, v…"
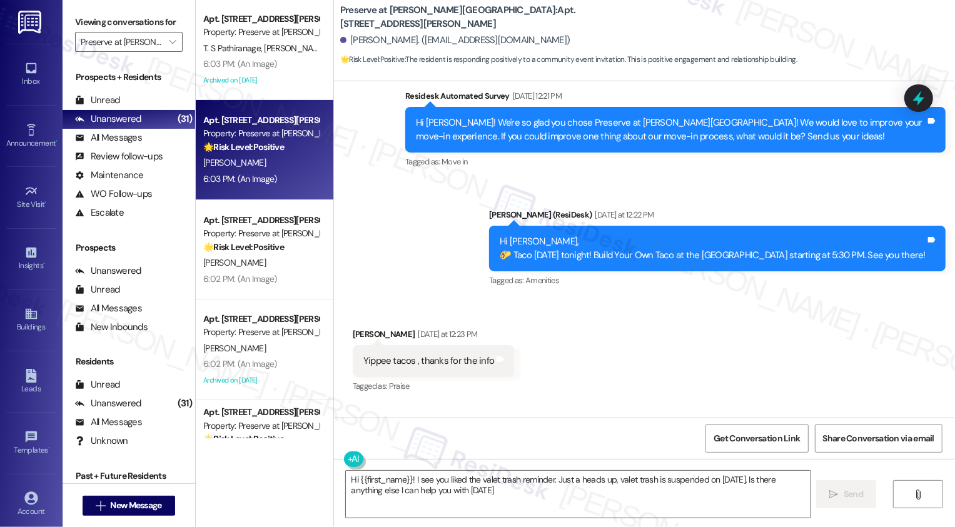
type textarea "Hi {{first_name}}! I see you liked the valet trash reminder. Just a heads up, v…"
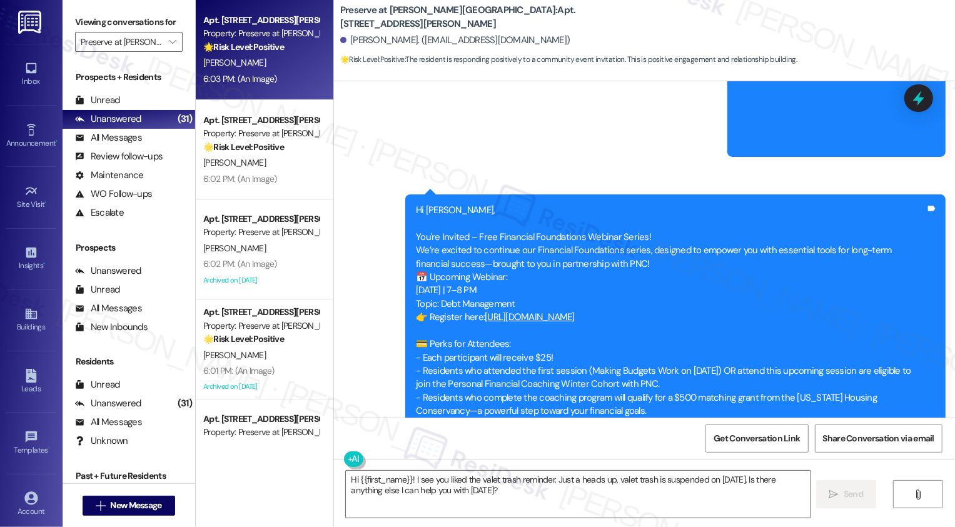
scroll to position [1534, 0]
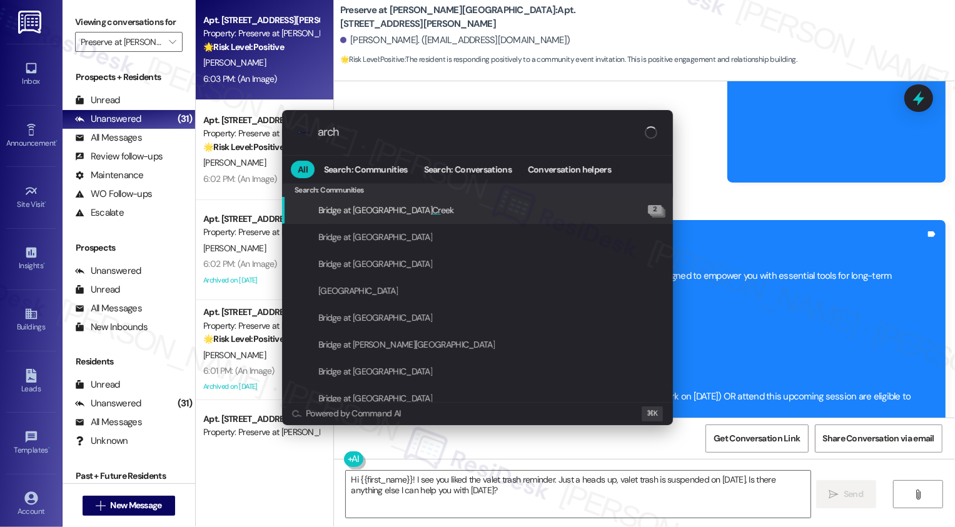
type input "archi"
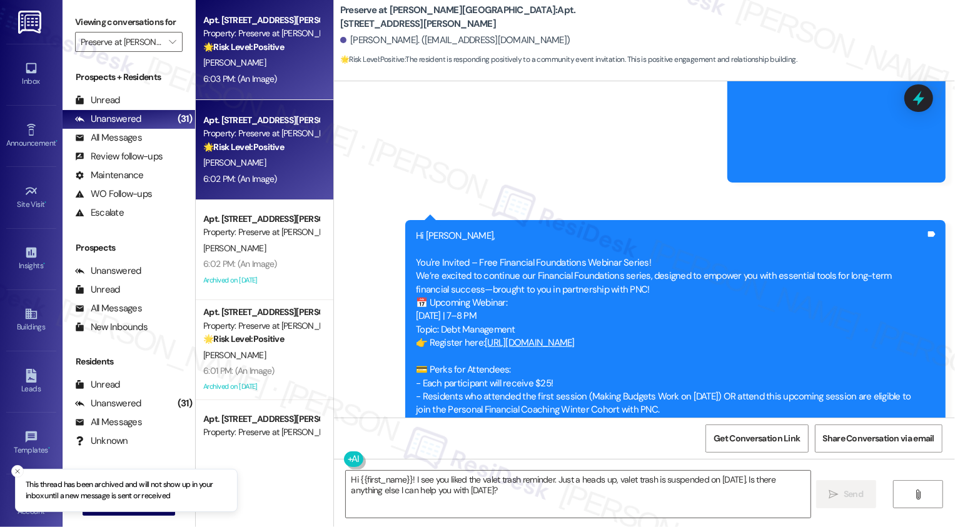
click at [243, 181] on div "6:02 PM: (An Image) 6:02 PM: (An Image)" at bounding box center [240, 178] width 74 height 11
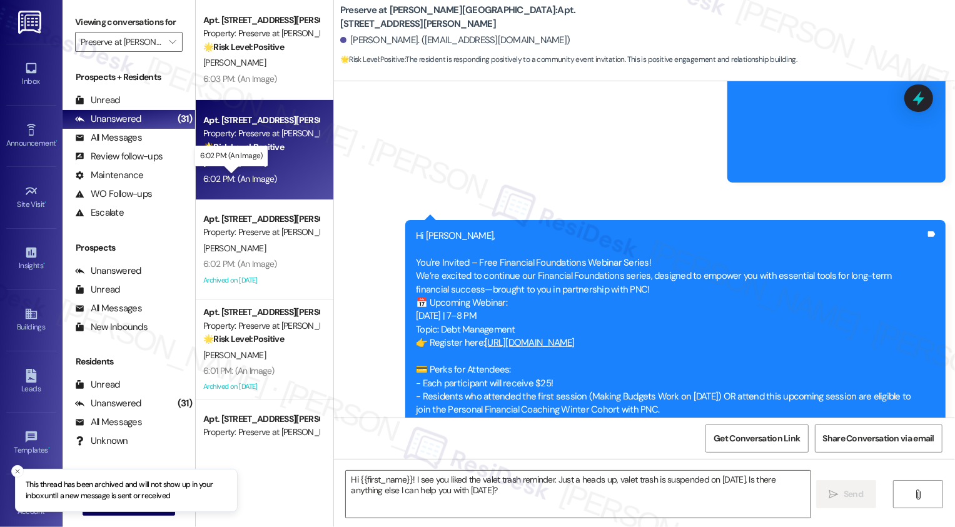
type textarea "Fetching suggested responses. Please feel free to read through the conversation…"
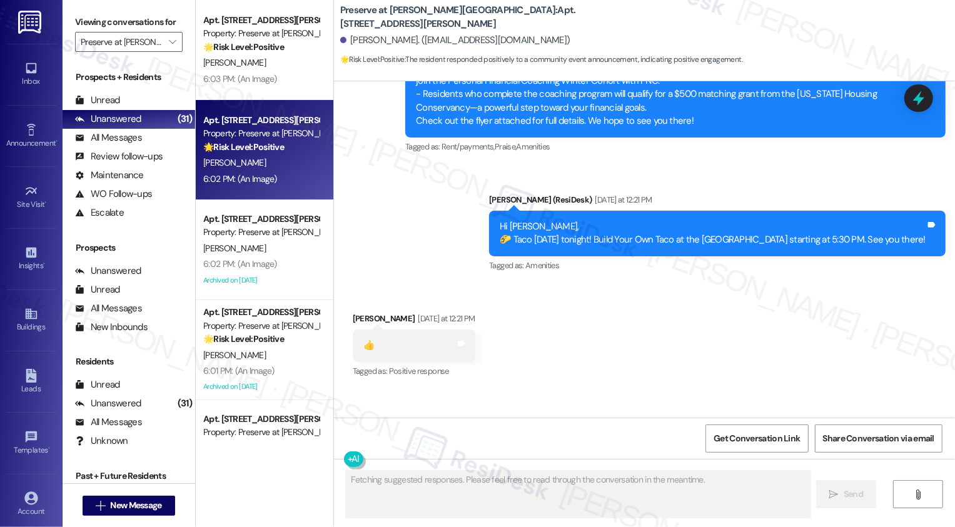
type textarea "Fetching suggested responses. Please feel free to read through the conversation…"
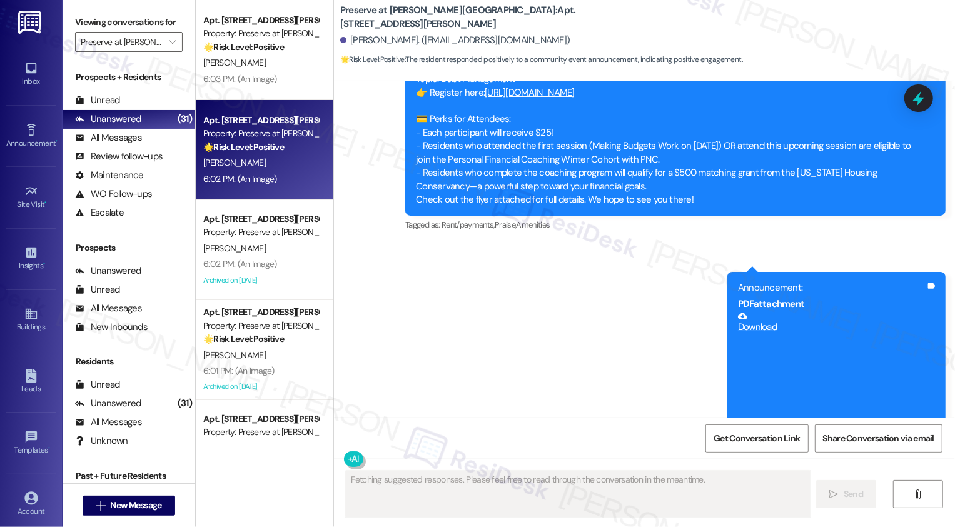
scroll to position [10288, 0]
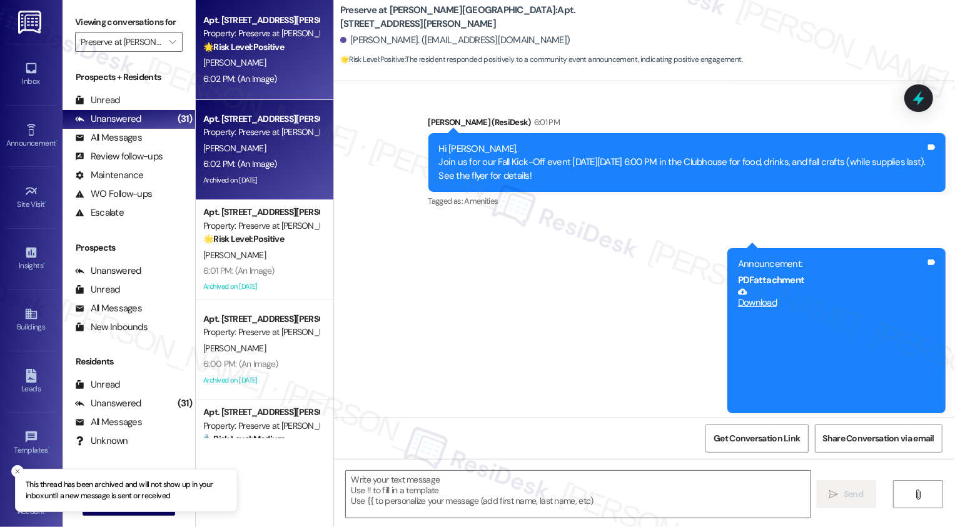
click at [256, 165] on div "6:02 PM: (An Image) 6:02 PM: (An Image)" at bounding box center [240, 163] width 74 height 11
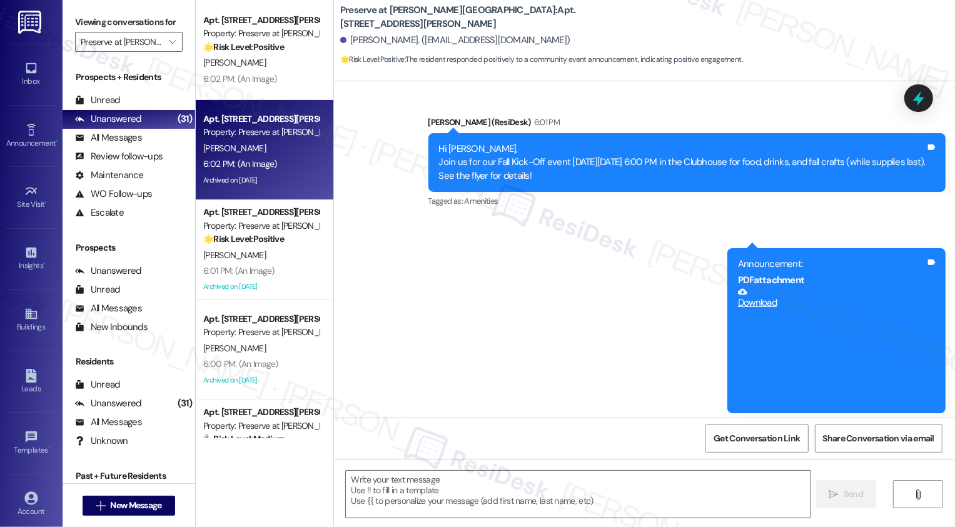
type textarea "Fetching suggested responses. Please feel free to read through the conversation…"
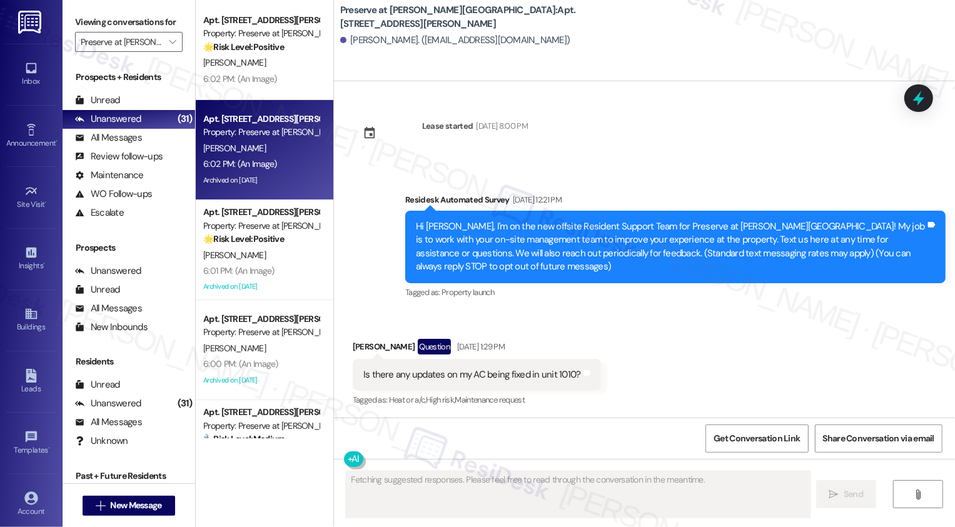
type textarea "Fetching suggested responses. Please feel free to read through the conversation…"
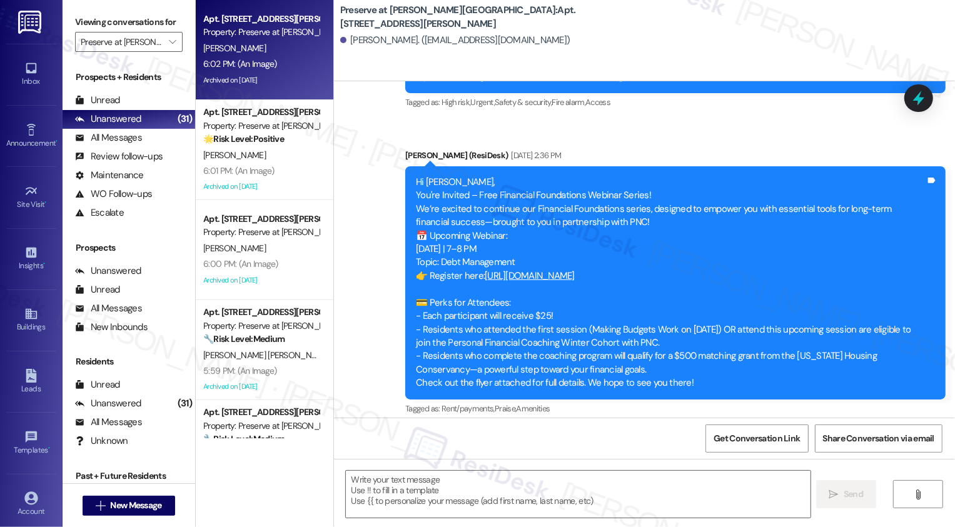
scroll to position [15357, 0]
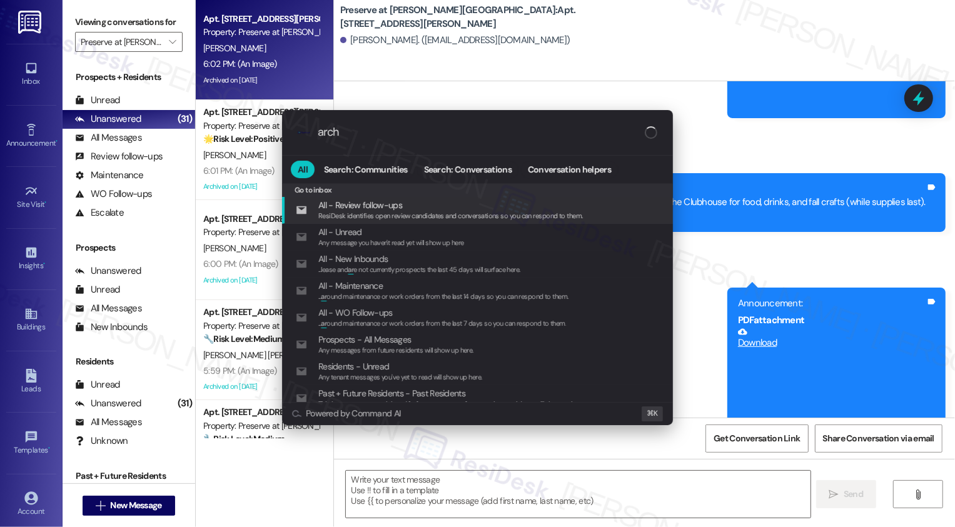
type input "archi"
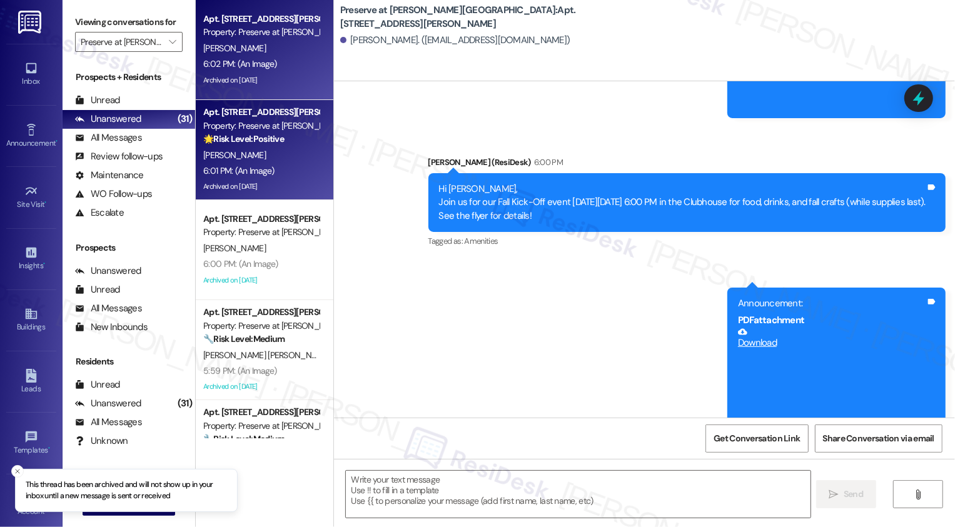
click at [281, 176] on div "6:01 PM: (An Image) 6:01 PM: (An Image)" at bounding box center [261, 171] width 118 height 16
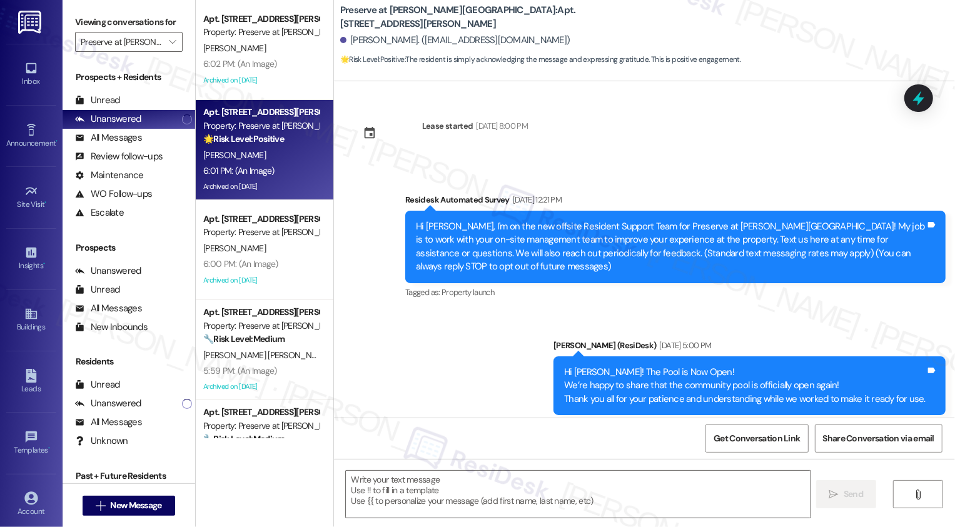
type textarea "Fetching suggested responses. Please feel free to read through the conversation…"
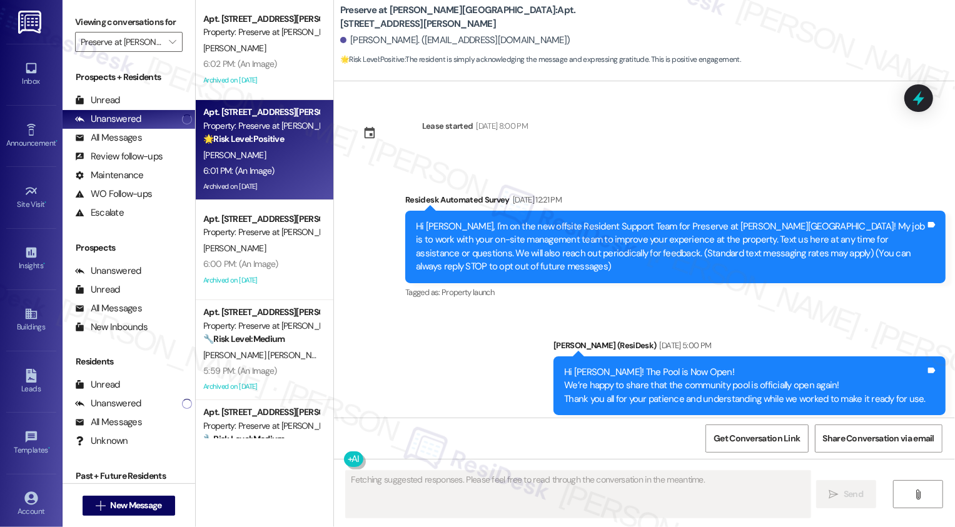
scroll to position [17993, 0]
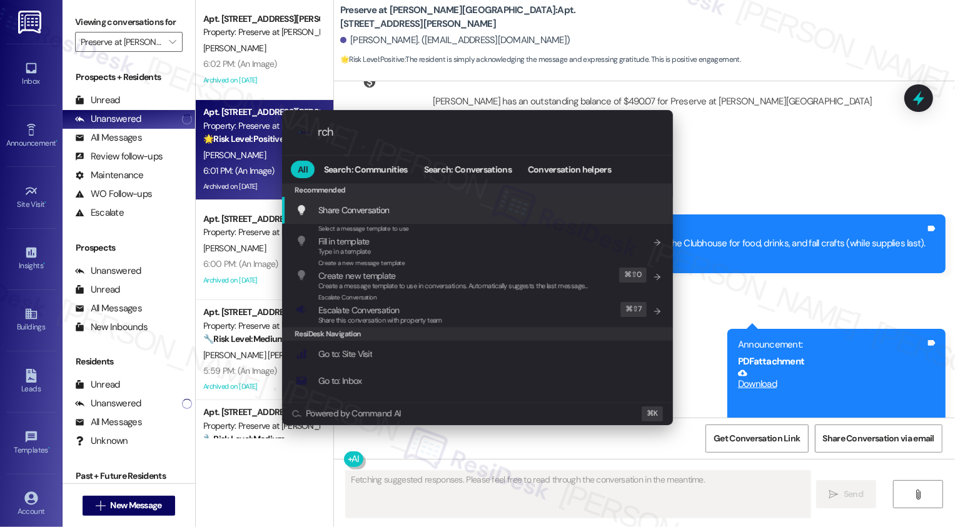
type input "rchi"
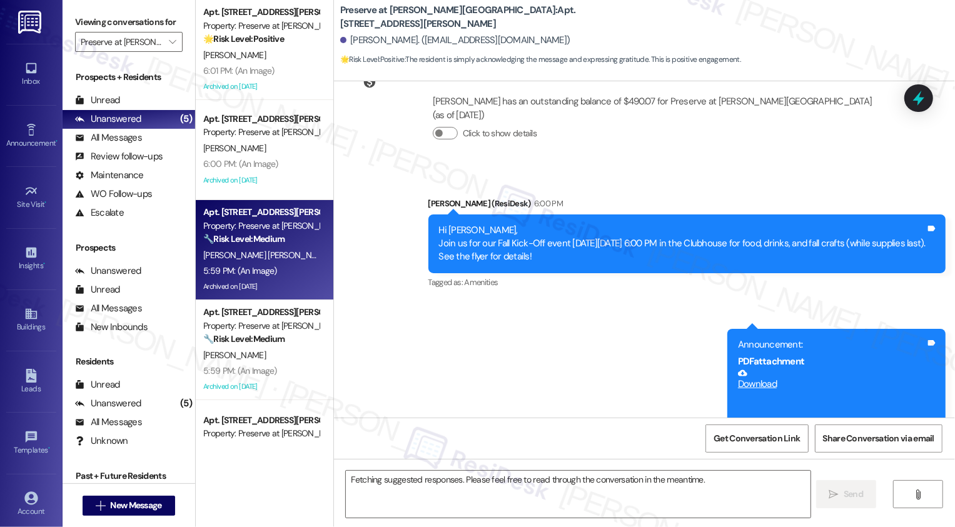
click at [334, 256] on span "[PERSON_NAME]" at bounding box center [365, 255] width 63 height 11
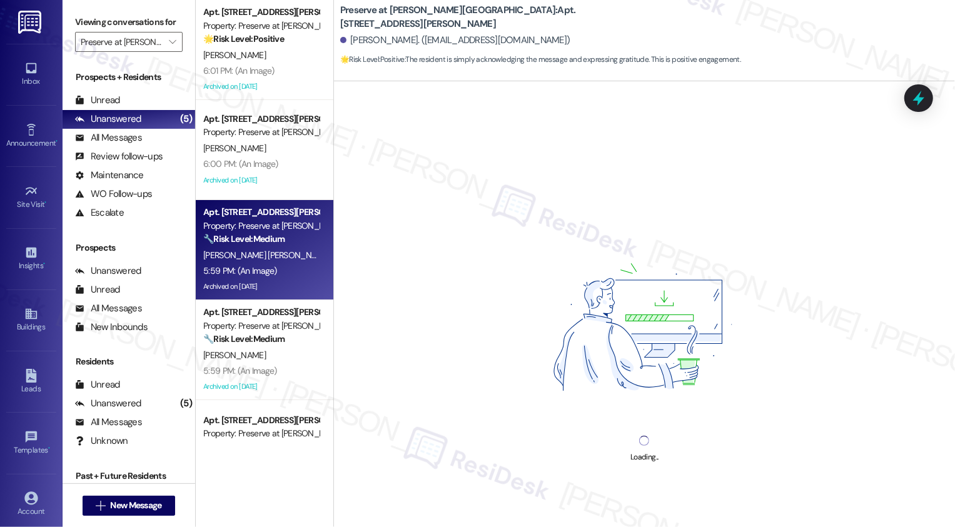
click at [334, 256] on span "[PERSON_NAME]" at bounding box center [365, 255] width 63 height 11
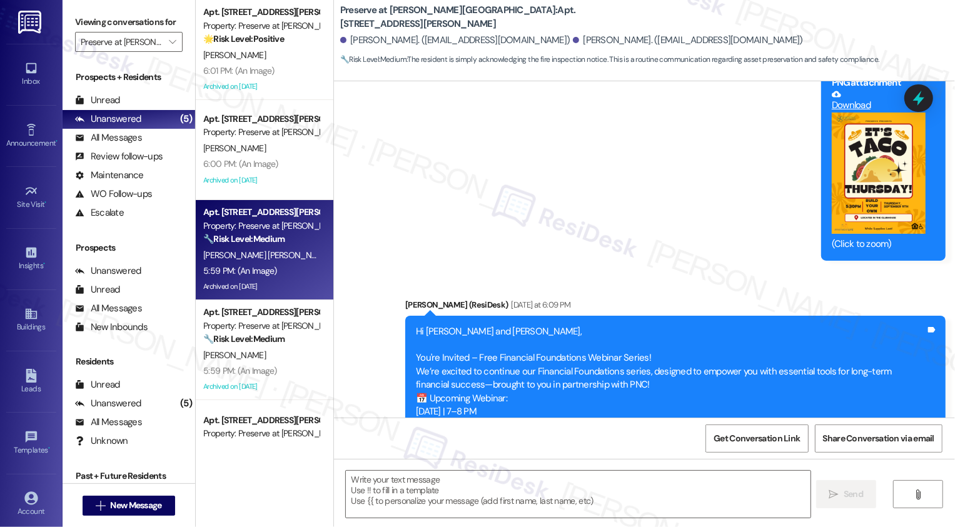
type textarea "Fetching suggested responses. Please feel free to read through the conversation…"
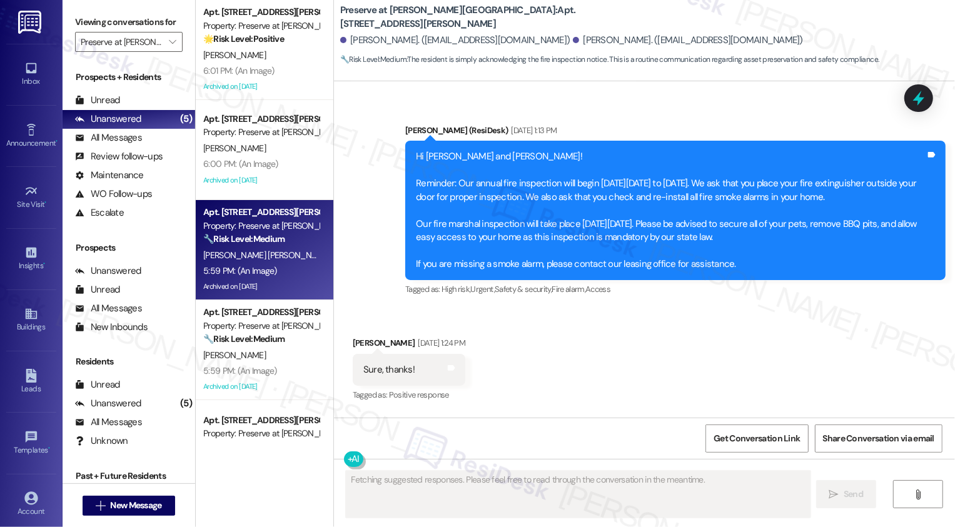
scroll to position [2589, 0]
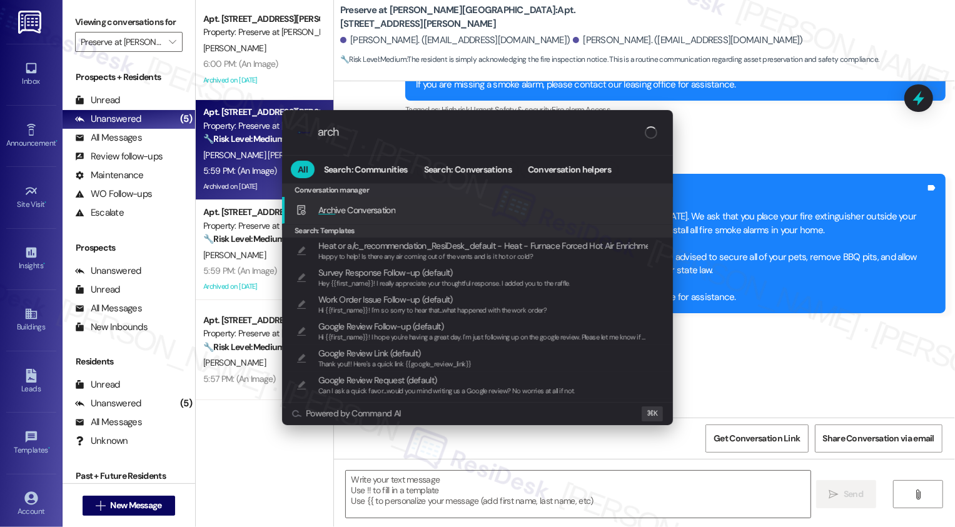
type input "archi"
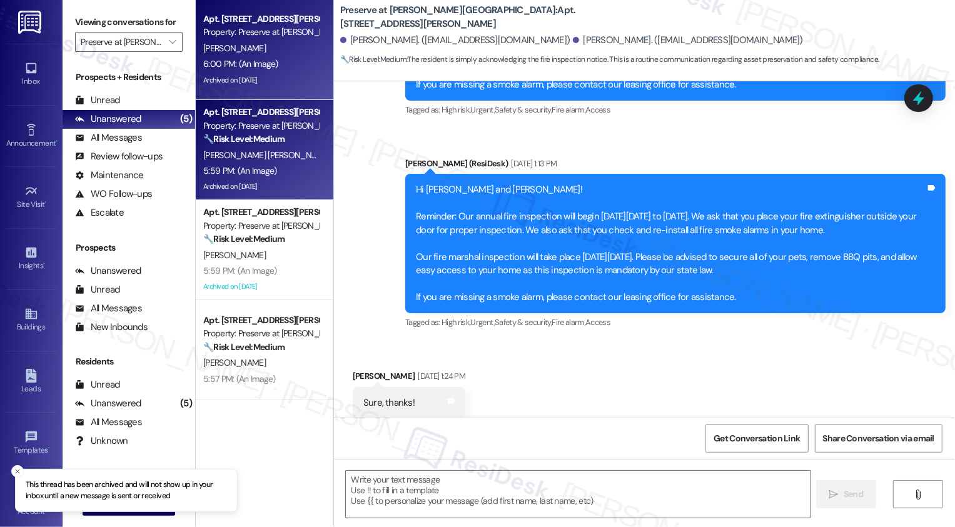
click at [301, 63] on div "6:00 PM: (An Image) 6:00 PM: (An Image)" at bounding box center [261, 64] width 118 height 16
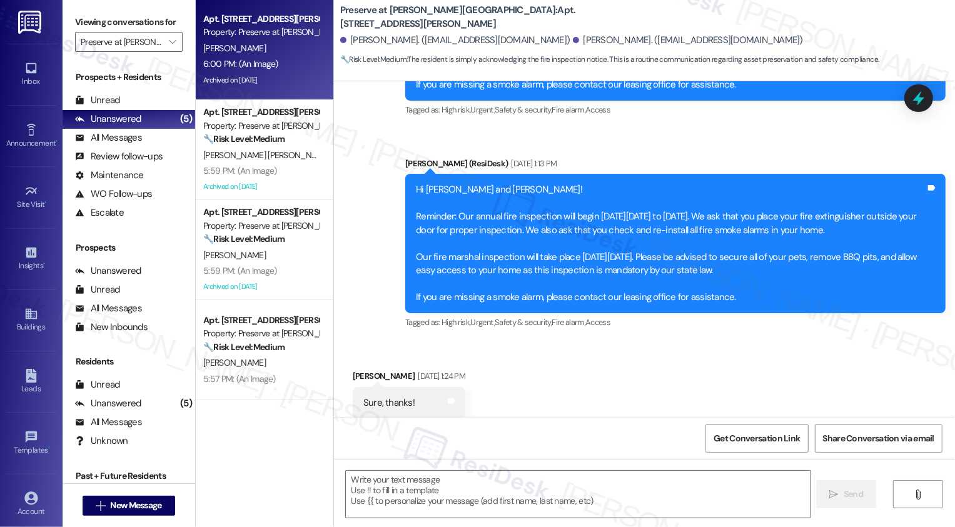
type textarea "Fetching suggested responses. Please feel free to read through the conversation…"
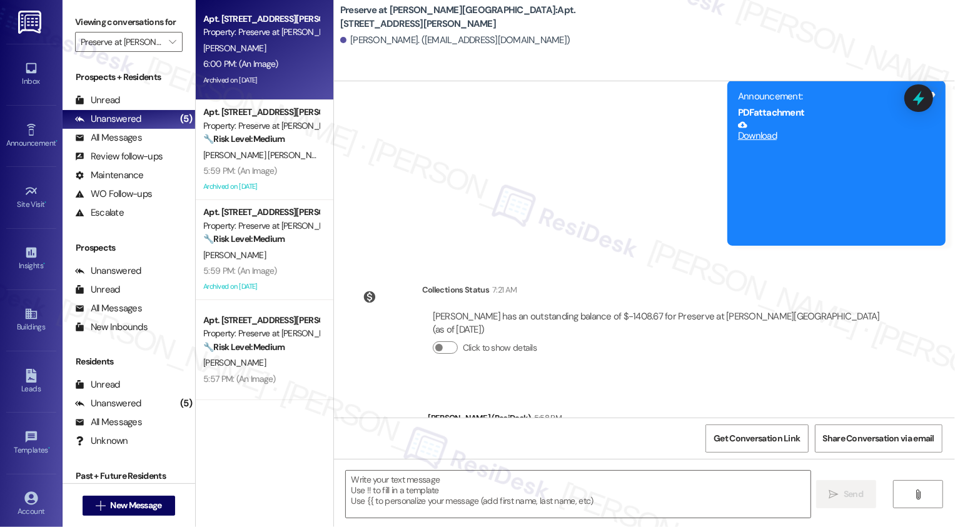
type textarea "Fetching suggested responses. Please feel free to read through the conversation…"
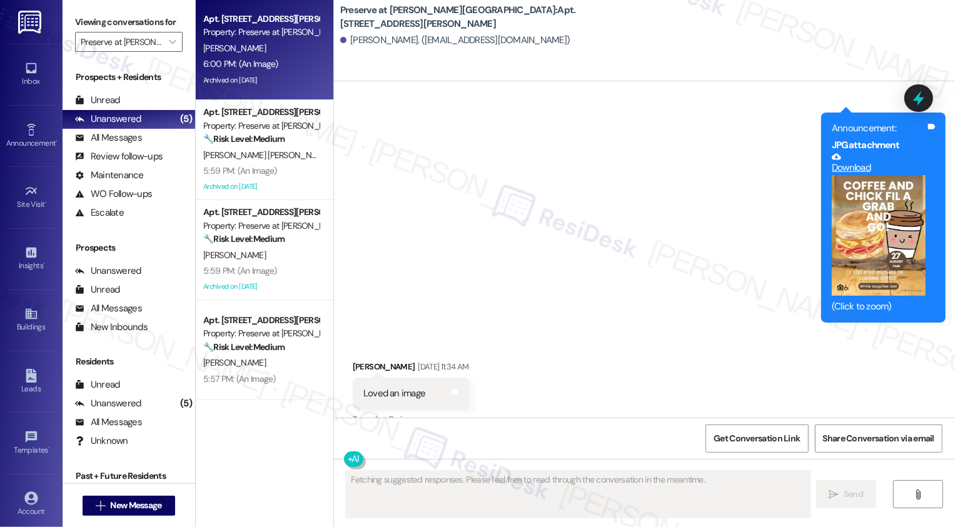
scroll to position [8874, 0]
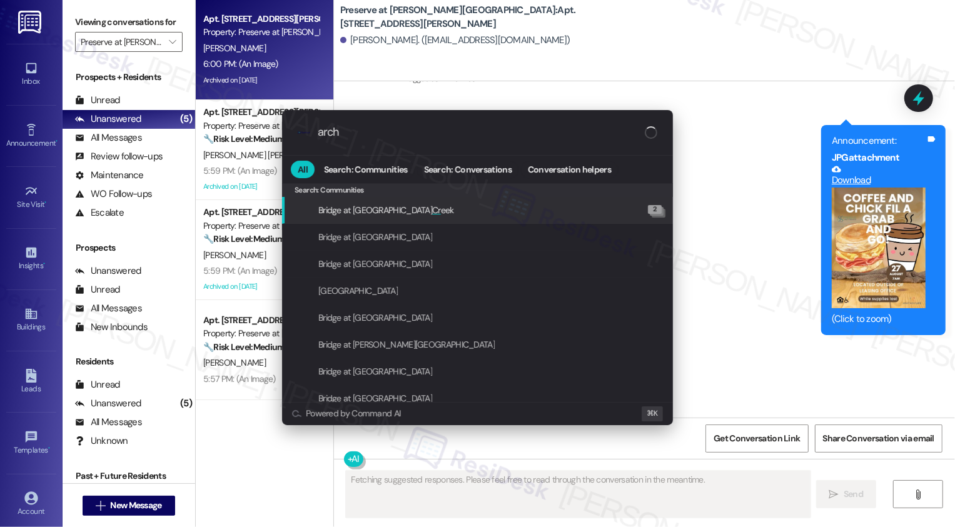
type input "archi"
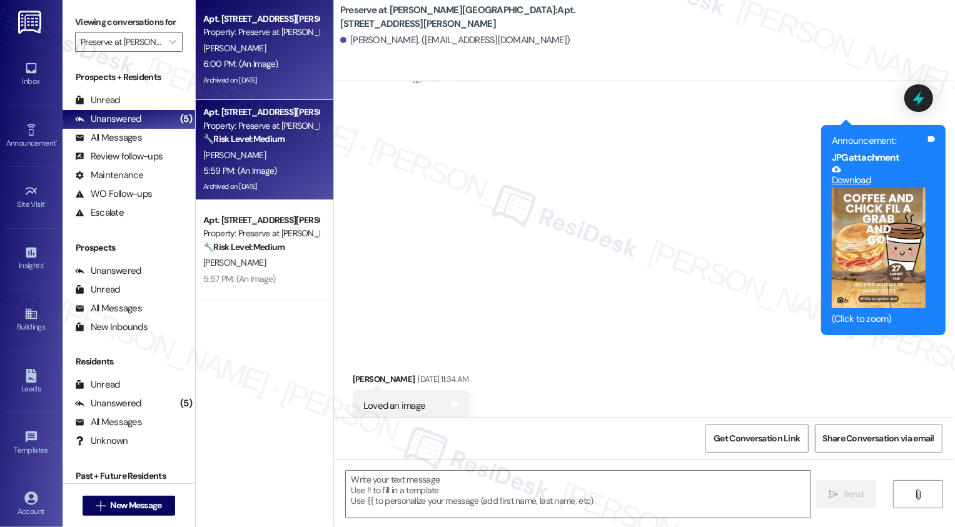
click at [208, 123] on div "Property: Preserve at [PERSON_NAME][GEOGRAPHIC_DATA]" at bounding box center [261, 125] width 116 height 13
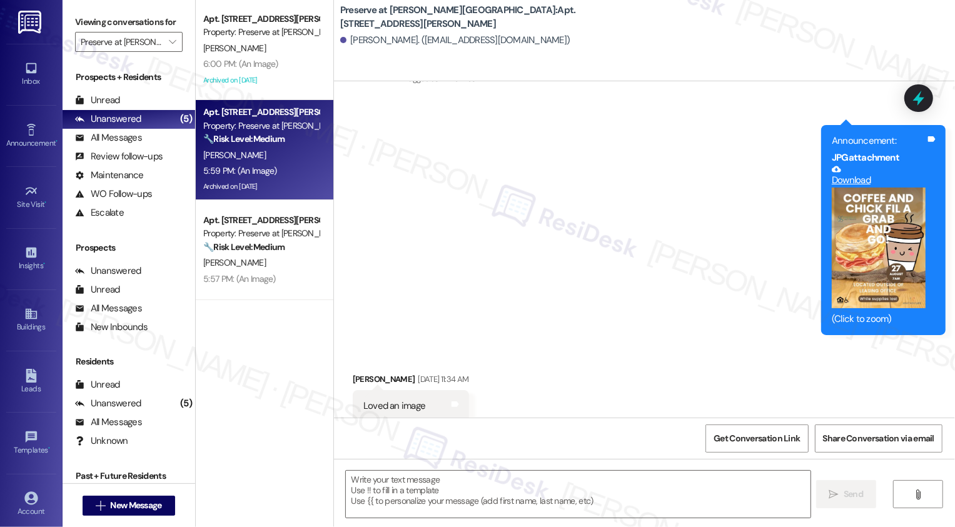
type textarea "Fetching suggested responses. Please feel free to read through the conversation…"
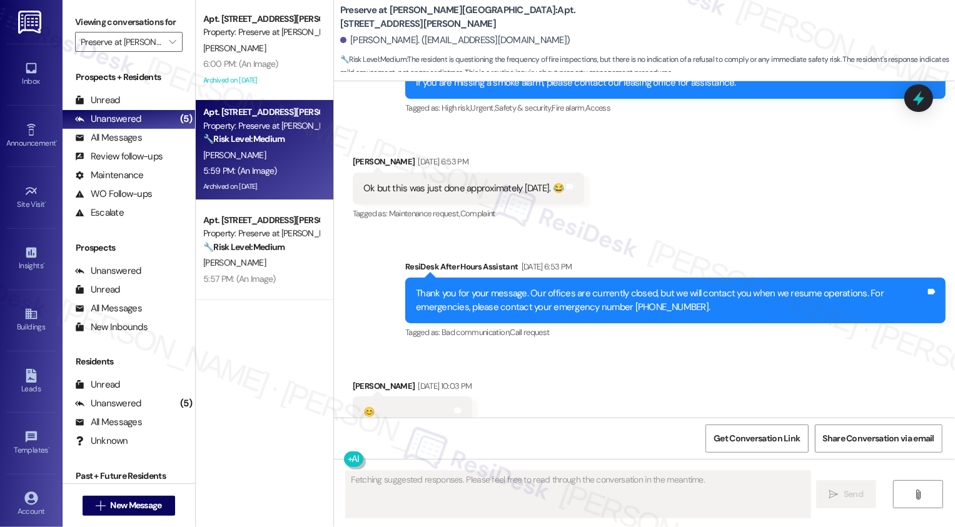
scroll to position [14912, 0]
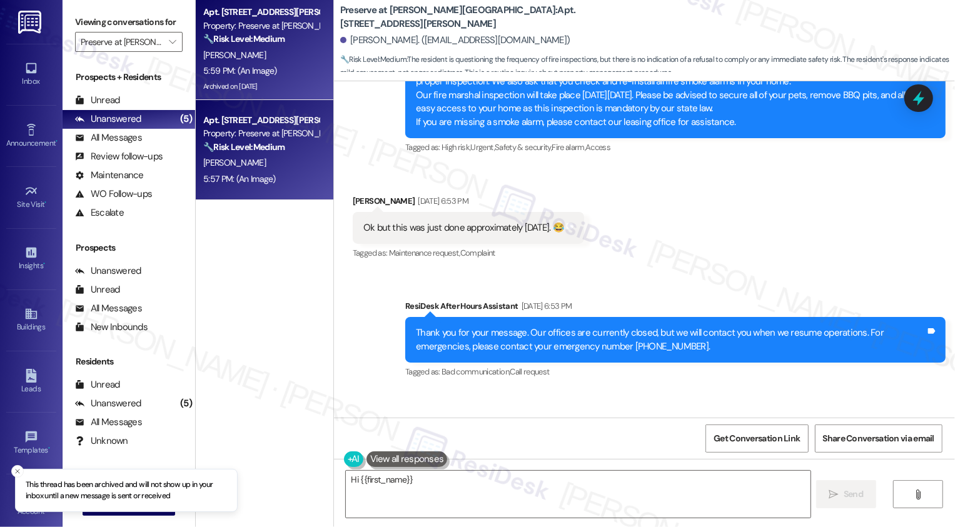
type textarea "Hi {{first_name}},"
click at [268, 155] on div "[PERSON_NAME]" at bounding box center [261, 163] width 118 height 16
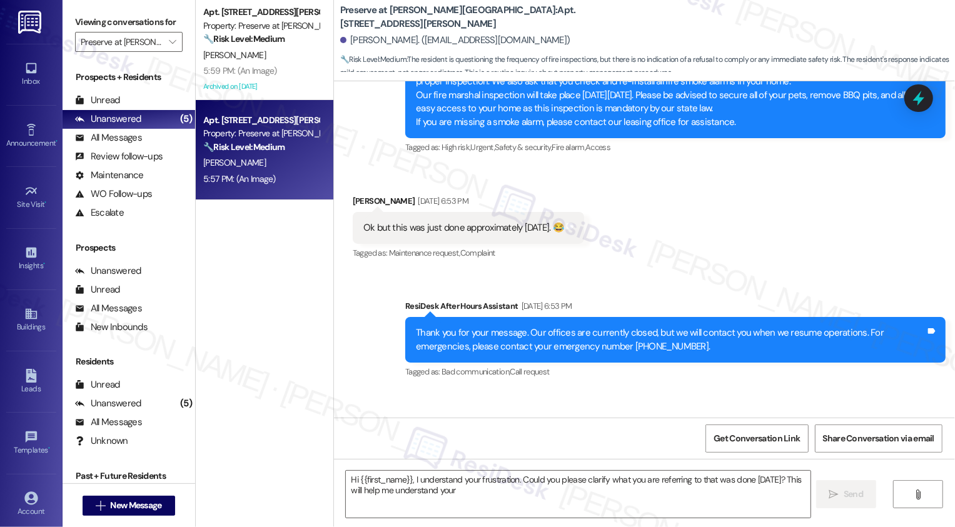
type textarea "Hi {{first_name}}, I understand your frustration. Could you please clarify what…"
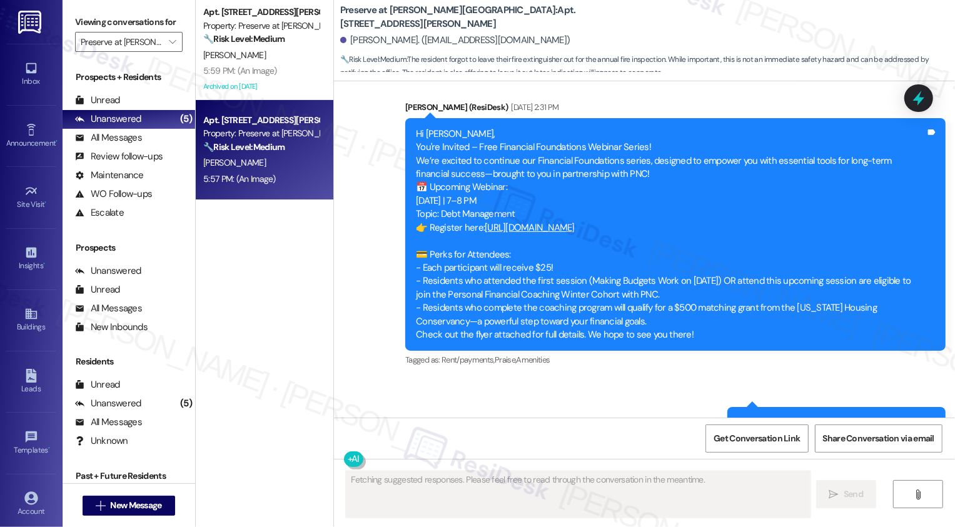
scroll to position [11309, 0]
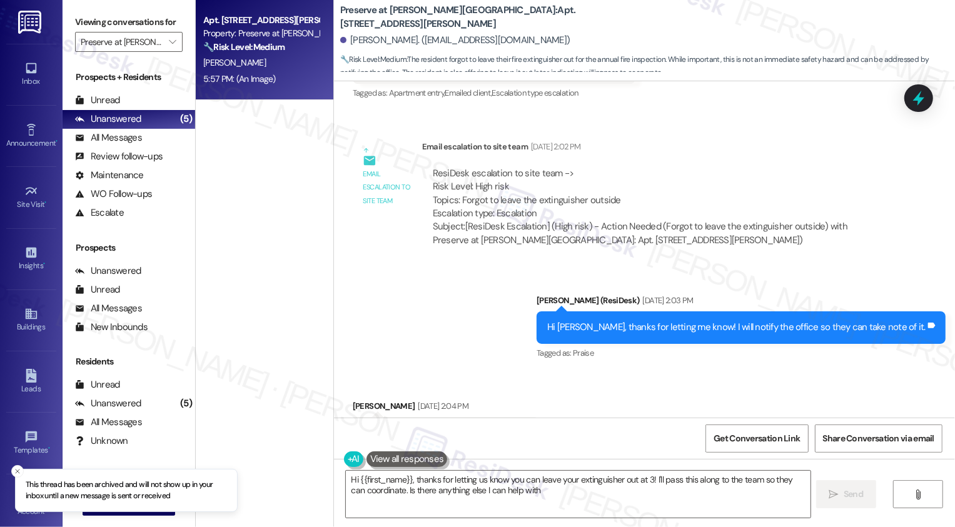
type textarea "Hi {{first_name}}, thanks for letting us know you can leave your extinguisher o…"
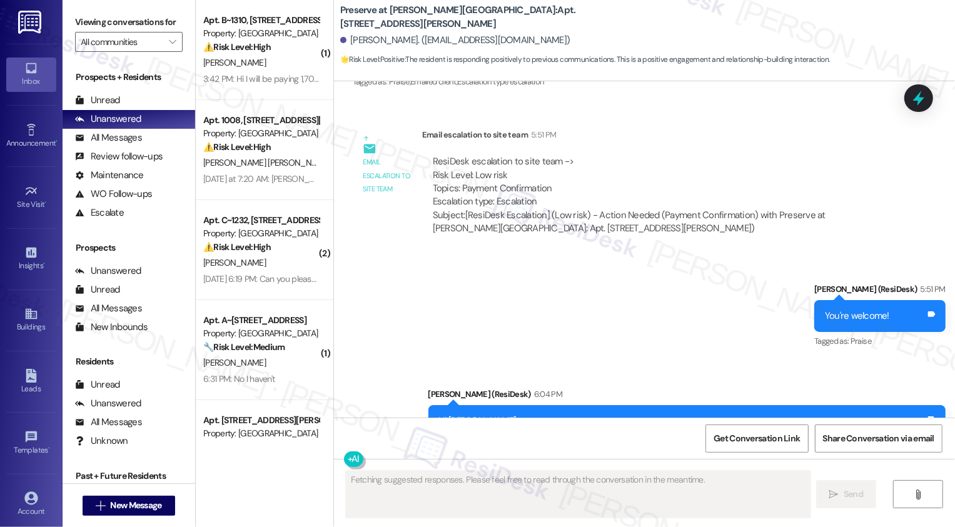
scroll to position [11620, 0]
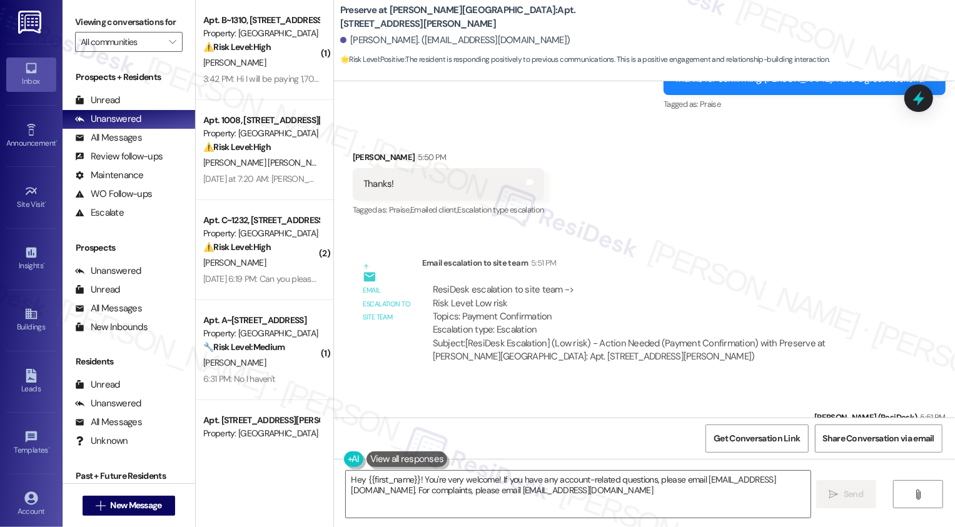
type textarea "Hey {{first_name}}! You're very welcome! If you have any account-related questi…"
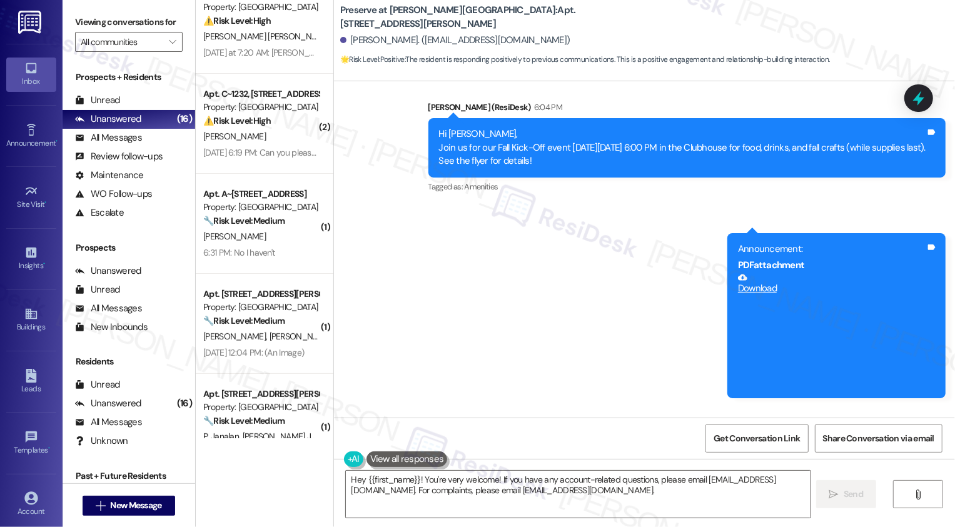
scroll to position [0, 0]
